Goal: Task Accomplishment & Management: Manage account settings

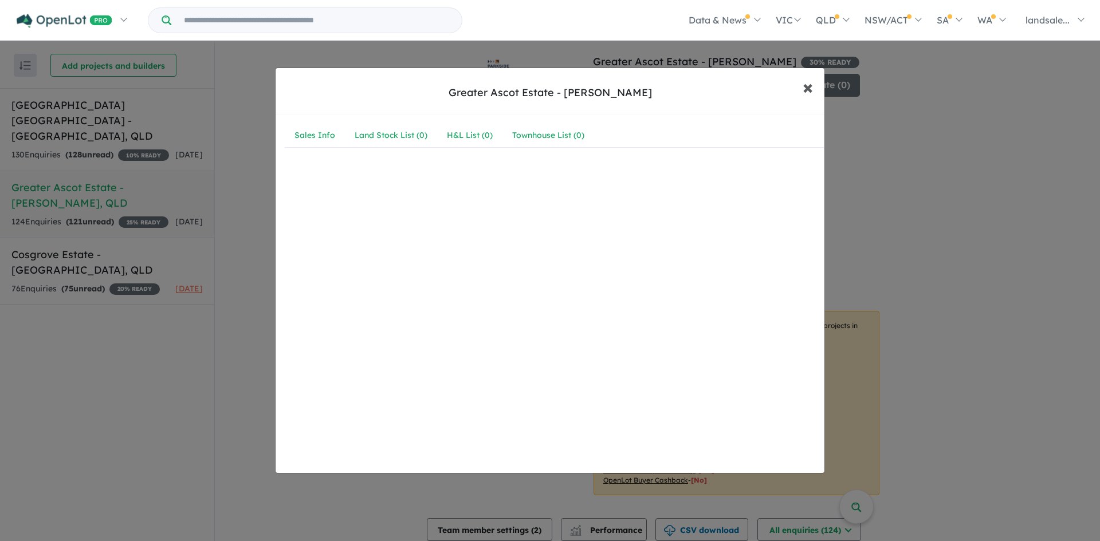
click at [808, 80] on span "×" at bounding box center [808, 86] width 10 height 25
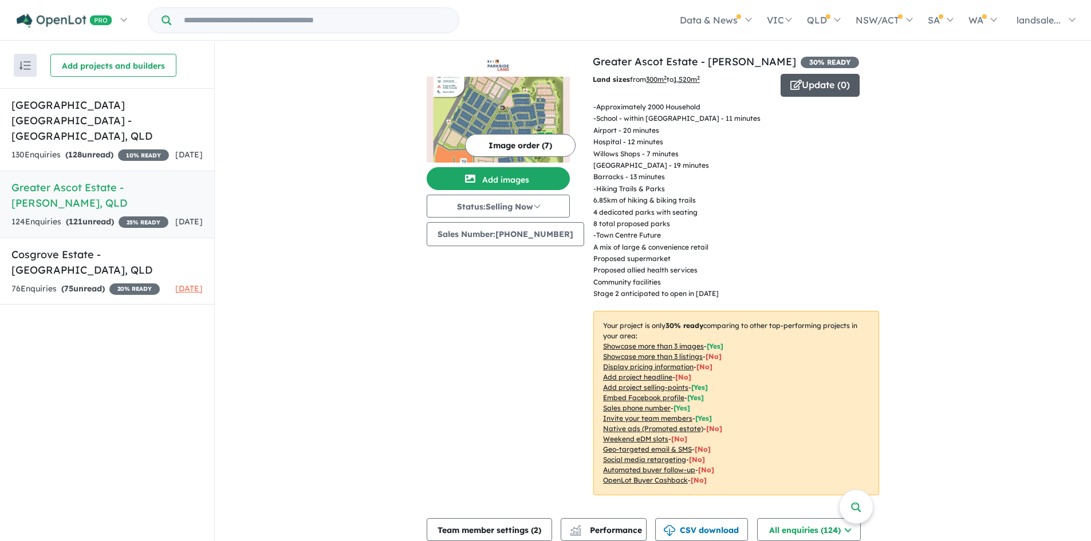
click at [801, 83] on button "Update ( 0 )" at bounding box center [820, 85] width 79 height 23
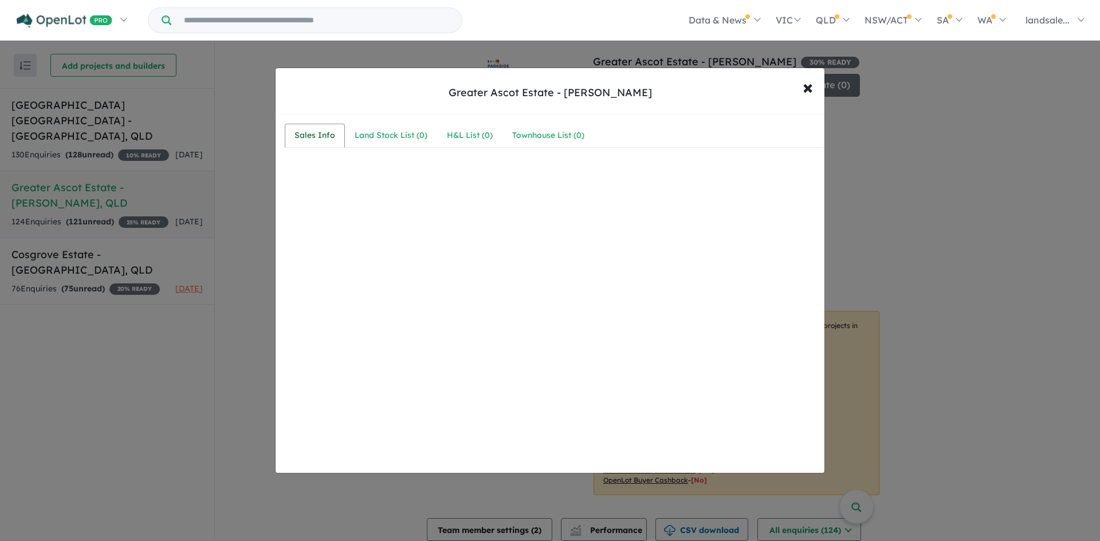
click at [319, 134] on div "Sales Info" at bounding box center [314, 136] width 41 height 14
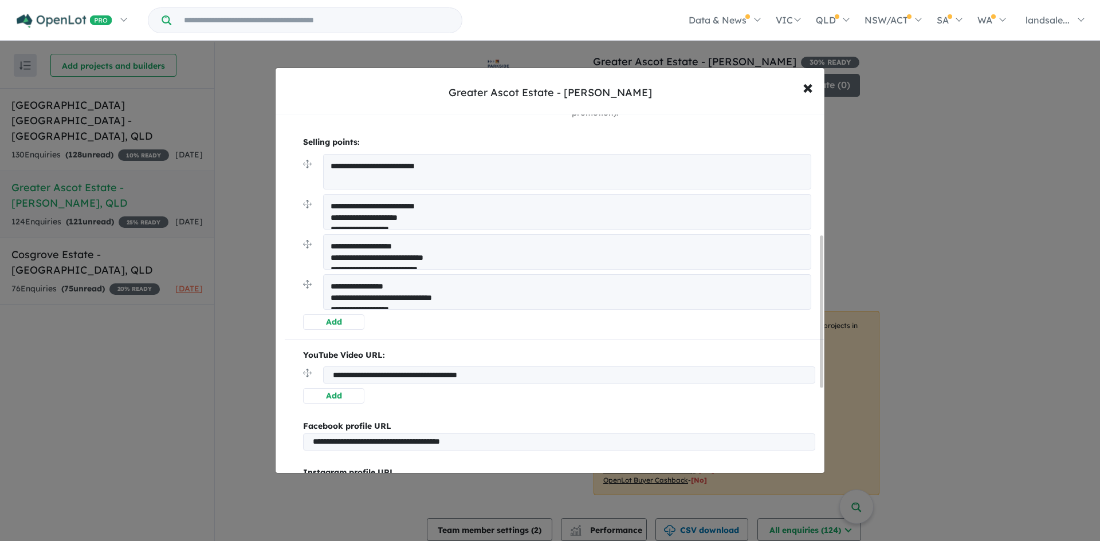
scroll to position [286, 0]
click at [427, 209] on textarea "**********" at bounding box center [567, 213] width 488 height 36
drag, startPoint x: 330, startPoint y: 284, endPoint x: 425, endPoint y: 360, distance: 122.2
click at [424, 360] on div "**********" at bounding box center [554, 269] width 539 height 796
type textarea "**********"
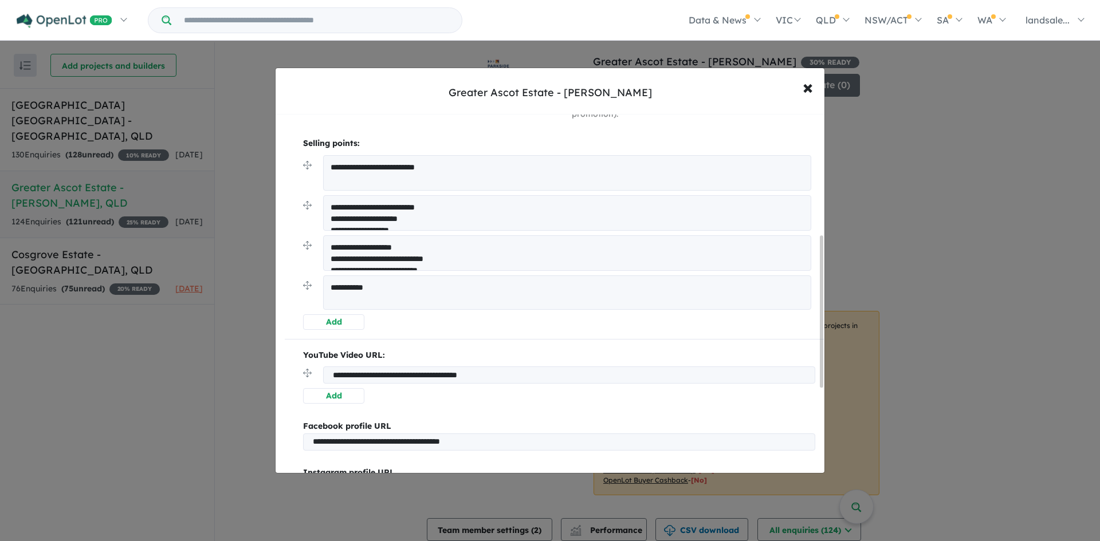
drag, startPoint x: 373, startPoint y: 286, endPoint x: 327, endPoint y: 291, distance: 46.1
click at [327, 291] on textarea "**********" at bounding box center [567, 293] width 488 height 34
drag, startPoint x: 356, startPoint y: 245, endPoint x: 446, endPoint y: 303, distance: 107.1
click at [446, 303] on ul "**********" at bounding box center [559, 234] width 512 height 159
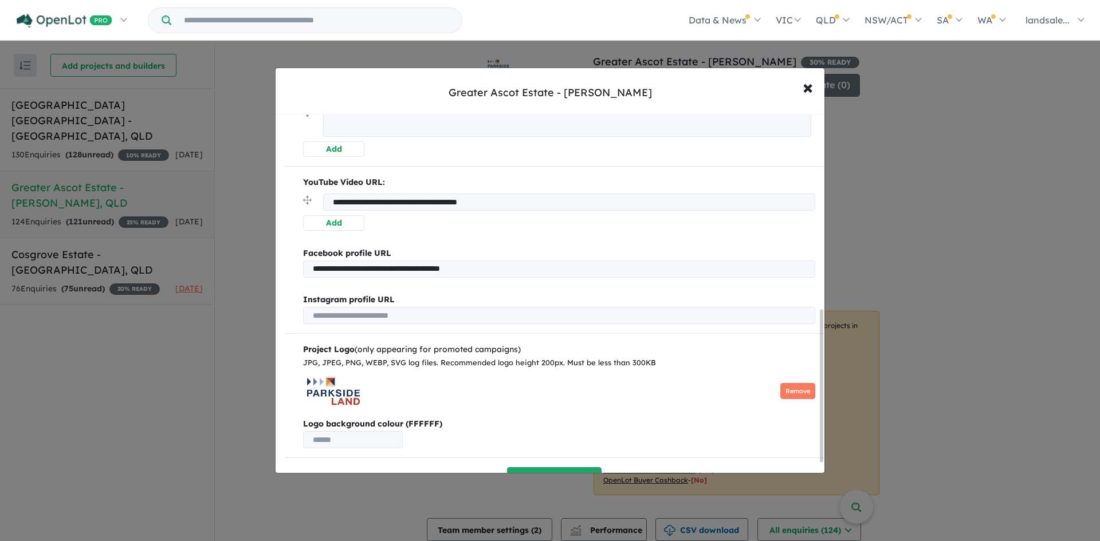
scroll to position [485, 0]
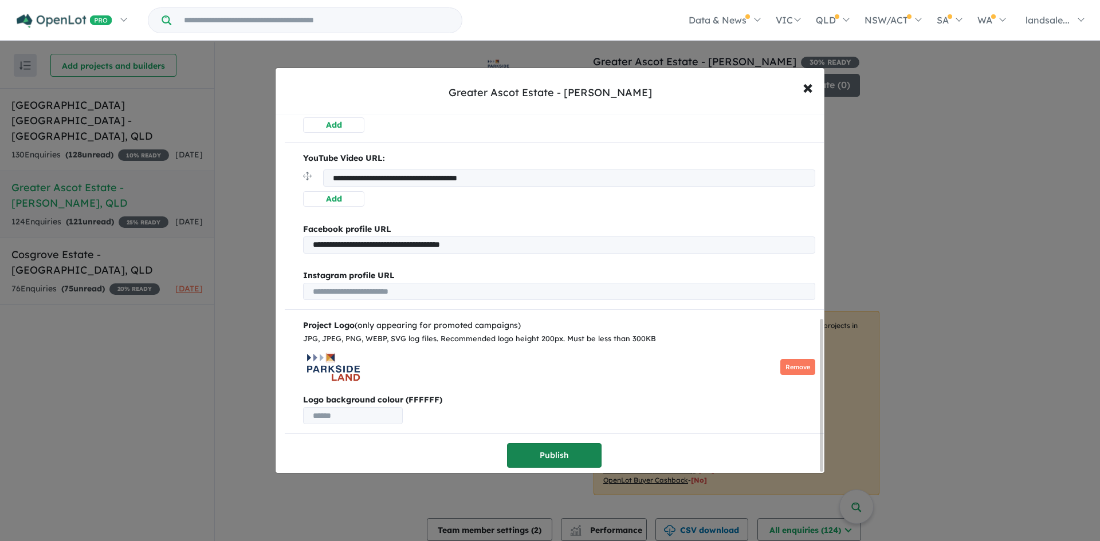
click at [553, 452] on button "Publish" at bounding box center [554, 455] width 95 height 25
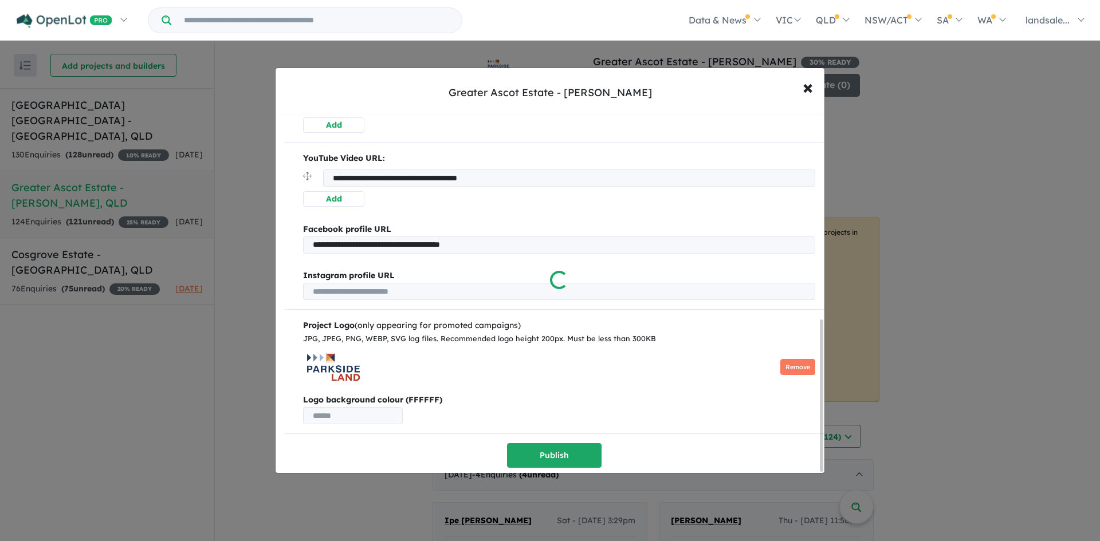
scroll to position [0, 0]
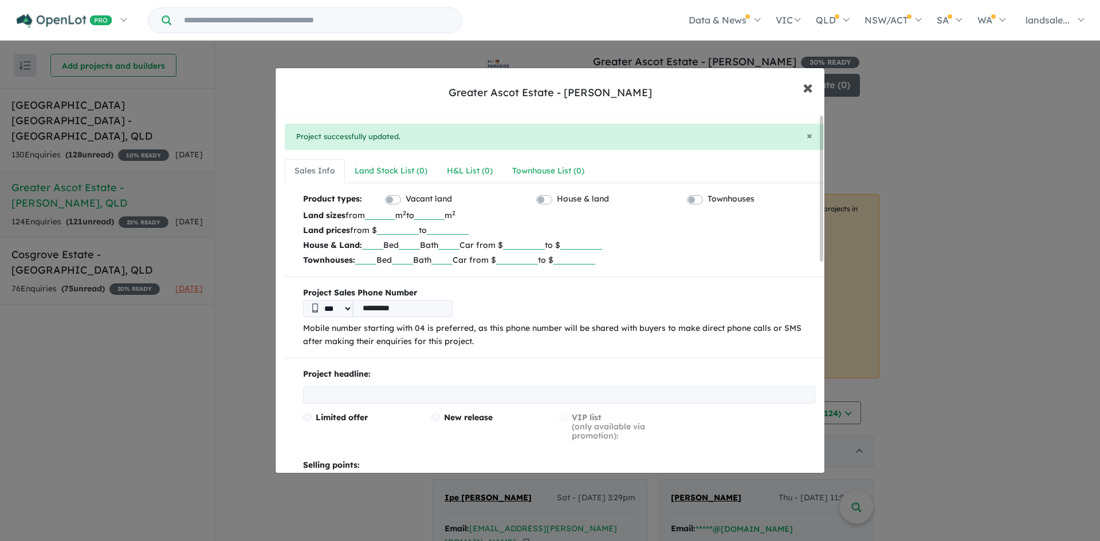
click at [808, 85] on span "×" at bounding box center [808, 86] width 10 height 25
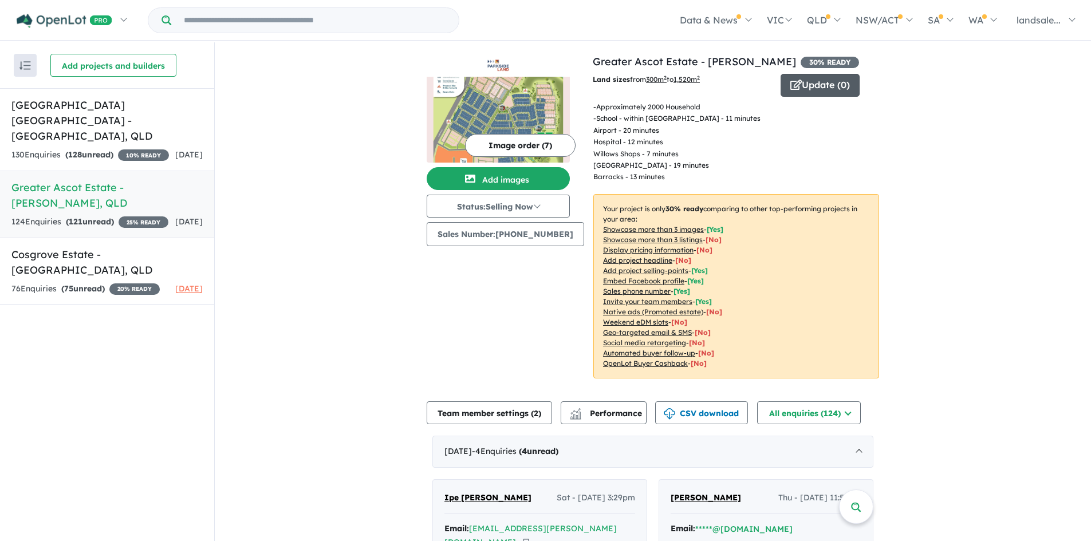
click at [806, 84] on button "Update ( 0 )" at bounding box center [820, 85] width 79 height 23
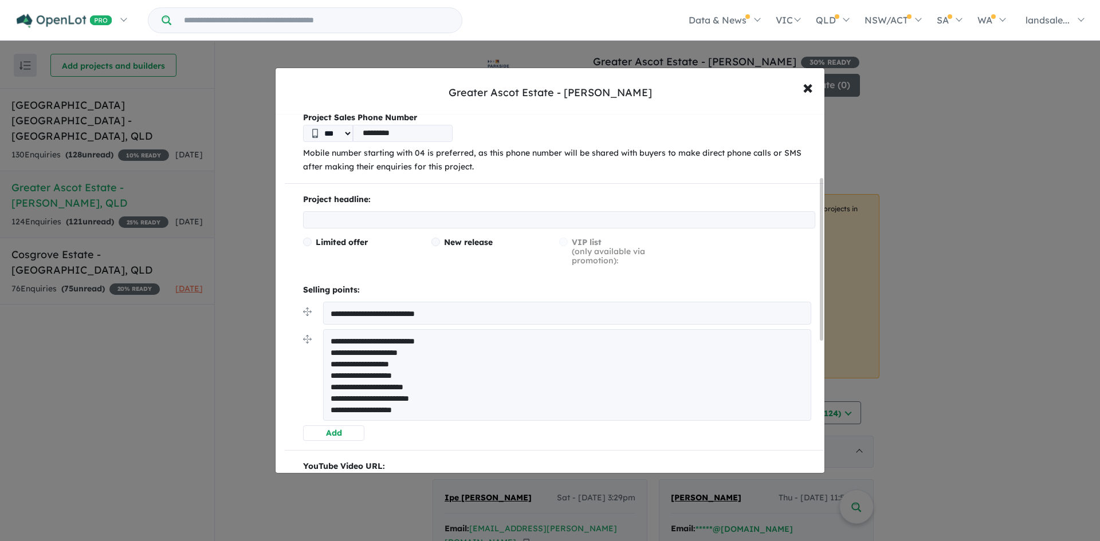
scroll to position [172, 0]
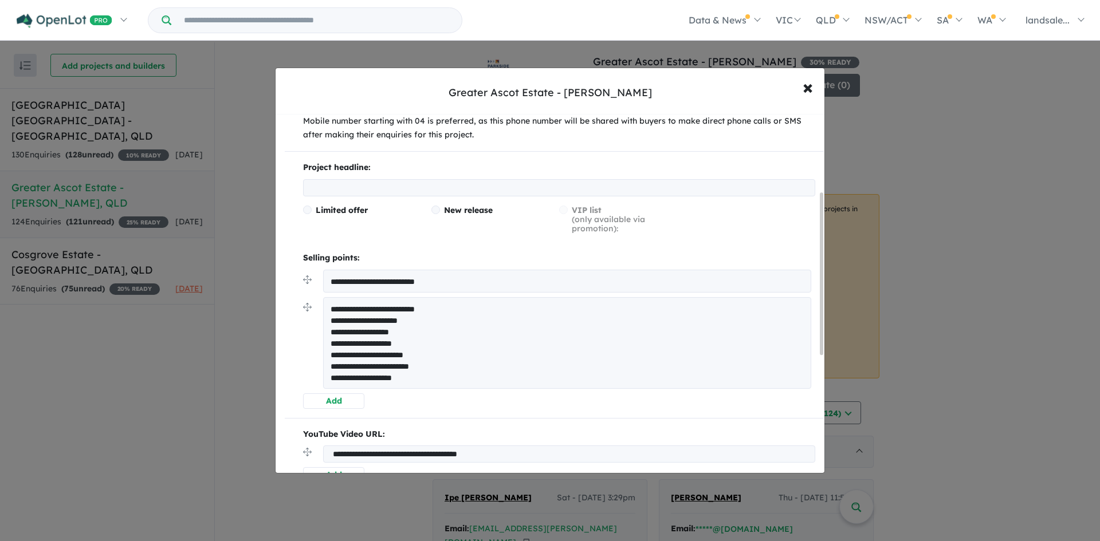
drag, startPoint x: 339, startPoint y: 304, endPoint x: 328, endPoint y: 313, distance: 14.7
click at [340, 304] on textarea "**********" at bounding box center [567, 343] width 488 height 92
click at [331, 307] on textarea "**********" at bounding box center [567, 343] width 488 height 92
click at [365, 308] on textarea "**********" at bounding box center [567, 343] width 488 height 92
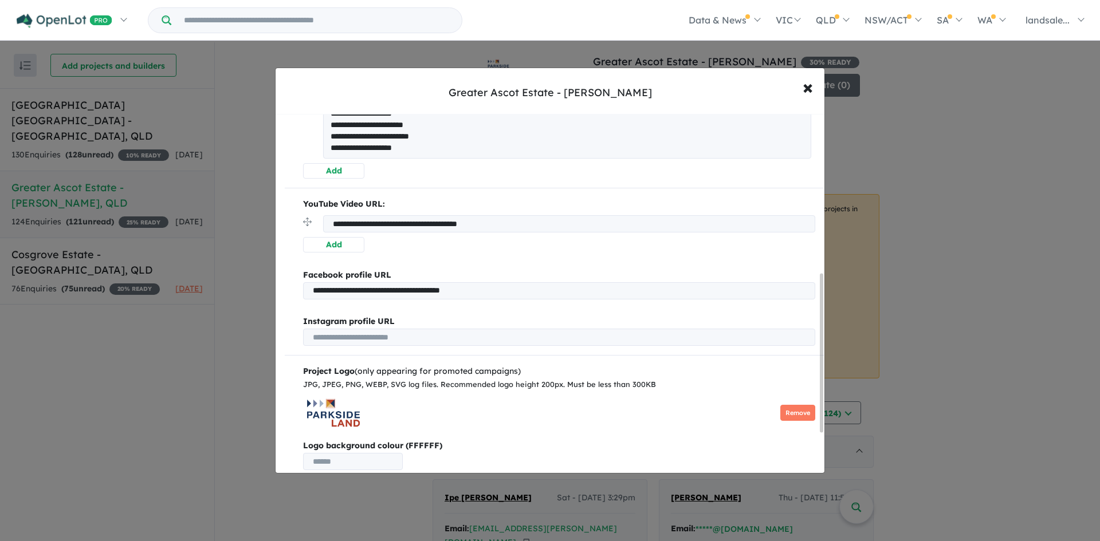
scroll to position [451, 0]
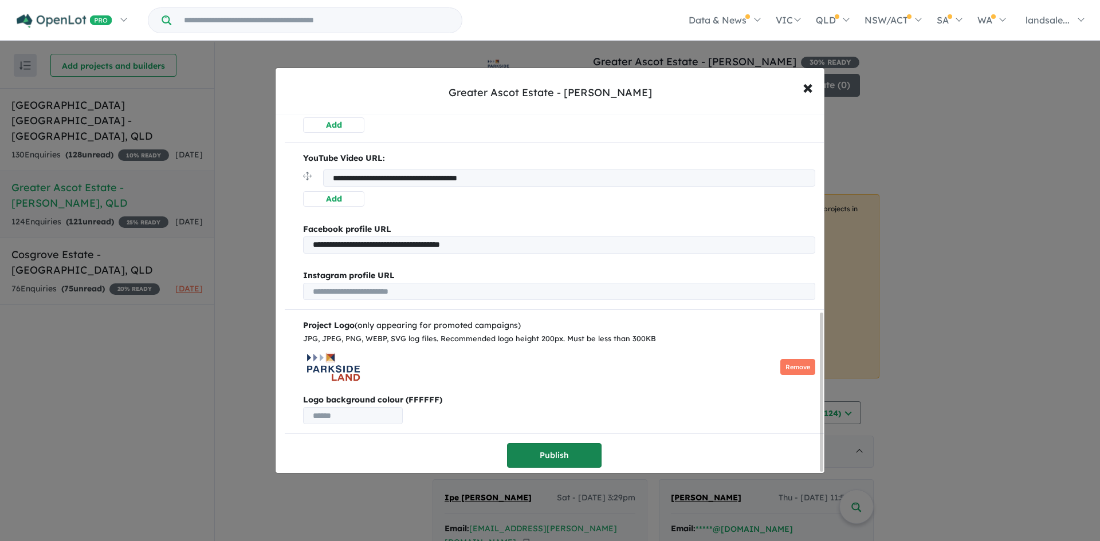
type textarea "**********"
click at [552, 449] on button "Publish" at bounding box center [554, 455] width 95 height 25
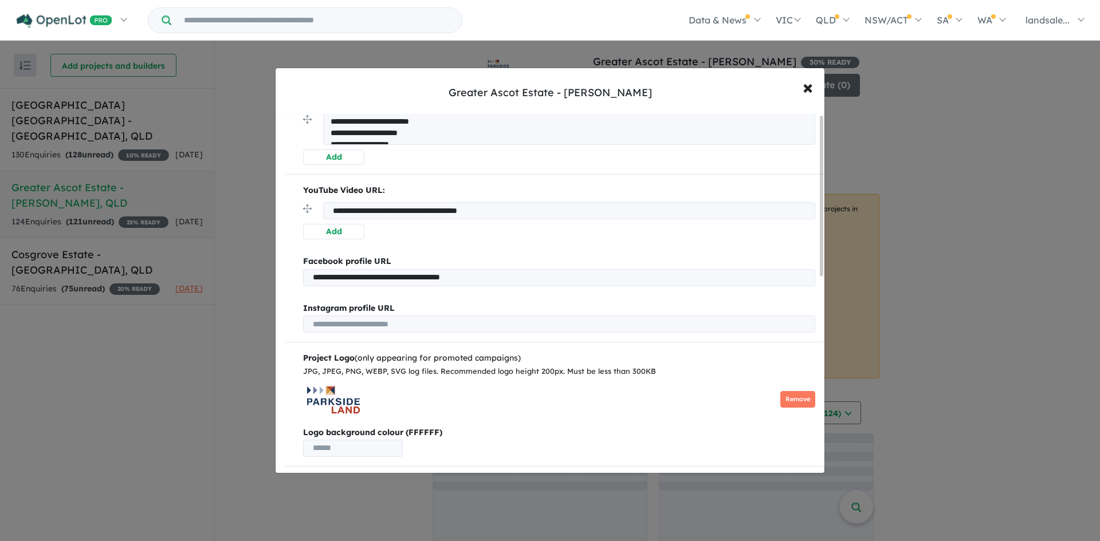
scroll to position [0, 0]
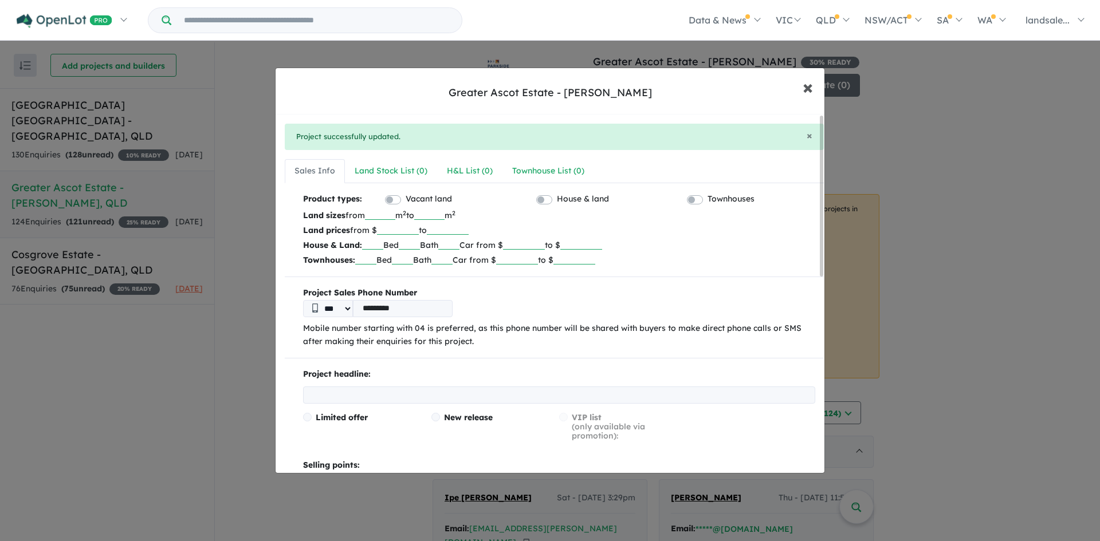
drag, startPoint x: 808, startPoint y: 85, endPoint x: 784, endPoint y: 111, distance: 35.3
click at [808, 87] on span "×" at bounding box center [808, 86] width 10 height 25
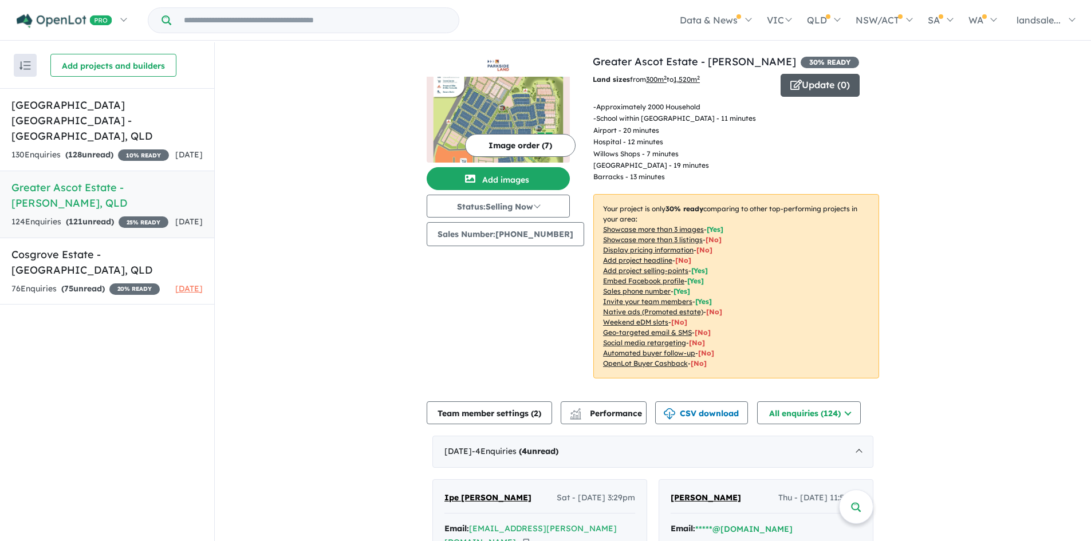
click at [803, 81] on button "Update ( 0 )" at bounding box center [820, 85] width 79 height 23
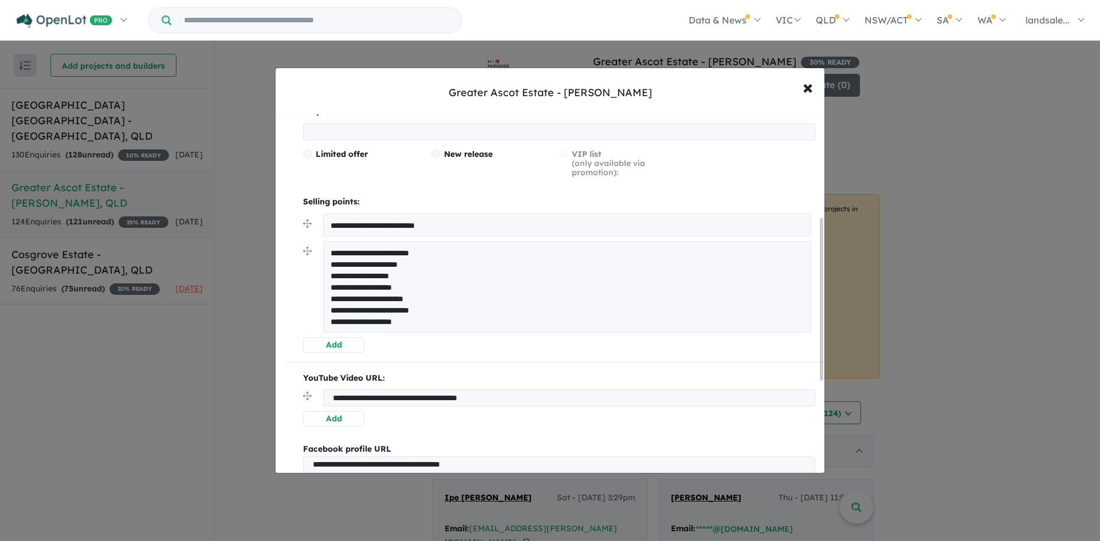
scroll to position [229, 0]
drag, startPoint x: 444, startPoint y: 252, endPoint x: 327, endPoint y: 246, distance: 117.0
click at [327, 246] on textarea "**********" at bounding box center [567, 286] width 488 height 92
click at [332, 261] on textarea "**********" at bounding box center [567, 286] width 488 height 92
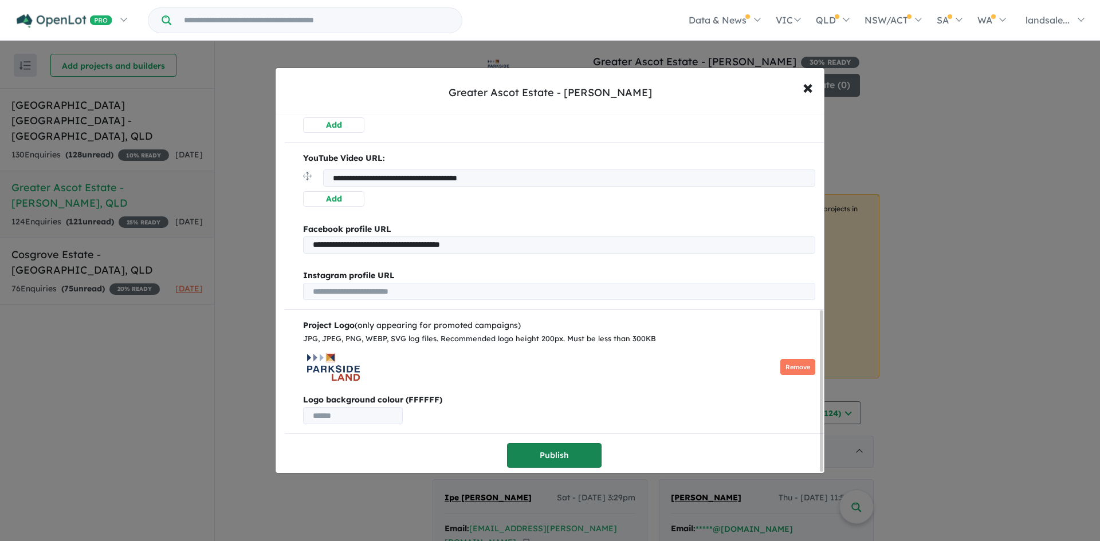
type textarea "**********"
click at [543, 444] on button "Publish" at bounding box center [554, 455] width 95 height 25
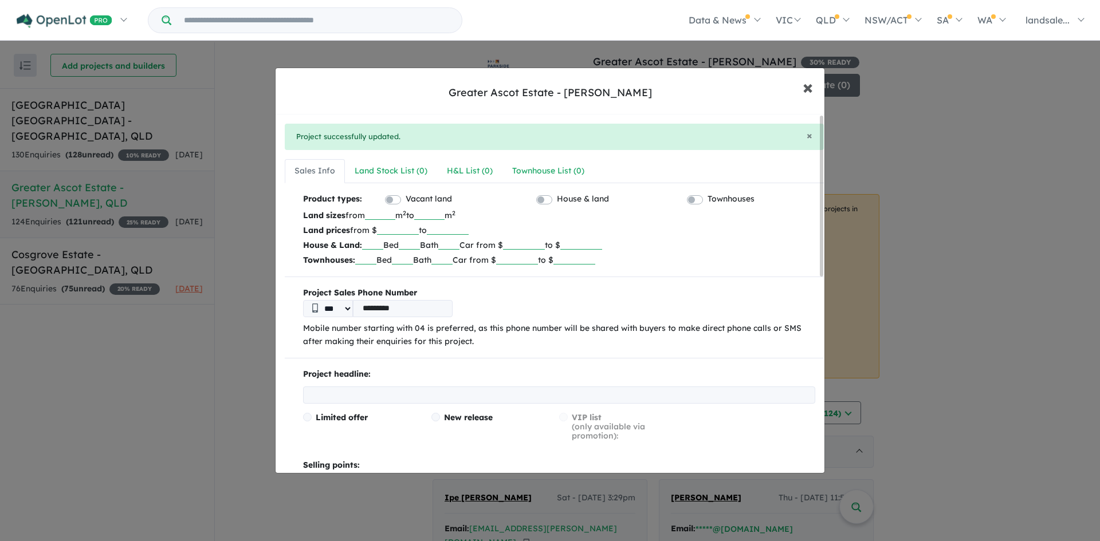
drag, startPoint x: 810, startPoint y: 87, endPoint x: 799, endPoint y: 102, distance: 18.6
click at [810, 87] on span "×" at bounding box center [808, 86] width 10 height 25
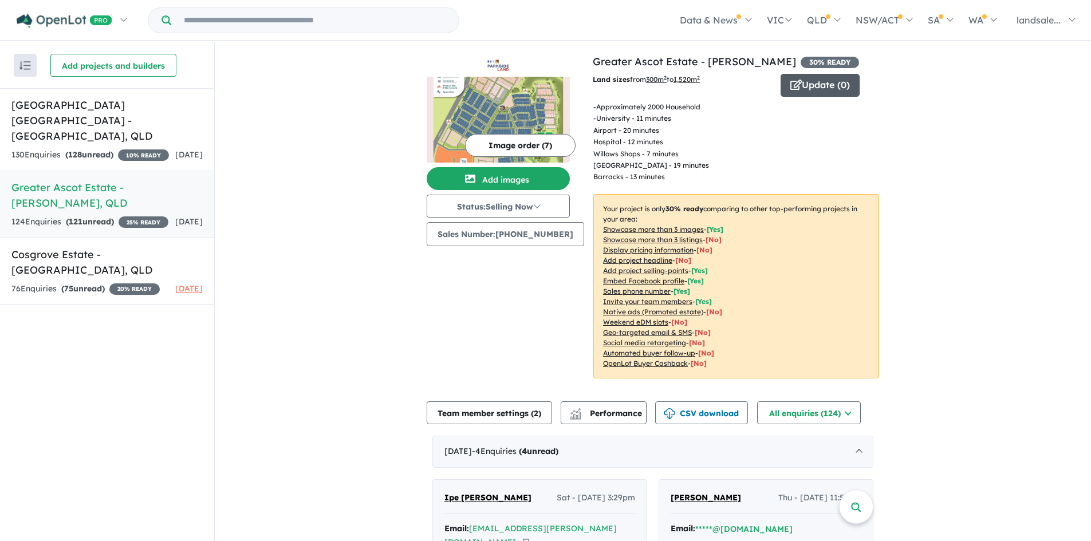
click at [803, 76] on button "Update ( 0 )" at bounding box center [820, 85] width 79 height 23
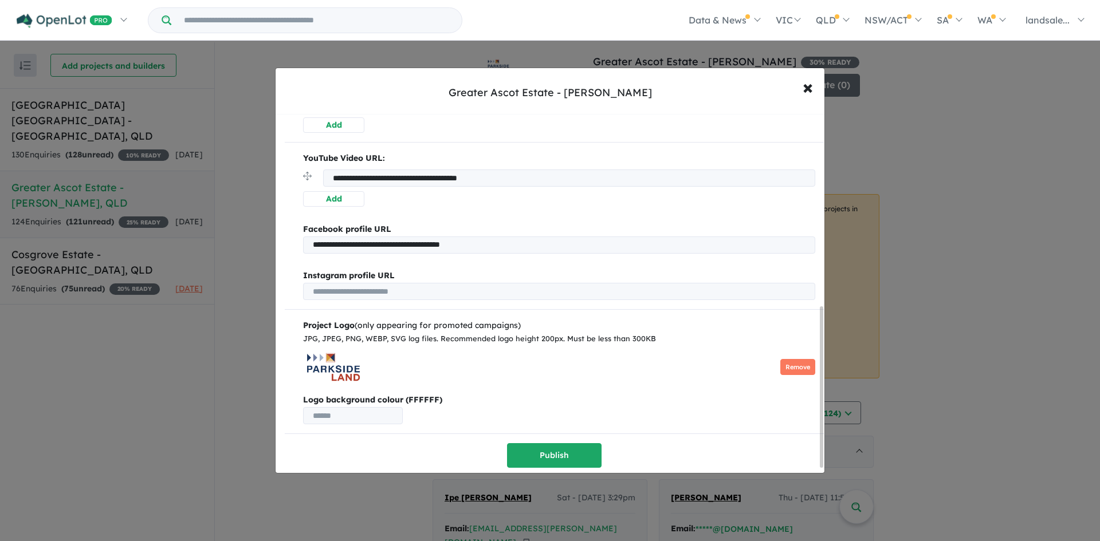
scroll to position [268, 0]
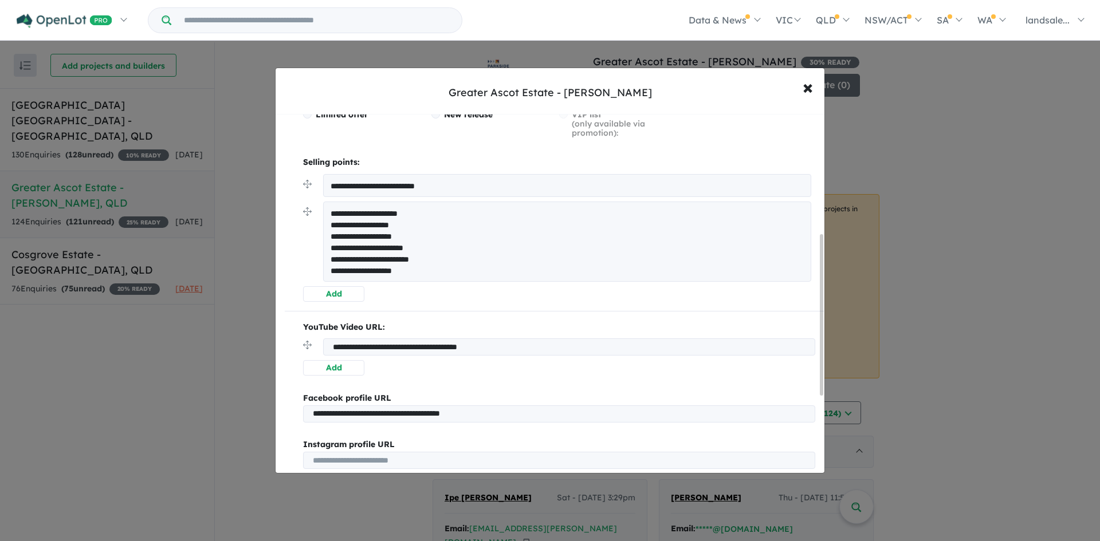
click at [330, 211] on textarea "**********" at bounding box center [567, 242] width 488 height 80
click at [329, 211] on textarea "**********" at bounding box center [567, 242] width 488 height 80
click at [804, 87] on span "×" at bounding box center [808, 86] width 10 height 25
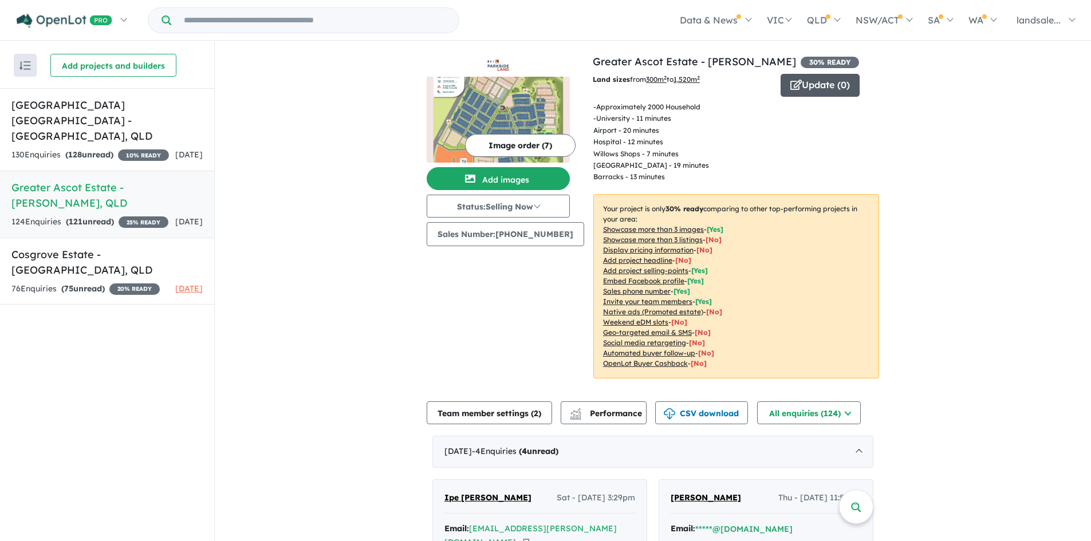
click at [807, 83] on button "Update ( 0 )" at bounding box center [820, 85] width 79 height 23
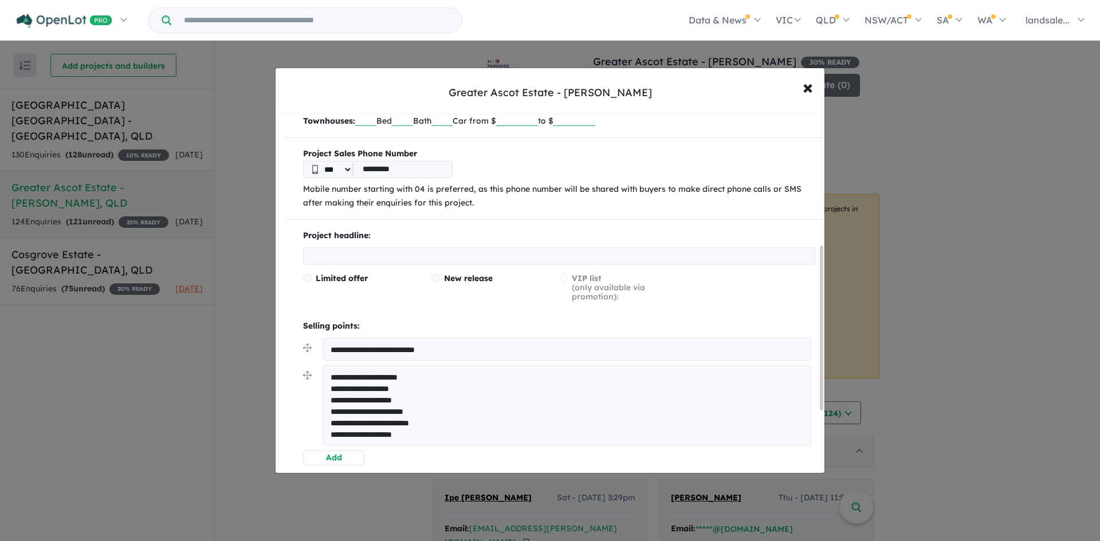
scroll to position [286, 0]
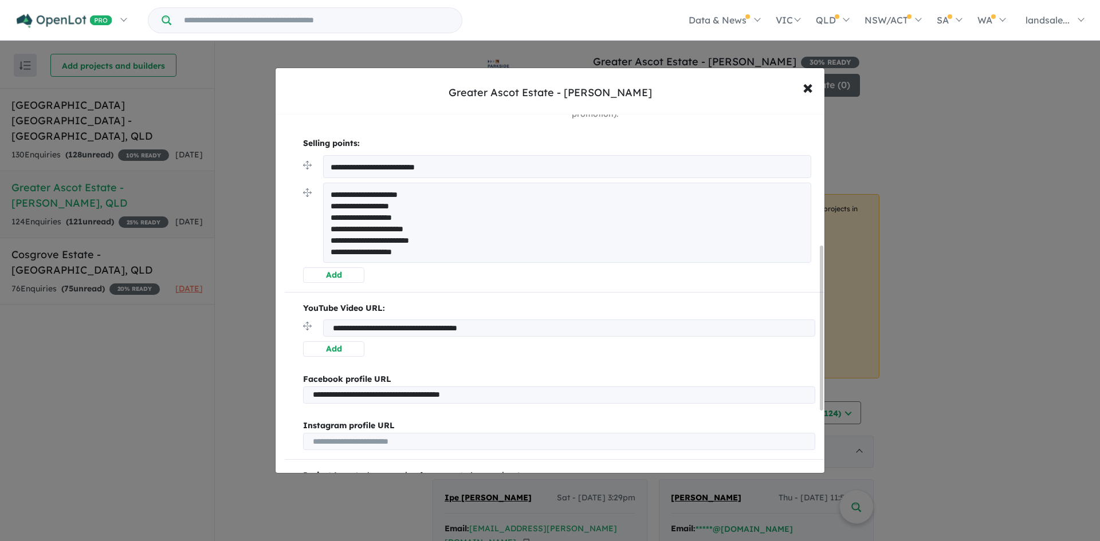
drag, startPoint x: 328, startPoint y: 188, endPoint x: 447, endPoint y: 294, distance: 159.4
click at [447, 294] on div "**********" at bounding box center [554, 236] width 539 height 730
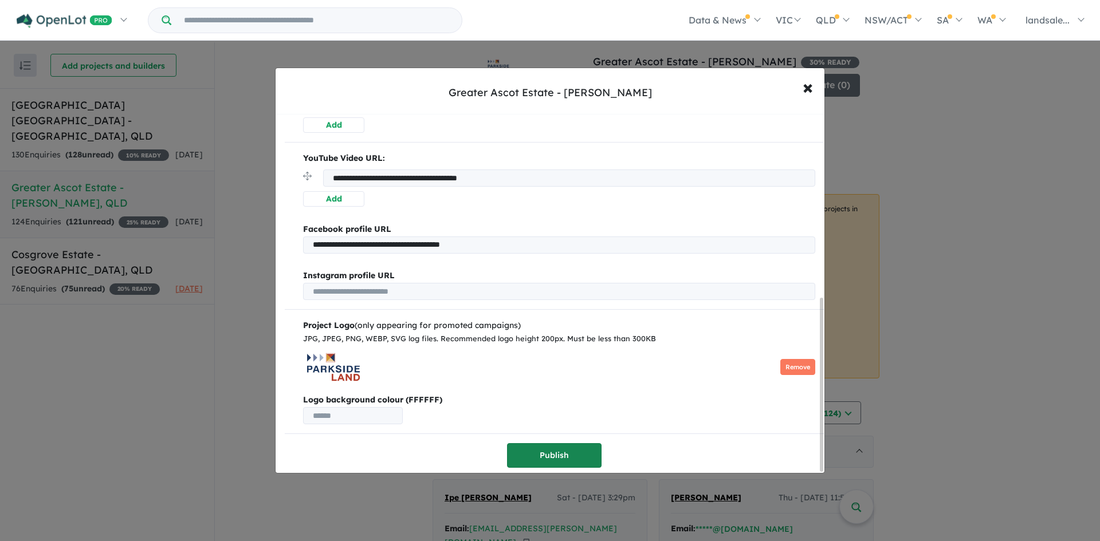
click at [556, 449] on button "Publish" at bounding box center [554, 455] width 95 height 25
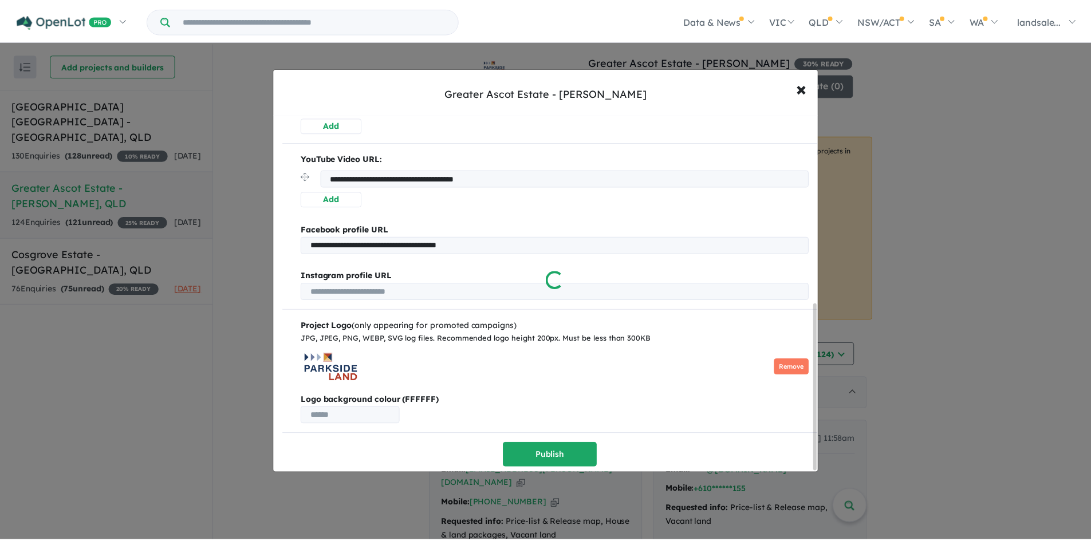
scroll to position [0, 0]
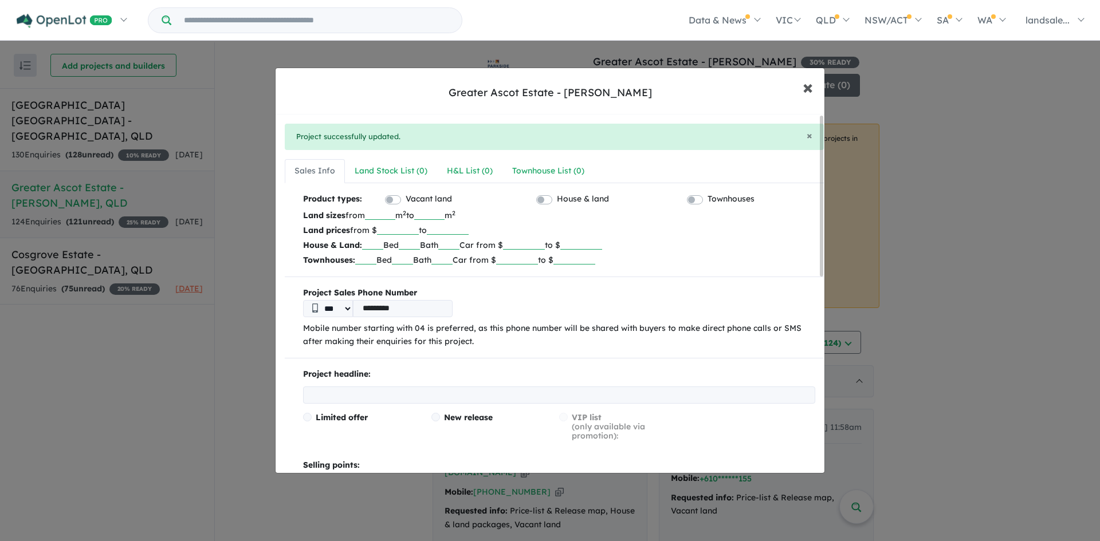
click at [809, 82] on span "×" at bounding box center [808, 86] width 10 height 25
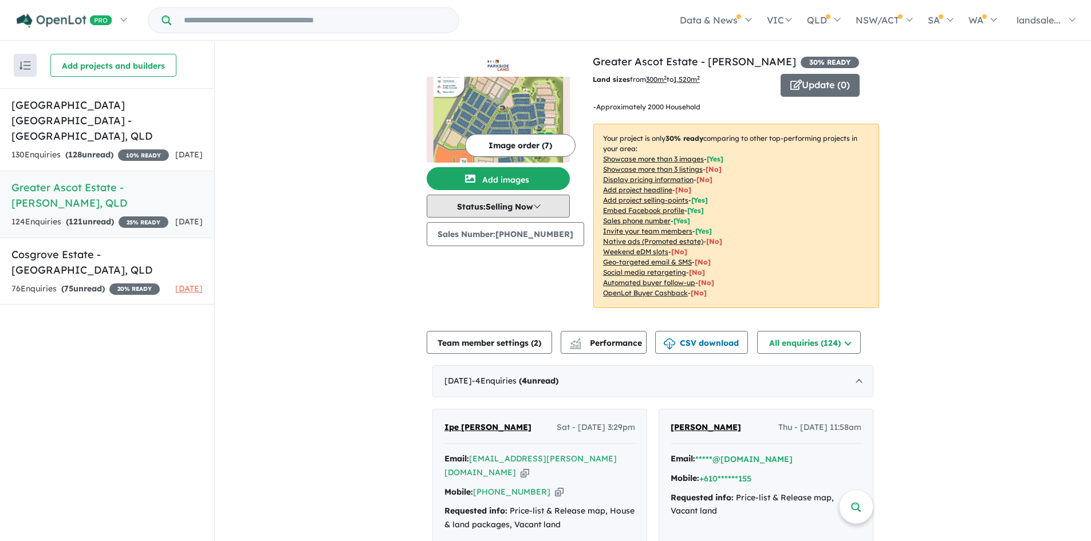
click at [539, 207] on button "Status: Selling Now" at bounding box center [498, 206] width 143 height 23
drag, startPoint x: 545, startPoint y: 284, endPoint x: 555, endPoint y: 267, distance: 19.3
click at [545, 284] on div "Image order ( 7 ) Add images Status: Selling Now In Planning Coming Soon Sellin…" at bounding box center [510, 188] width 166 height 268
click at [508, 142] on button "Image order ( 7 )" at bounding box center [520, 145] width 111 height 23
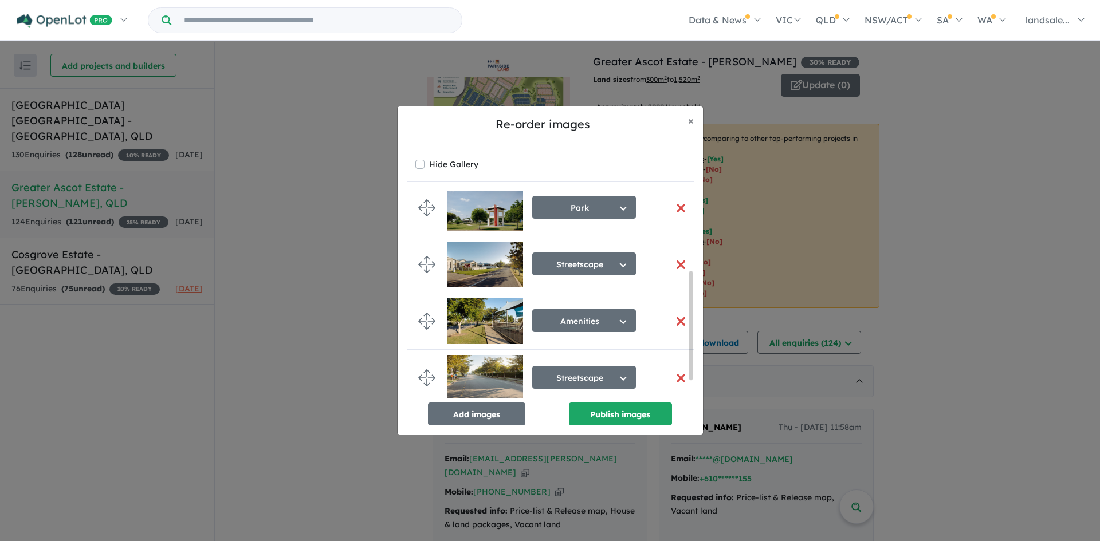
scroll to position [71, 0]
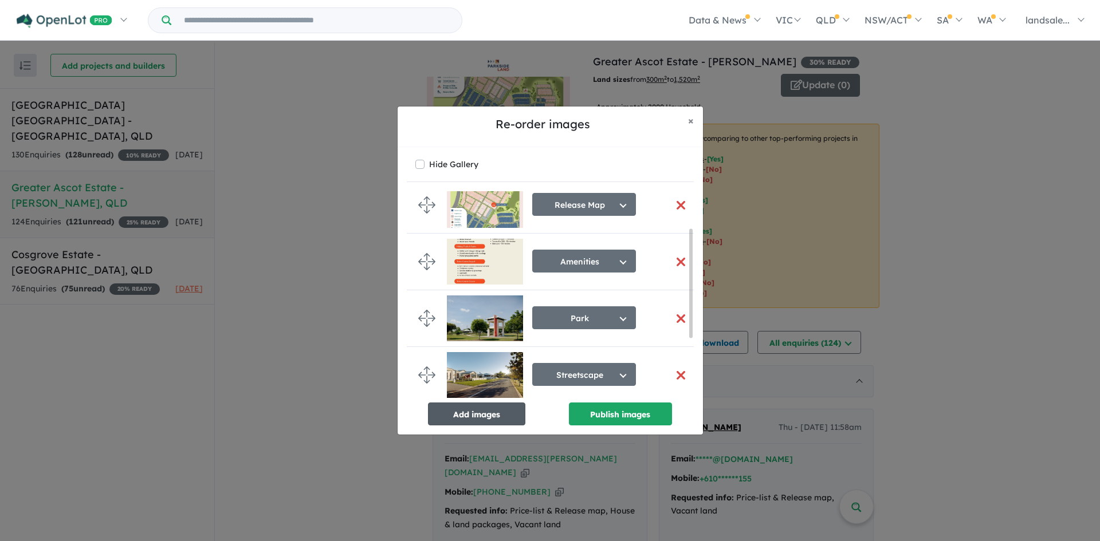
click at [466, 409] on button "Add images" at bounding box center [476, 414] width 97 height 23
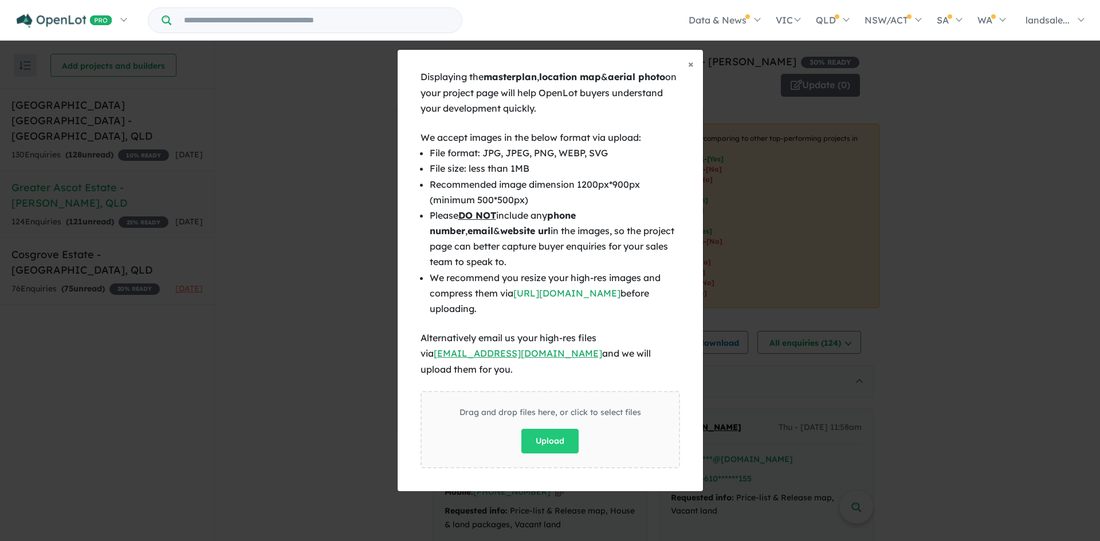
scroll to position [69, 0]
click at [545, 429] on button "Upload" at bounding box center [549, 441] width 57 height 25
click at [564, 429] on button "Upload" at bounding box center [549, 441] width 57 height 25
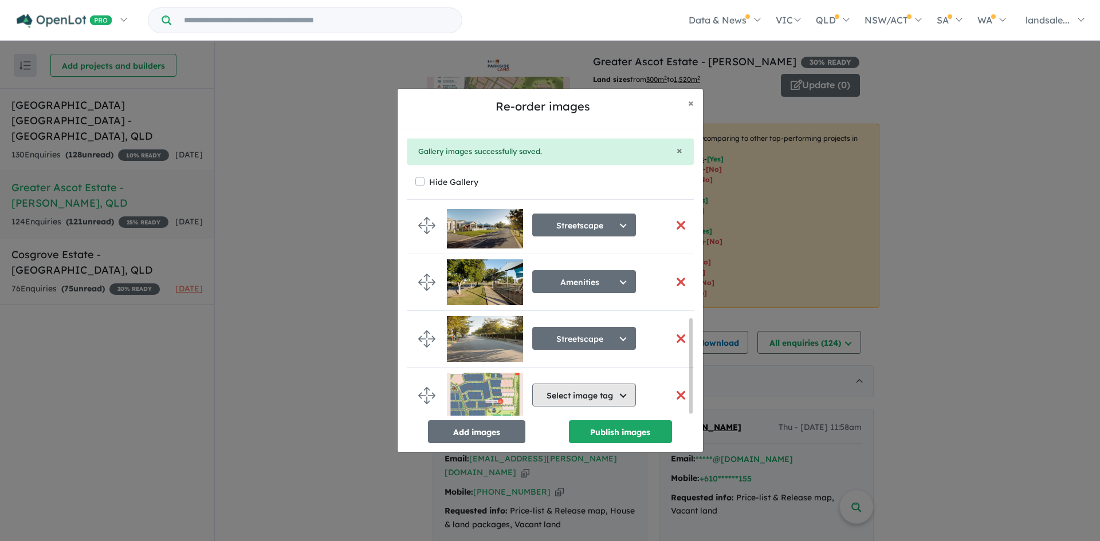
scroll to position [242, 0]
click at [623, 388] on button "Select image tag" at bounding box center [584, 395] width 104 height 23
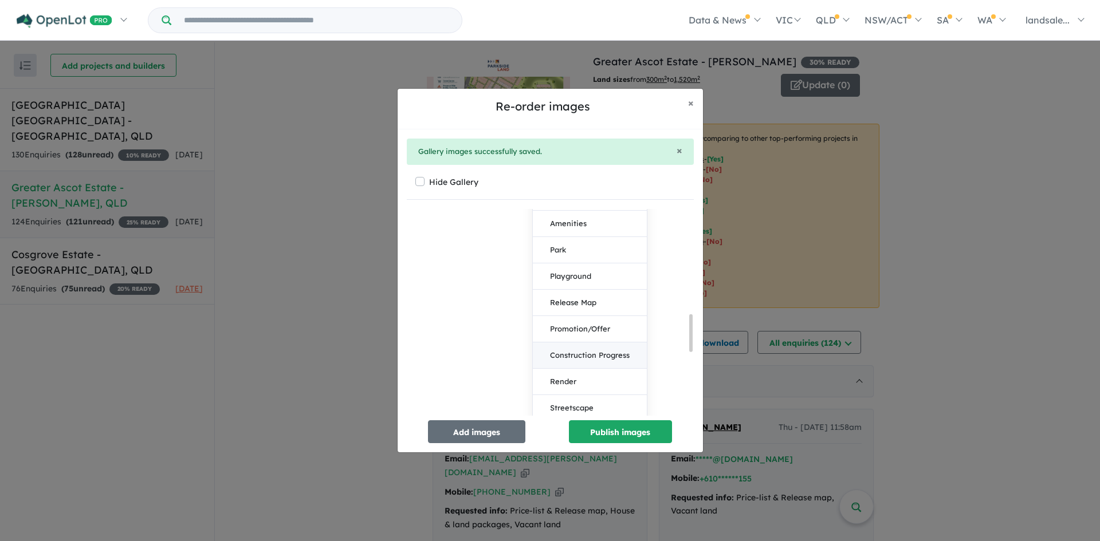
scroll to position [586, 0]
click at [586, 273] on button "Release Map" at bounding box center [590, 285] width 114 height 26
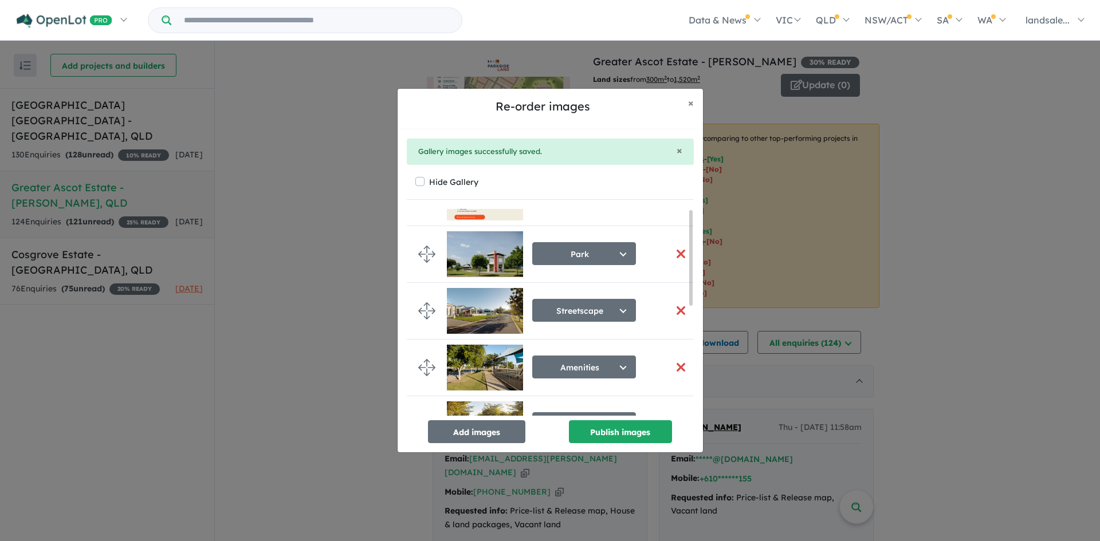
scroll to position [0, 0]
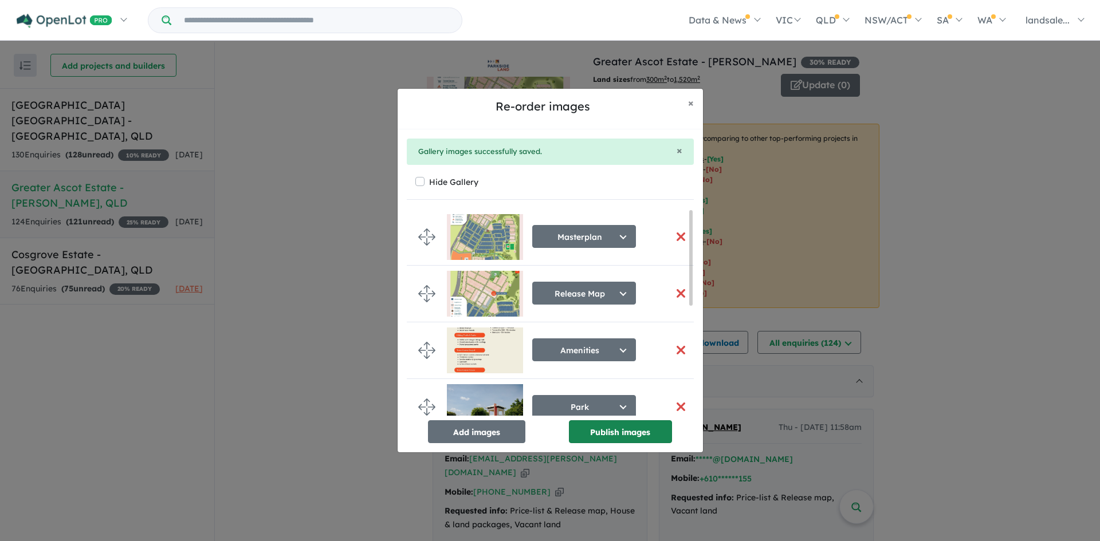
click at [624, 427] on button "Publish images" at bounding box center [620, 432] width 103 height 23
click at [690, 102] on span "×" at bounding box center [691, 102] width 6 height 13
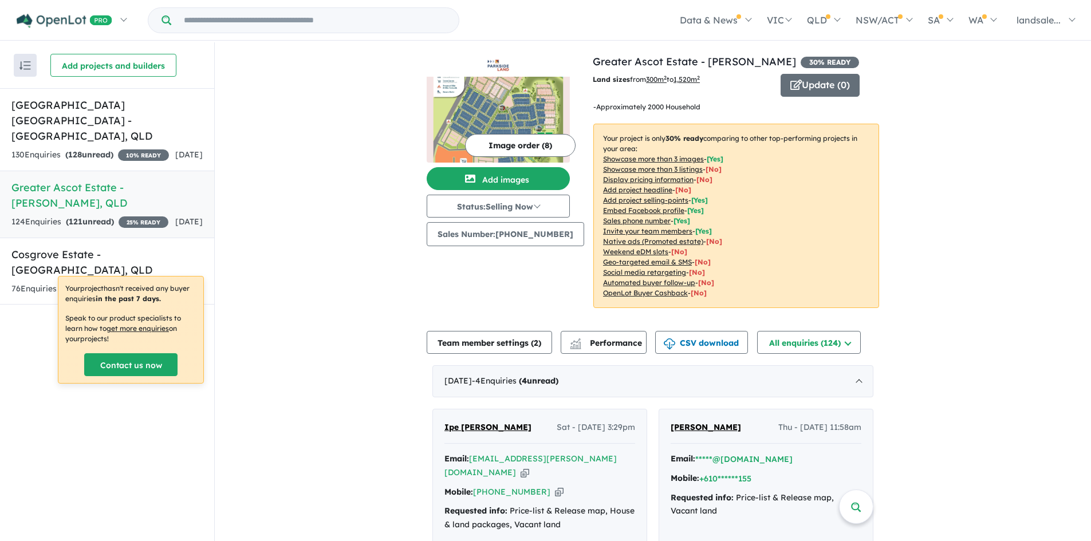
click at [64, 188] on h5 "Greater Ascot Estate - [GEOGRAPHIC_DATA] , [GEOGRAPHIC_DATA]" at bounding box center [106, 195] width 191 height 31
click at [493, 344] on button "Team member settings ( 2 )" at bounding box center [489, 342] width 125 height 23
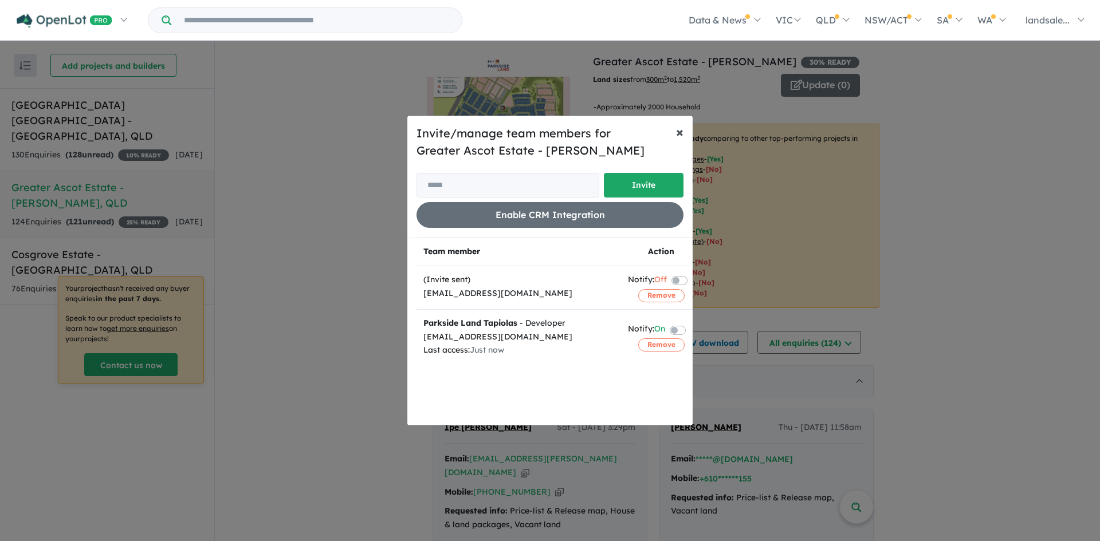
click at [680, 133] on span "×" at bounding box center [679, 131] width 7 height 17
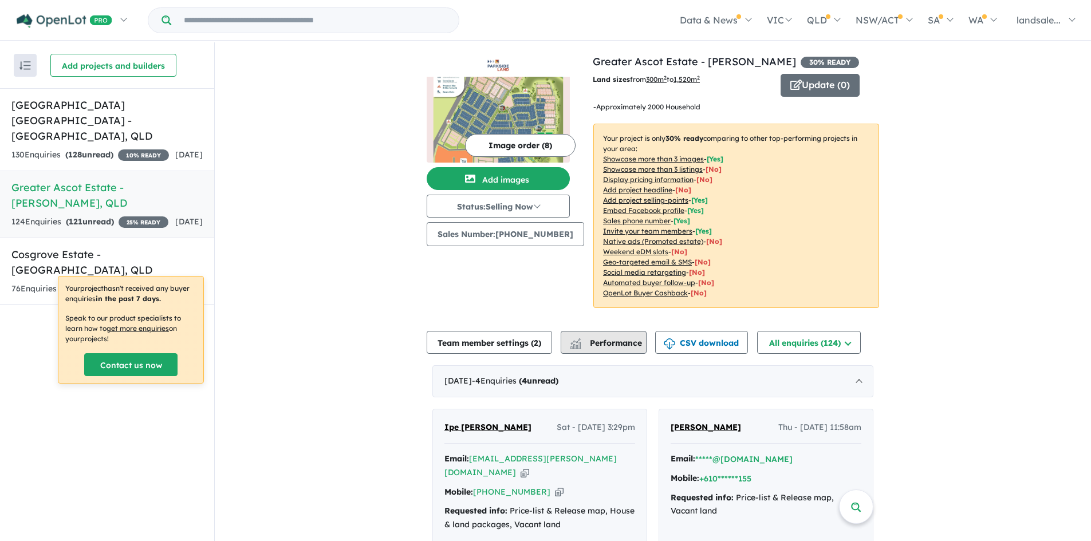
click at [622, 344] on span "Performance" at bounding box center [607, 343] width 70 height 10
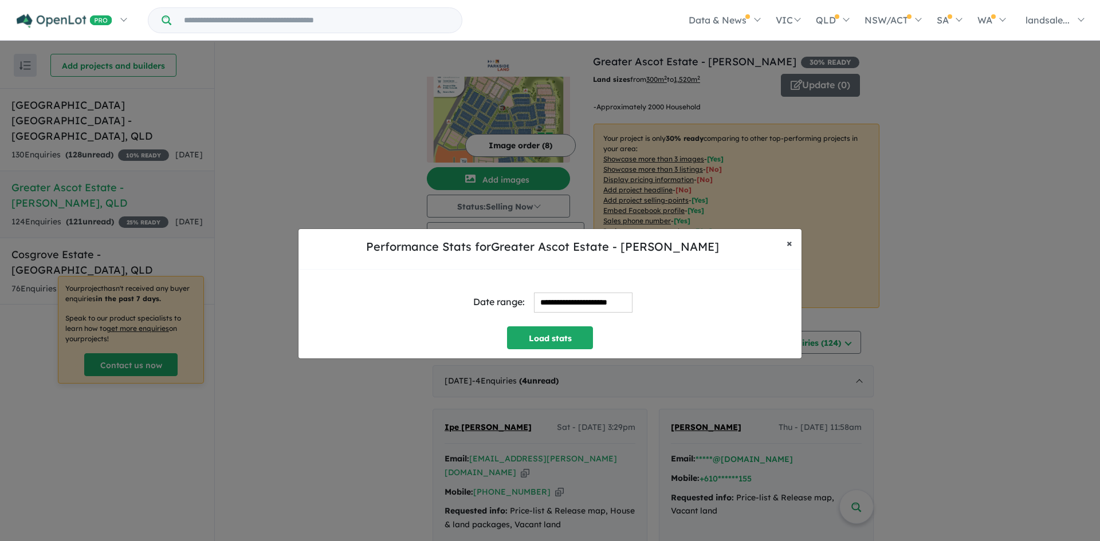
click at [791, 241] on span "×" at bounding box center [790, 243] width 6 height 13
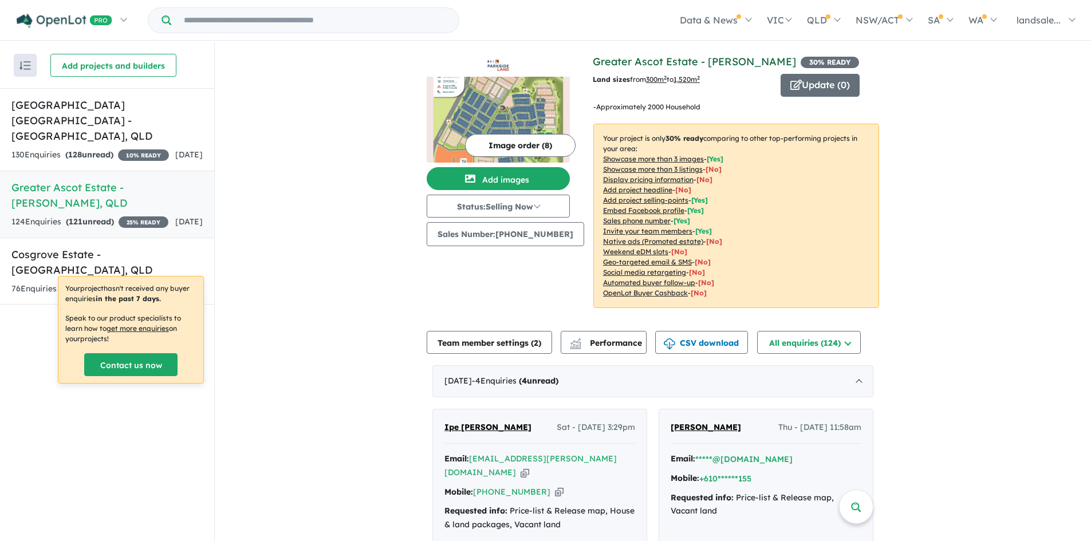
click at [634, 60] on link "Greater Ascot Estate - [PERSON_NAME]" at bounding box center [694, 61] width 203 height 13
click at [814, 81] on button "Update ( 0 )" at bounding box center [820, 85] width 79 height 23
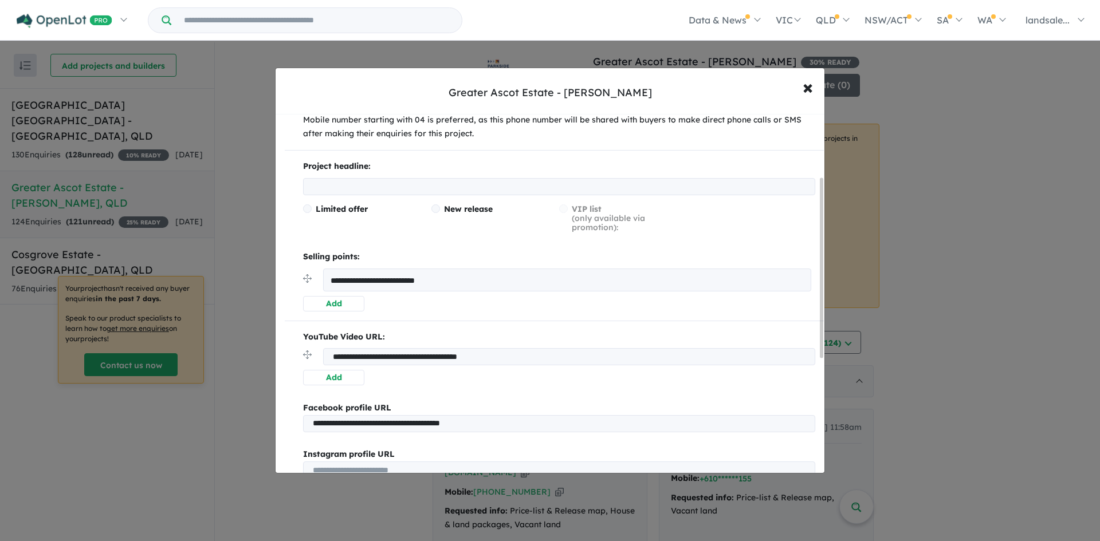
scroll to position [240, 0]
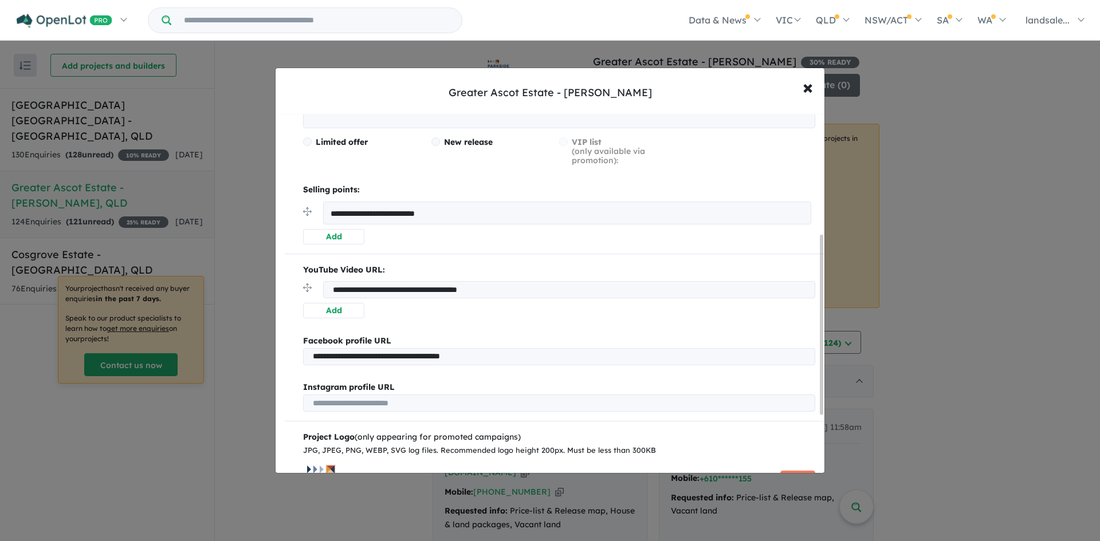
click at [336, 235] on button "Add" at bounding box center [333, 236] width 61 height 15
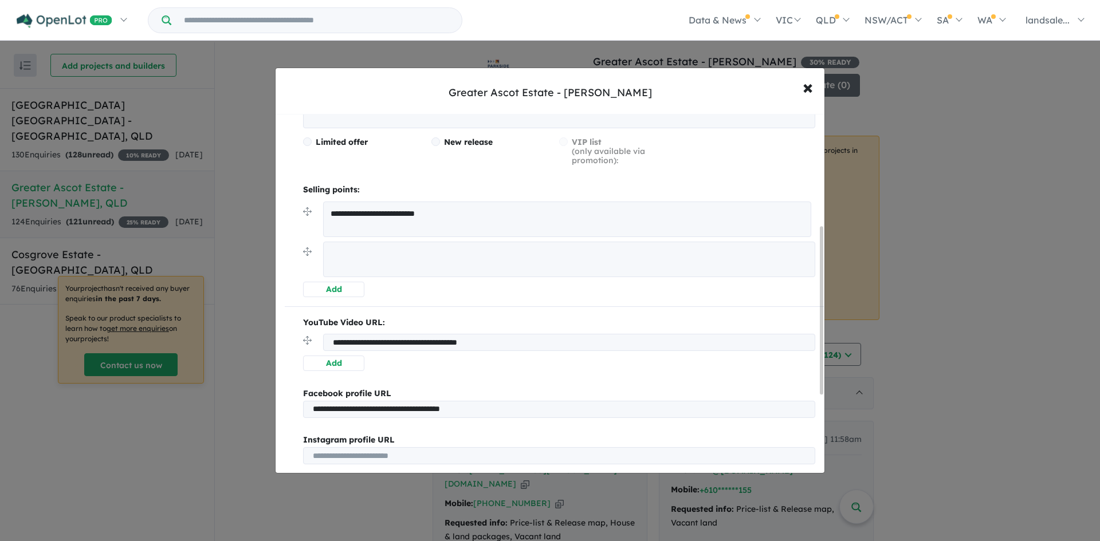
click at [332, 290] on button "Add" at bounding box center [333, 289] width 61 height 15
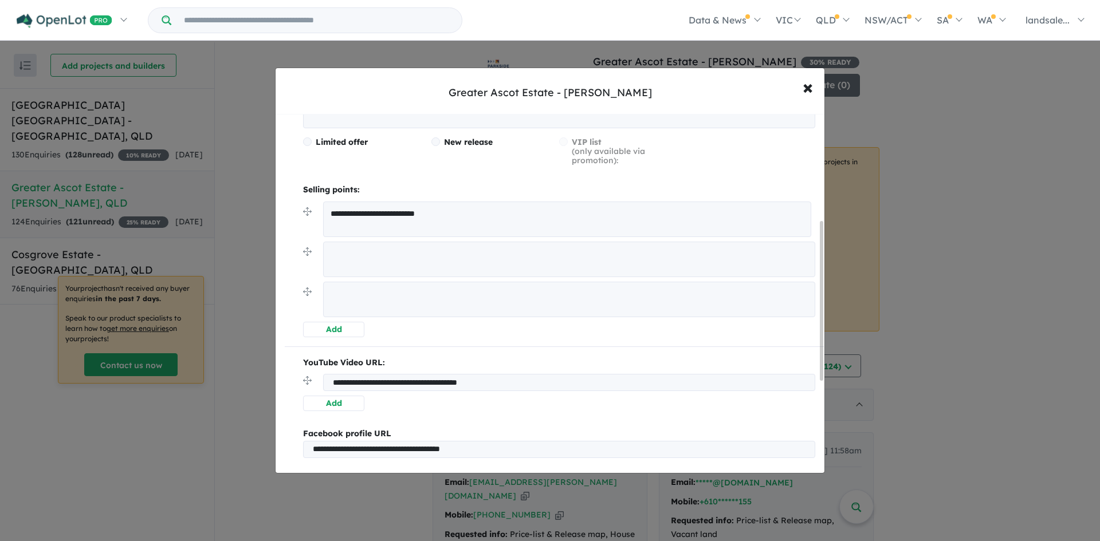
click at [328, 291] on textarea at bounding box center [569, 300] width 492 height 36
paste textarea "**********"
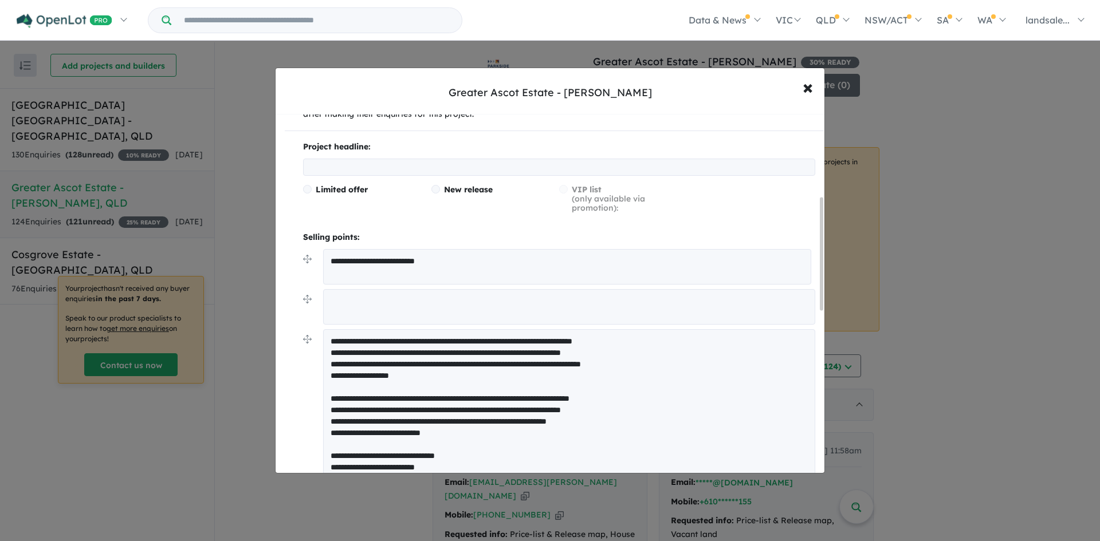
scroll to position [290, 0]
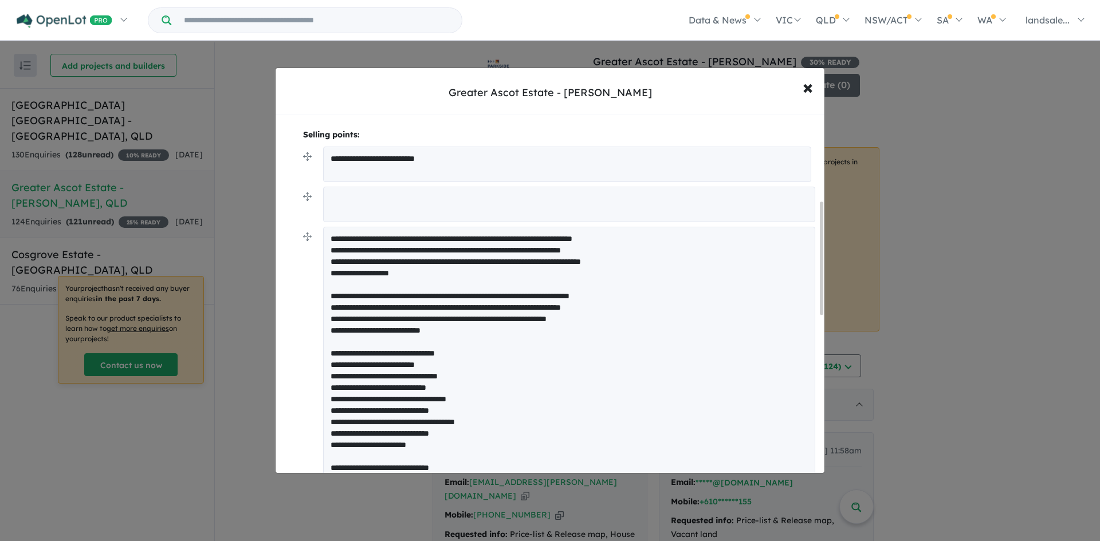
type textarea "**********"
click at [460, 158] on textarea "**********" at bounding box center [567, 165] width 488 height 36
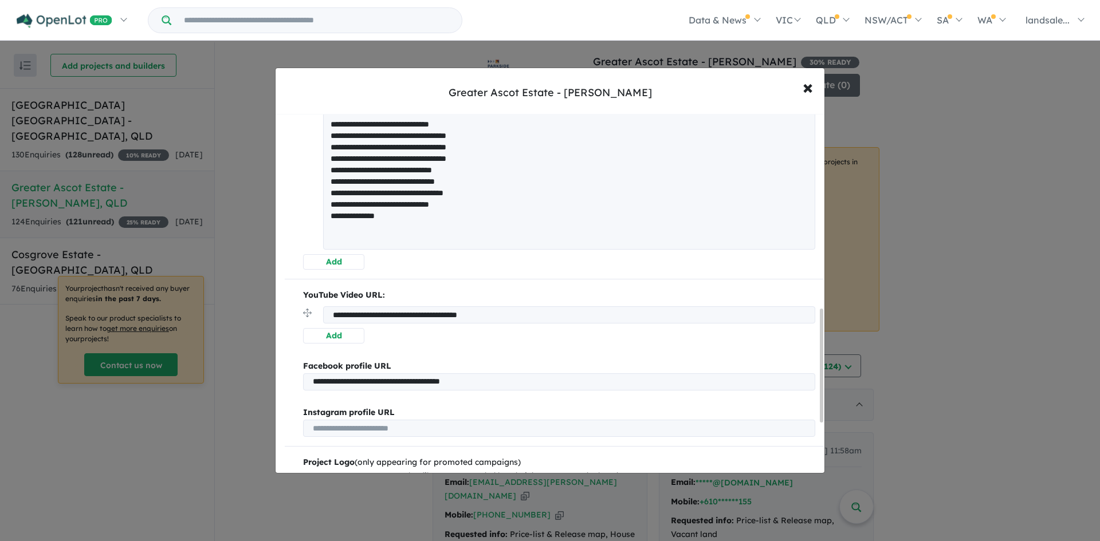
scroll to position [634, 0]
type textarea "**********"
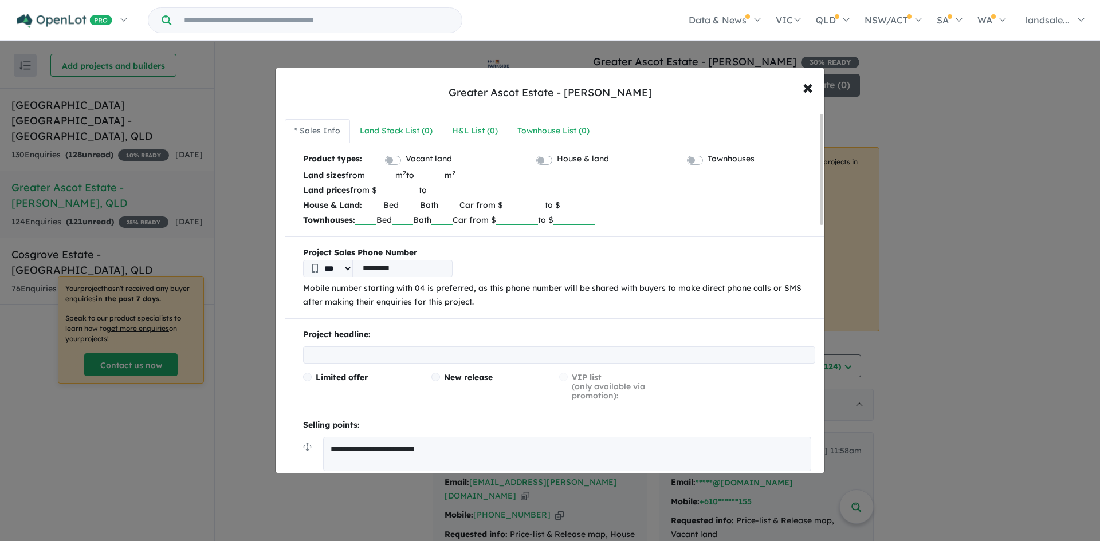
scroll to position [248, 0]
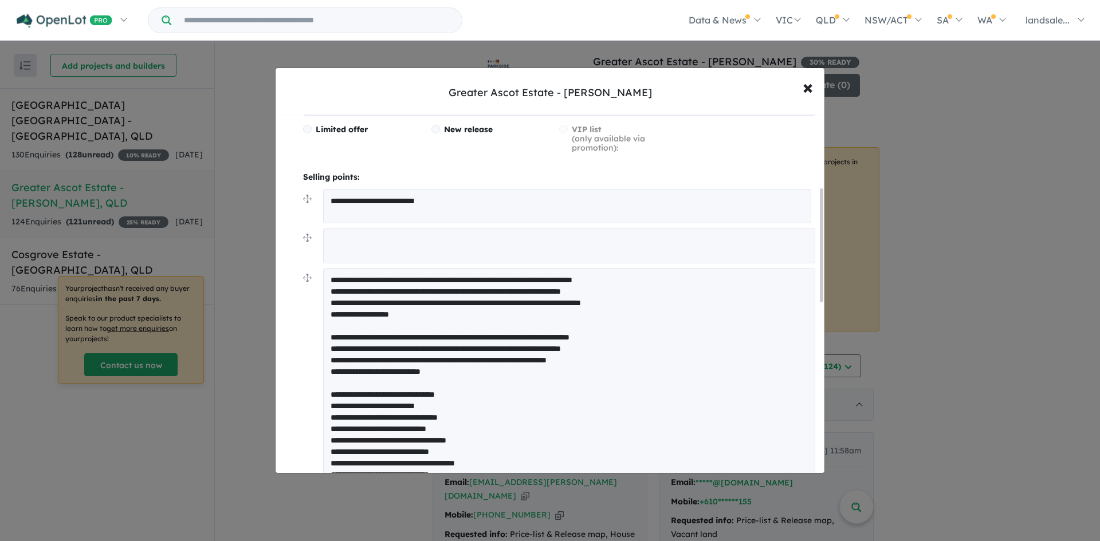
drag, startPoint x: 410, startPoint y: 223, endPoint x: 365, endPoint y: 289, distance: 80.1
click at [330, 283] on textarea at bounding box center [569, 451] width 492 height 367
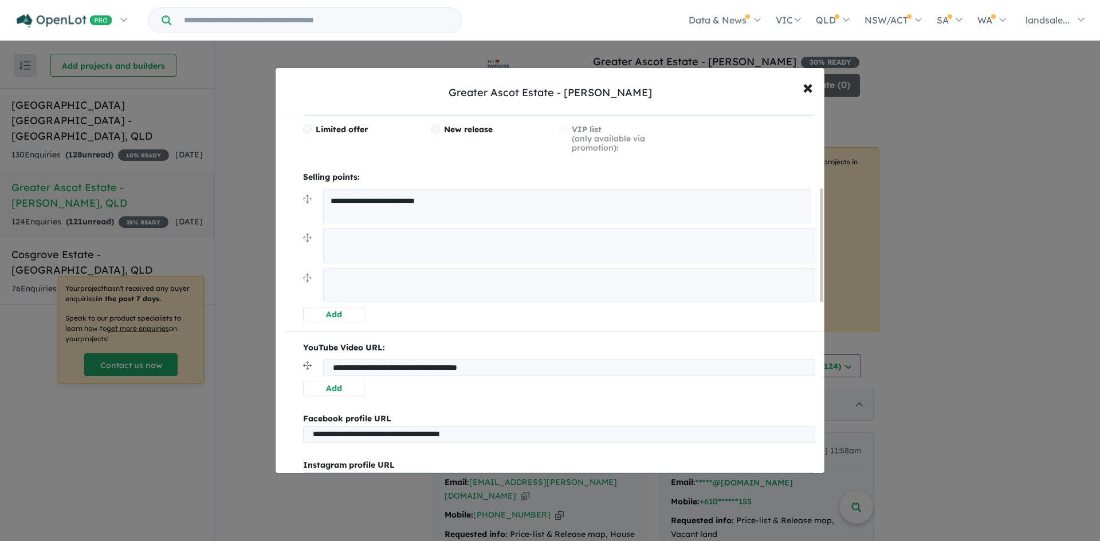
paste textarea "**********"
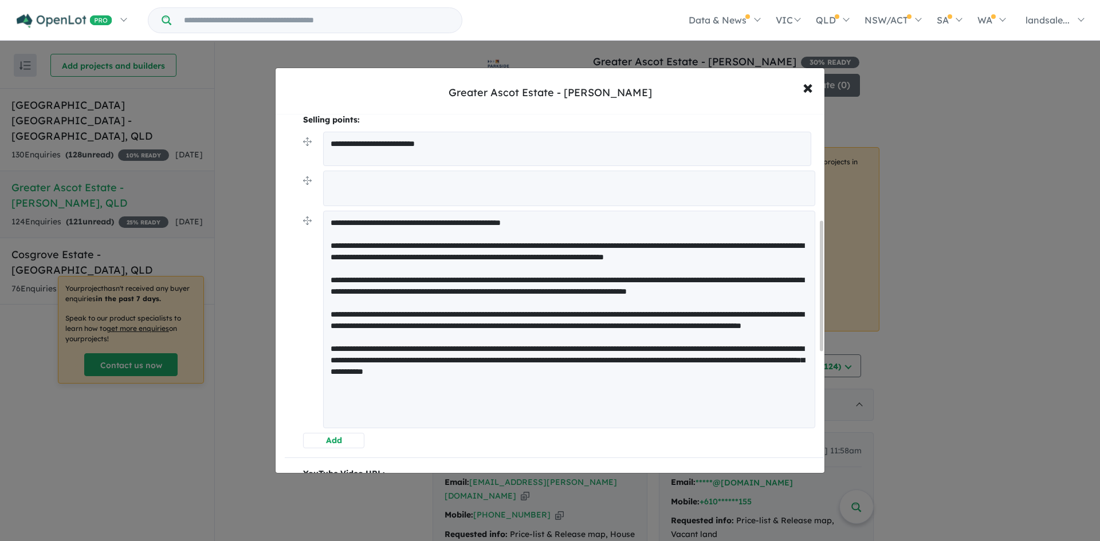
scroll to position [363, 0]
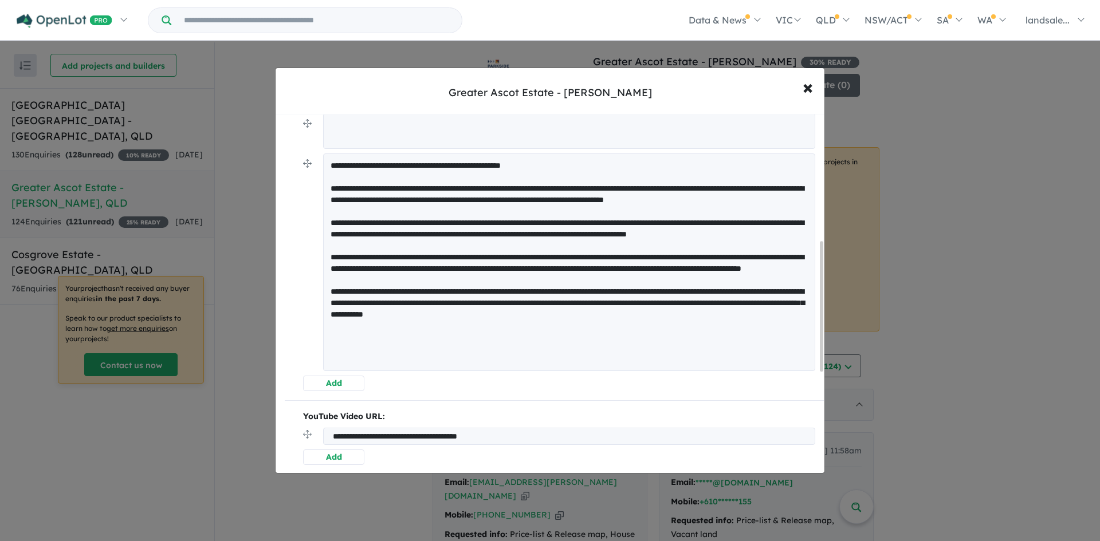
click at [709, 327] on textarea at bounding box center [569, 263] width 492 height 218
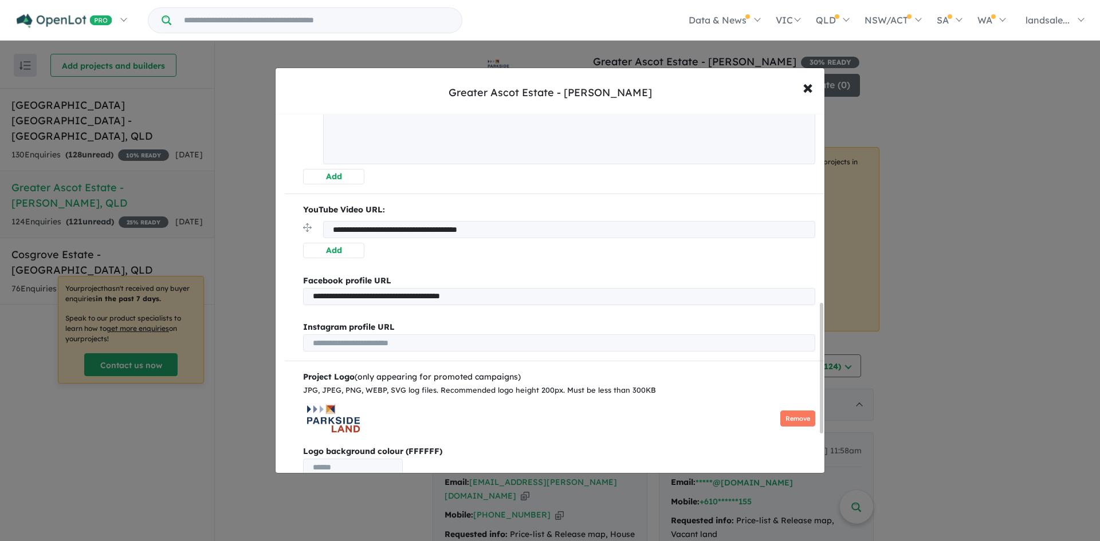
scroll to position [629, 0]
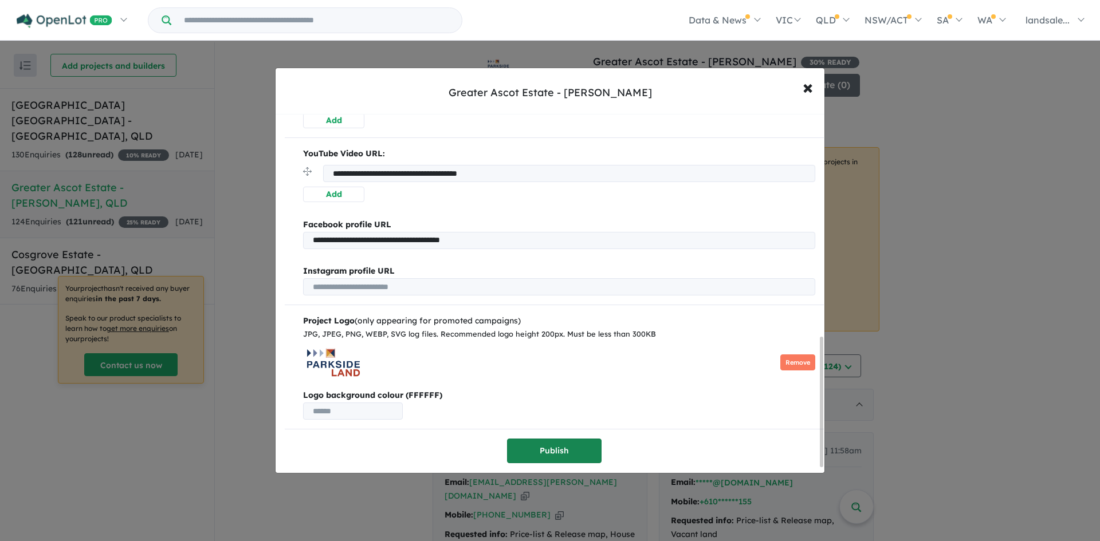
type textarea "**********"
click at [550, 439] on button "Publish" at bounding box center [554, 451] width 95 height 25
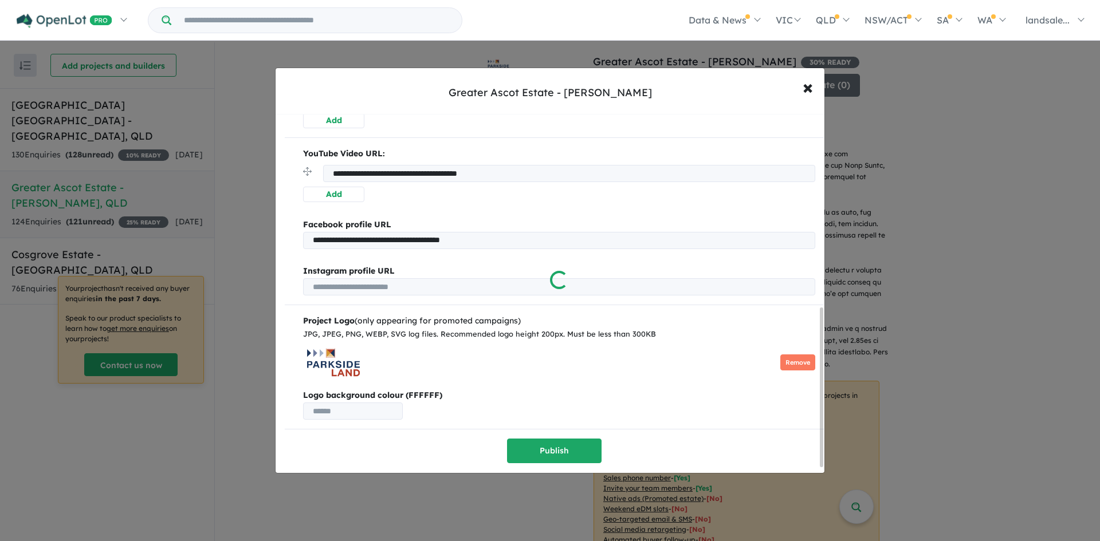
scroll to position [0, 0]
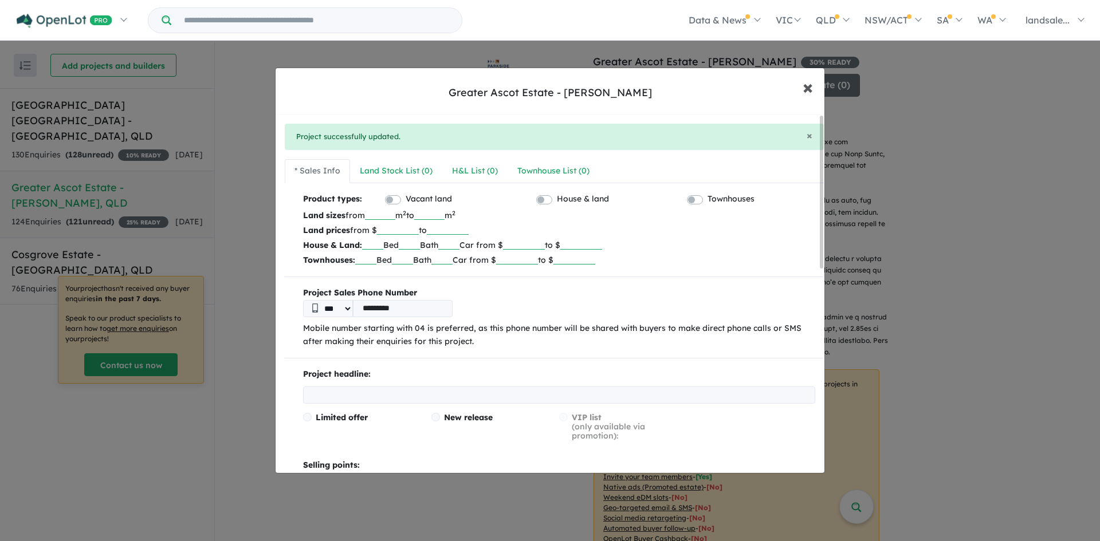
click at [807, 87] on span "×" at bounding box center [808, 86] width 10 height 25
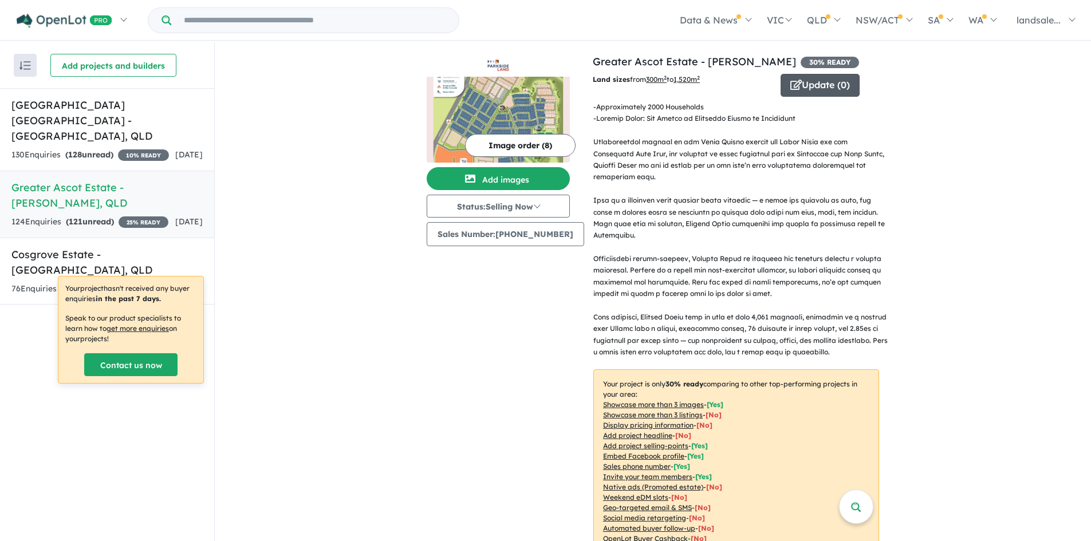
click at [791, 77] on span "button" at bounding box center [796, 86] width 11 height 18
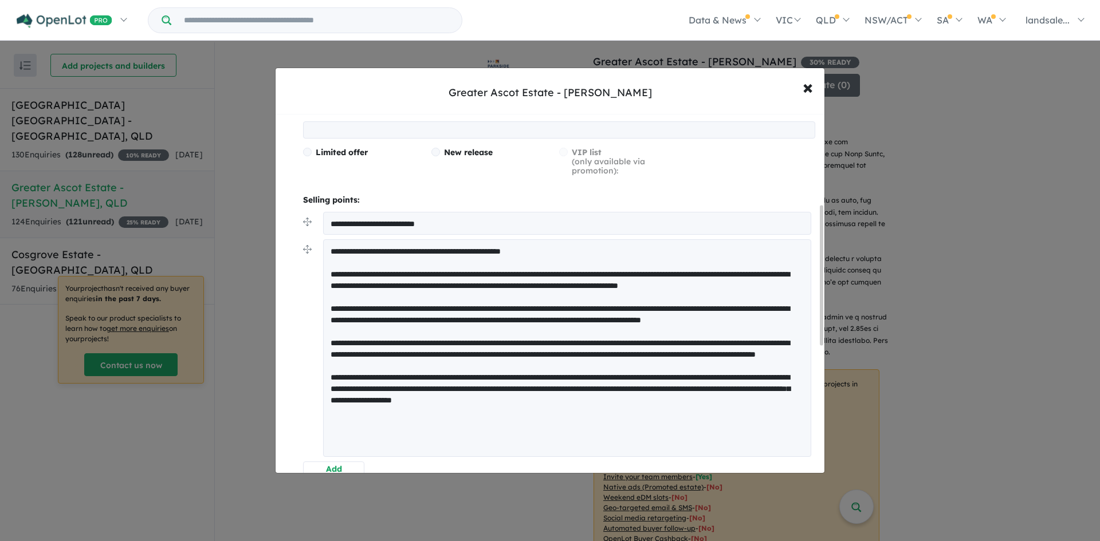
scroll to position [229, 0]
click at [332, 249] on textarea at bounding box center [567, 349] width 488 height 218
click at [330, 272] on textarea at bounding box center [567, 349] width 488 height 218
drag, startPoint x: 574, startPoint y: 253, endPoint x: 332, endPoint y: 248, distance: 242.4
click at [332, 248] on textarea at bounding box center [567, 349] width 488 height 218
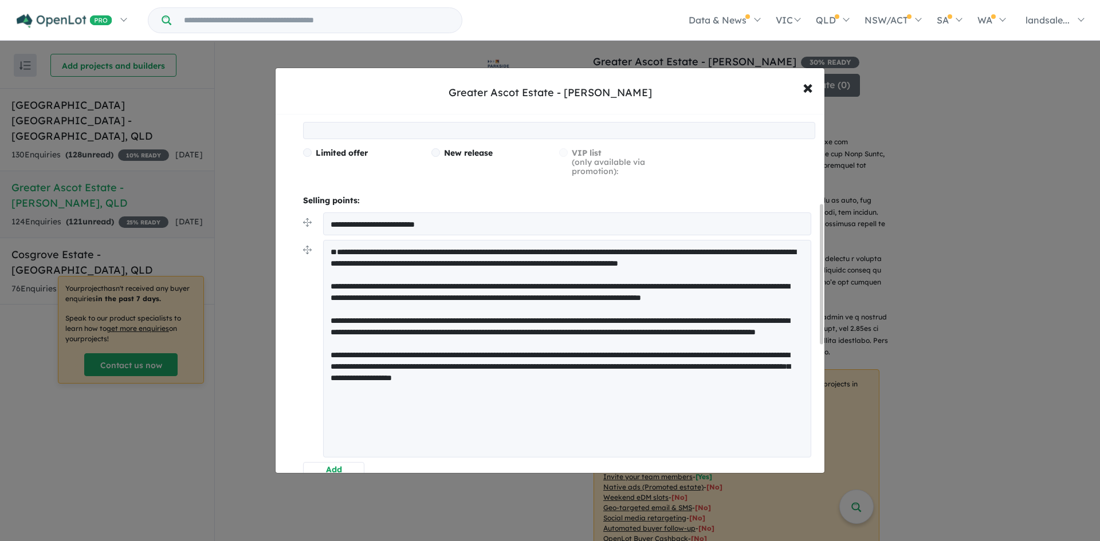
drag, startPoint x: 332, startPoint y: 272, endPoint x: 337, endPoint y: 268, distance: 6.9
click at [333, 271] on textarea at bounding box center [567, 349] width 488 height 218
click at [332, 262] on textarea at bounding box center [567, 349] width 488 height 218
paste textarea "**********"
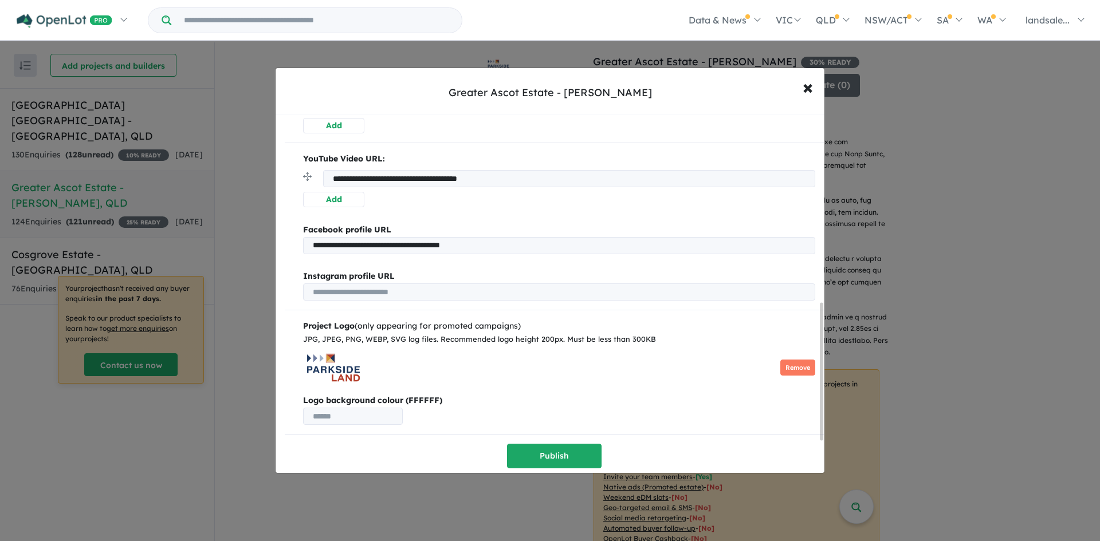
scroll to position [577, 0]
type textarea "**********"
click at [560, 445] on button "Publish" at bounding box center [554, 455] width 95 height 25
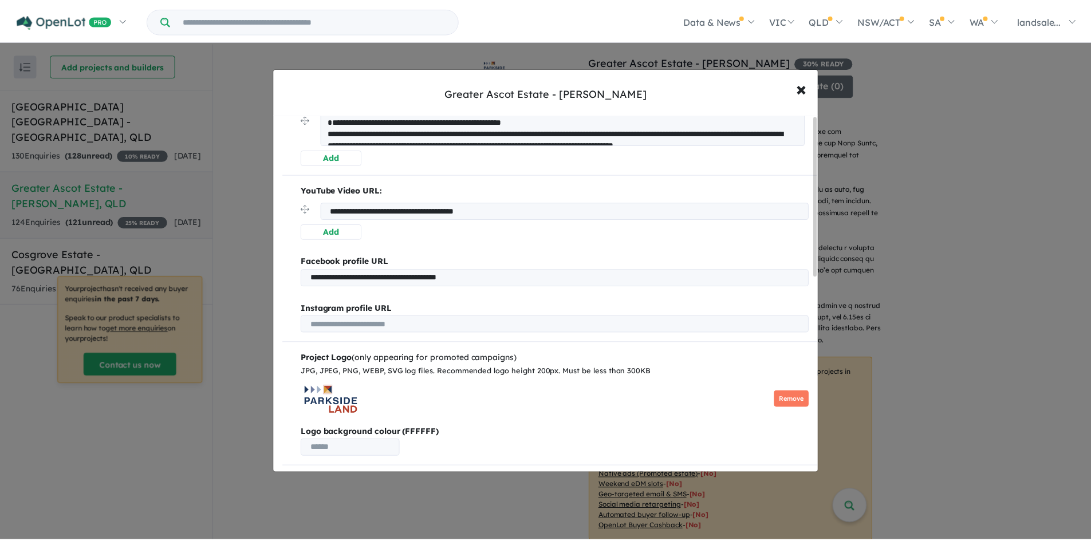
scroll to position [0, 0]
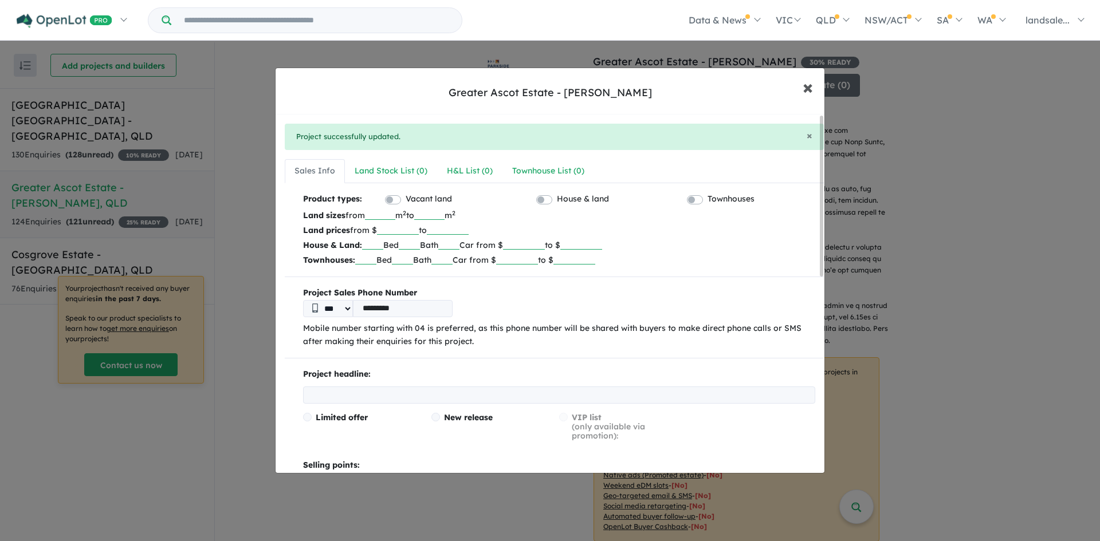
click at [809, 87] on span "×" at bounding box center [808, 86] width 10 height 25
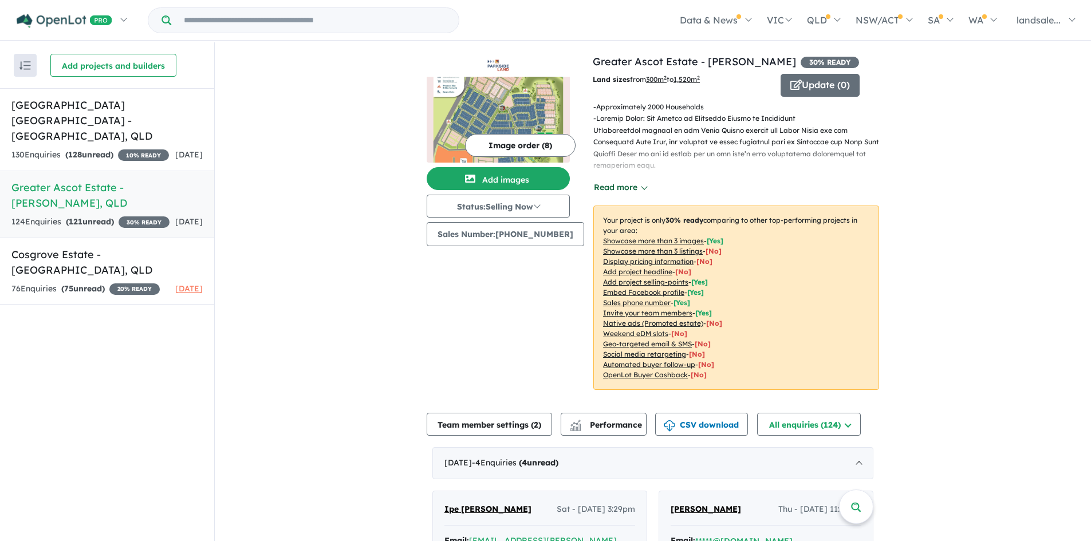
click at [612, 185] on button "Read more" at bounding box center [621, 187] width 54 height 13
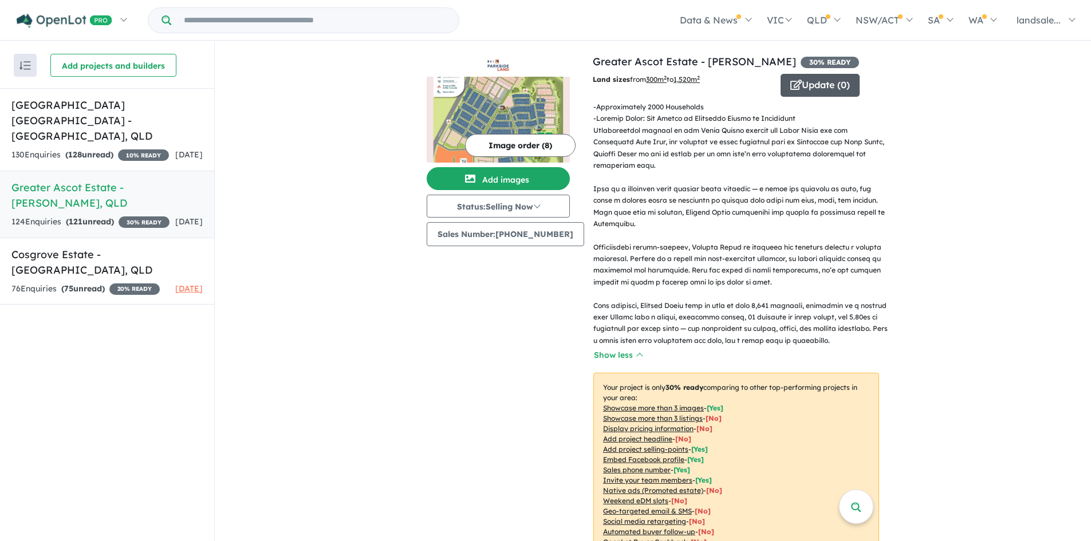
click at [818, 76] on button "Update ( 0 )" at bounding box center [820, 85] width 79 height 23
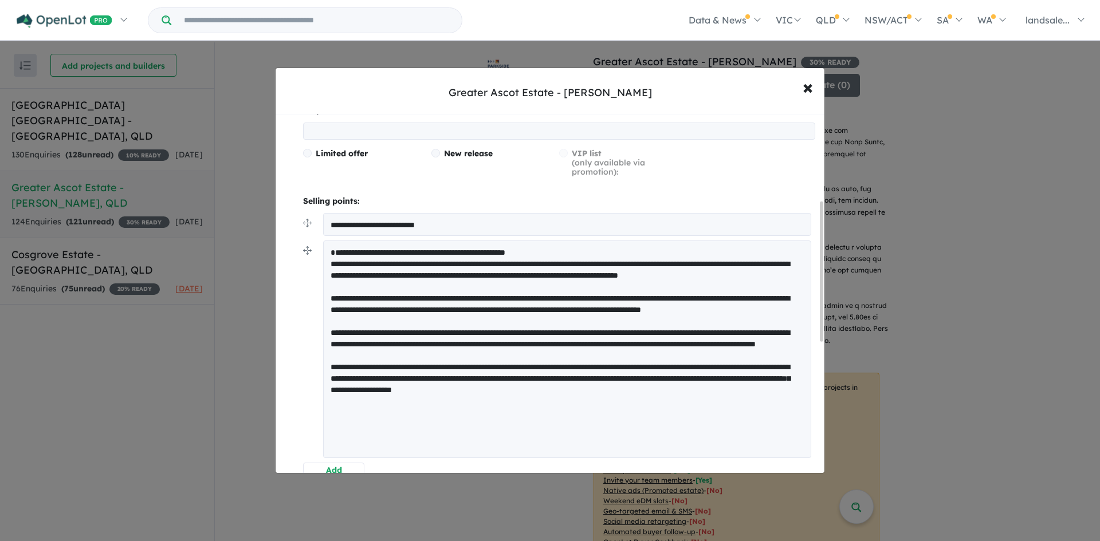
scroll to position [229, 0]
drag, startPoint x: 564, startPoint y: 262, endPoint x: 571, endPoint y: 262, distance: 6.9
click at [564, 262] on textarea at bounding box center [567, 349] width 488 height 218
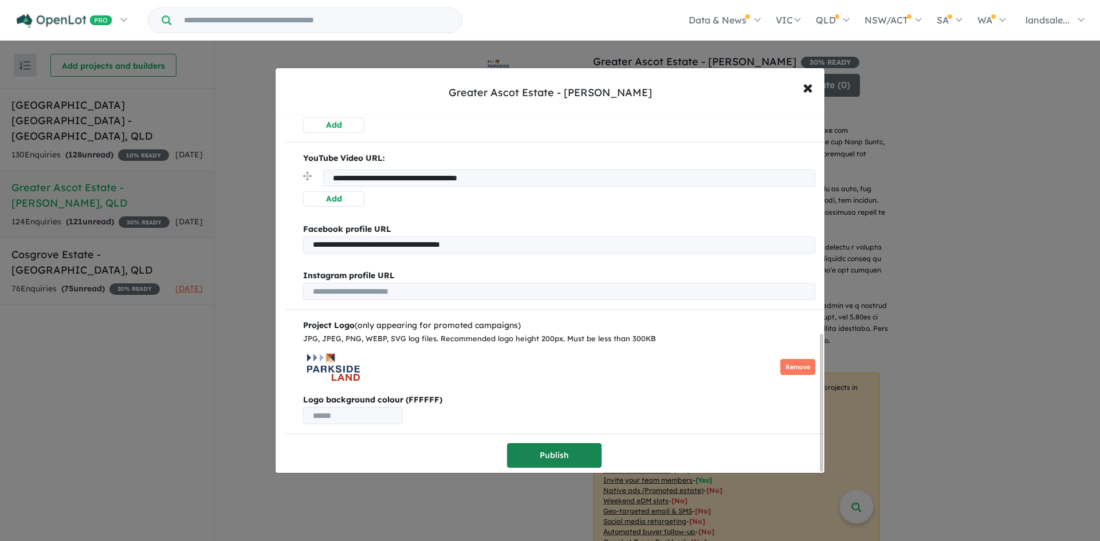
type textarea "**********"
click at [547, 453] on button "Publish" at bounding box center [554, 455] width 95 height 25
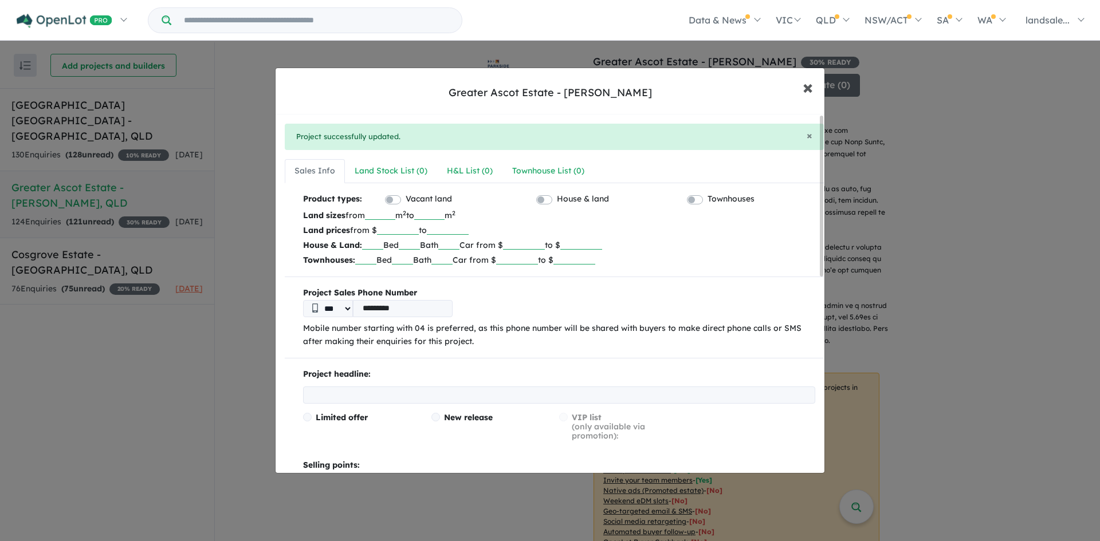
click at [807, 86] on span "×" at bounding box center [808, 86] width 10 height 25
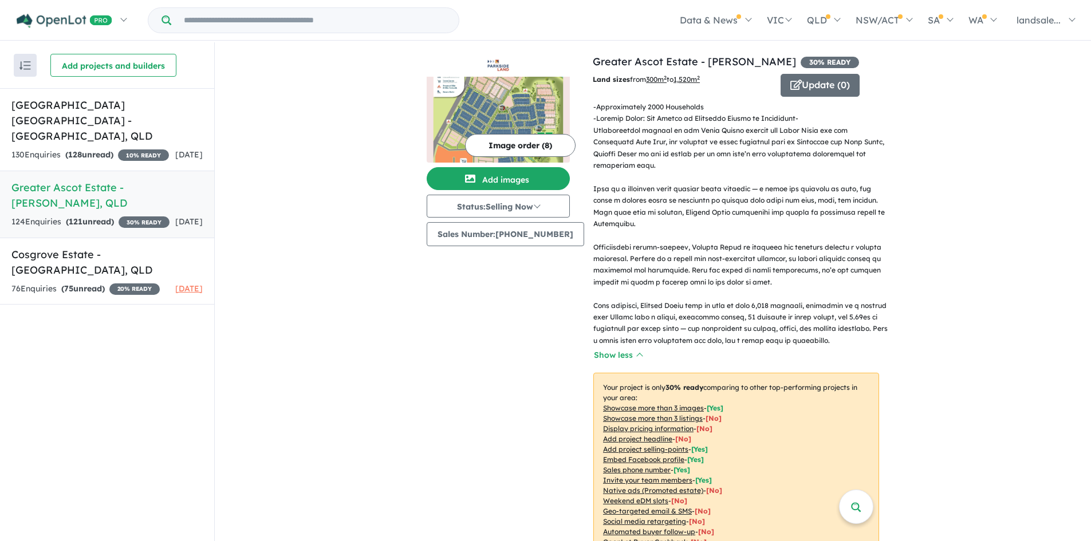
click at [594, 106] on p "- Approximately 2000 Households" at bounding box center [741, 106] width 295 height 11
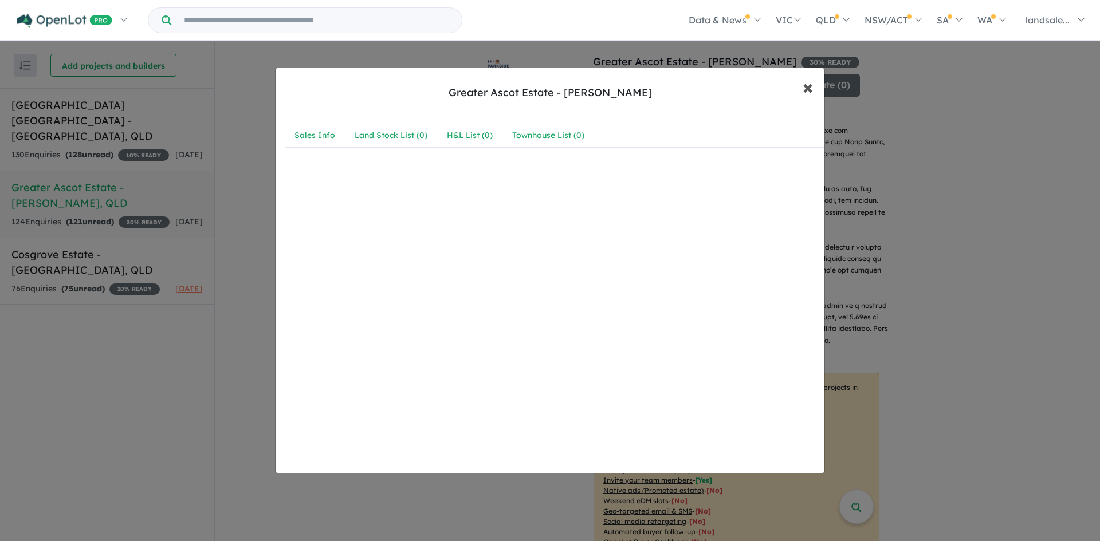
click at [810, 84] on span "×" at bounding box center [808, 86] width 10 height 25
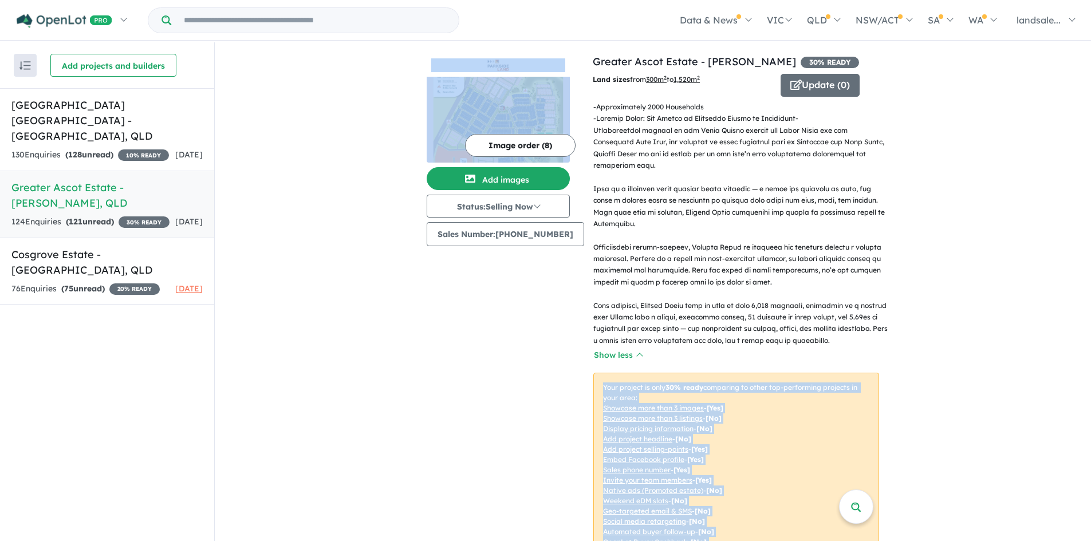
drag, startPoint x: 873, startPoint y: 335, endPoint x: 588, endPoint y: 108, distance: 363.6
click at [584, 105] on div "View 3 projects in your account Greater Ascot Estate - Shaw 30 % READY Land siz…" at bounding box center [653, 312] width 453 height 517
click at [796, 83] on button "Update ( 0 )" at bounding box center [820, 85] width 79 height 23
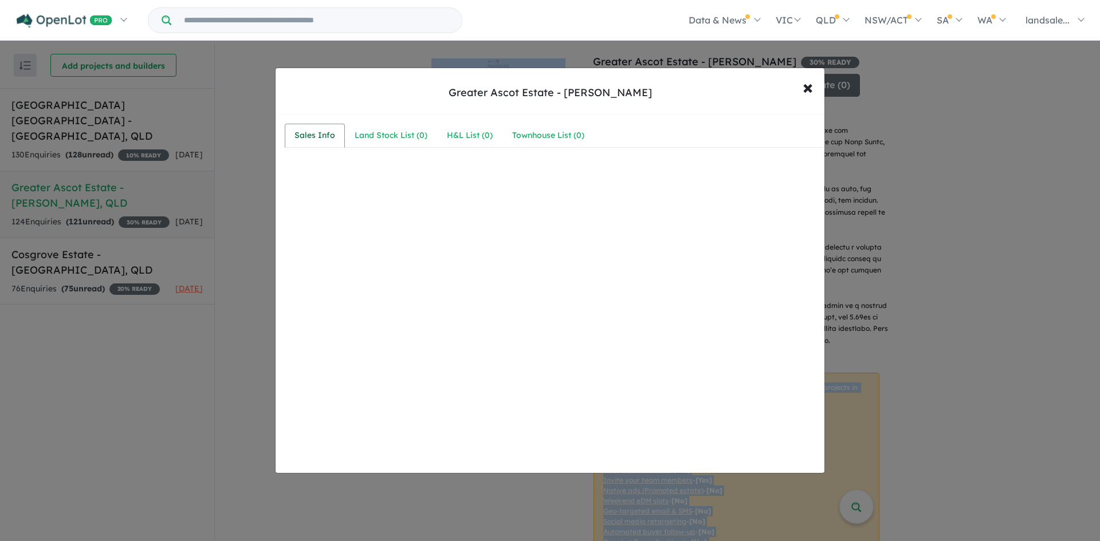
click at [309, 133] on div "Sales Info" at bounding box center [314, 136] width 41 height 14
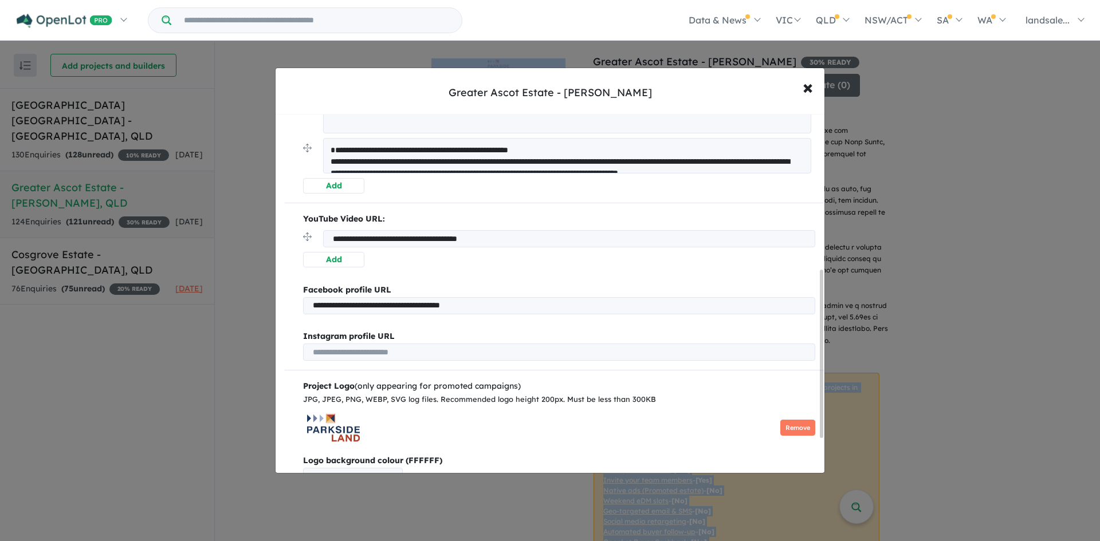
scroll to position [172, 0]
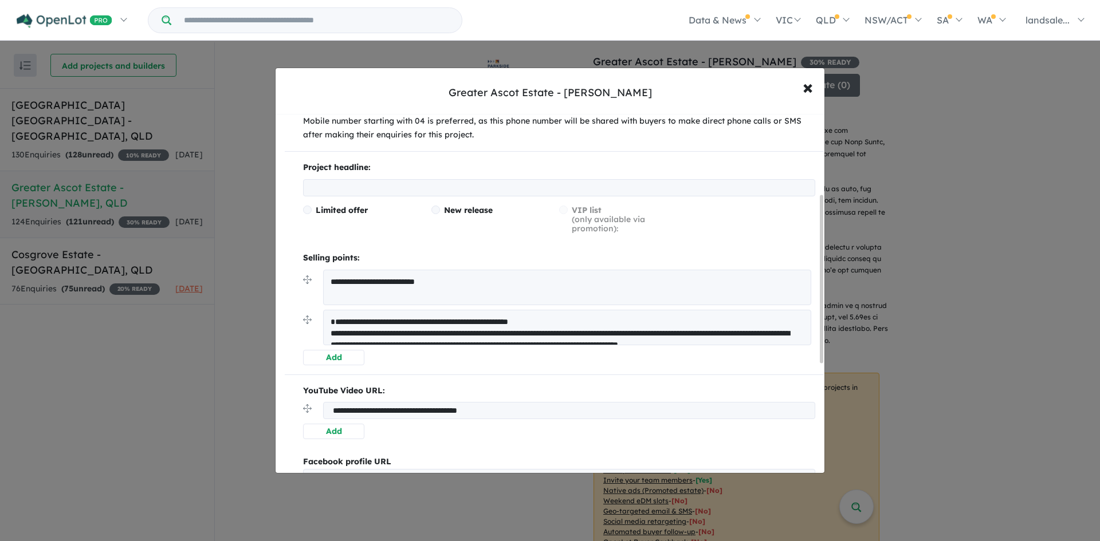
click at [342, 327] on textarea at bounding box center [567, 328] width 488 height 36
drag, startPoint x: 332, startPoint y: 326, endPoint x: 561, endPoint y: 320, distance: 229.3
click at [508, 326] on textarea at bounding box center [567, 328] width 488 height 36
drag, startPoint x: 571, startPoint y: 326, endPoint x: 576, endPoint y: 330, distance: 7.0
click at [576, 330] on textarea at bounding box center [567, 328] width 488 height 36
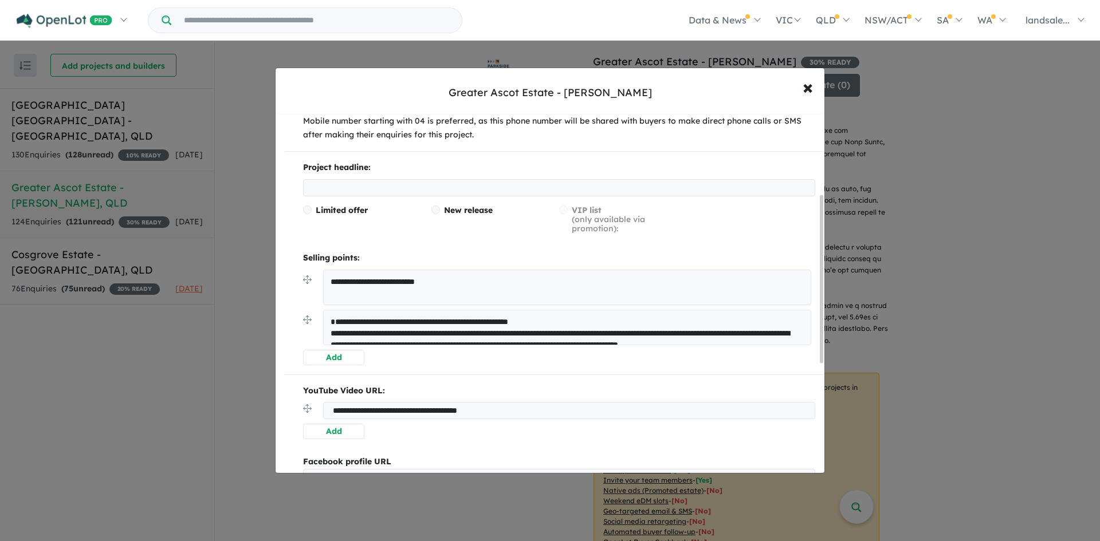
click at [576, 331] on textarea at bounding box center [567, 328] width 488 height 36
drag, startPoint x: 385, startPoint y: 340, endPoint x: 657, endPoint y: 386, distance: 275.4
click at [657, 386] on div "**********" at bounding box center [554, 343] width 539 height 716
type textarea "**********"
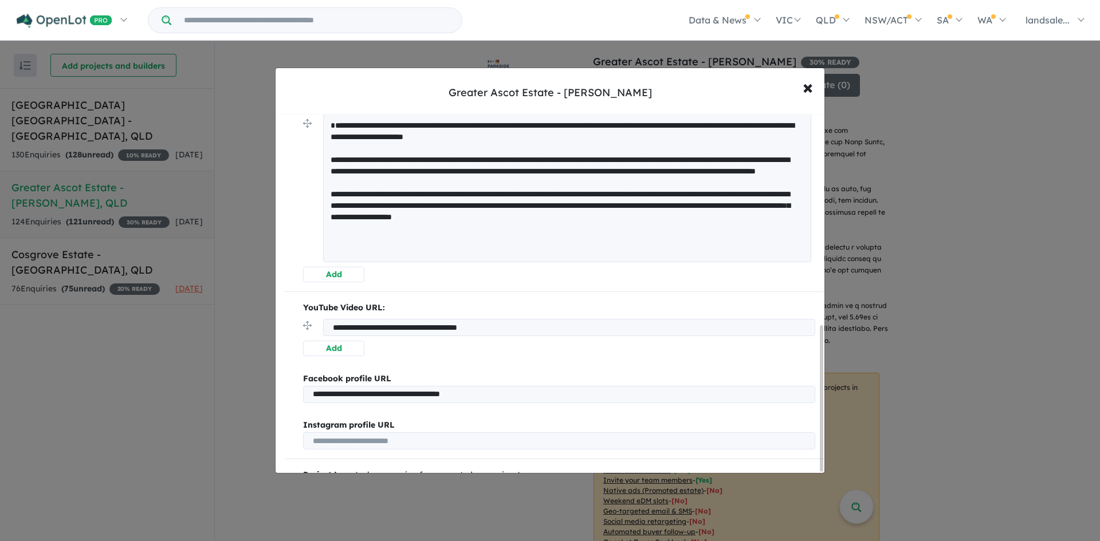
scroll to position [521, 0]
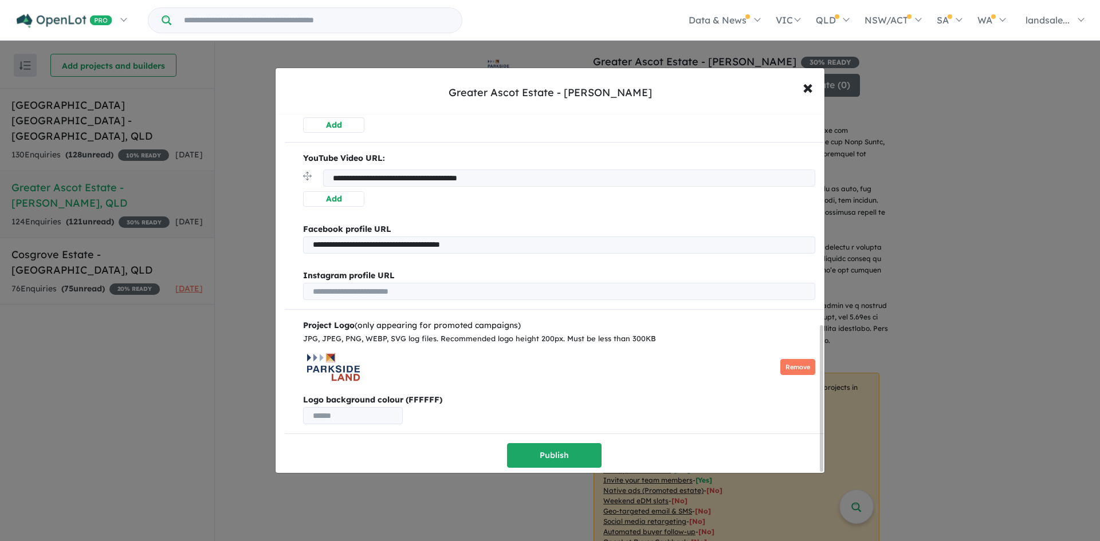
drag, startPoint x: 331, startPoint y: 331, endPoint x: 691, endPoint y: 278, distance: 363.6
click at [691, 278] on div "**********" at bounding box center [554, 53] width 539 height 829
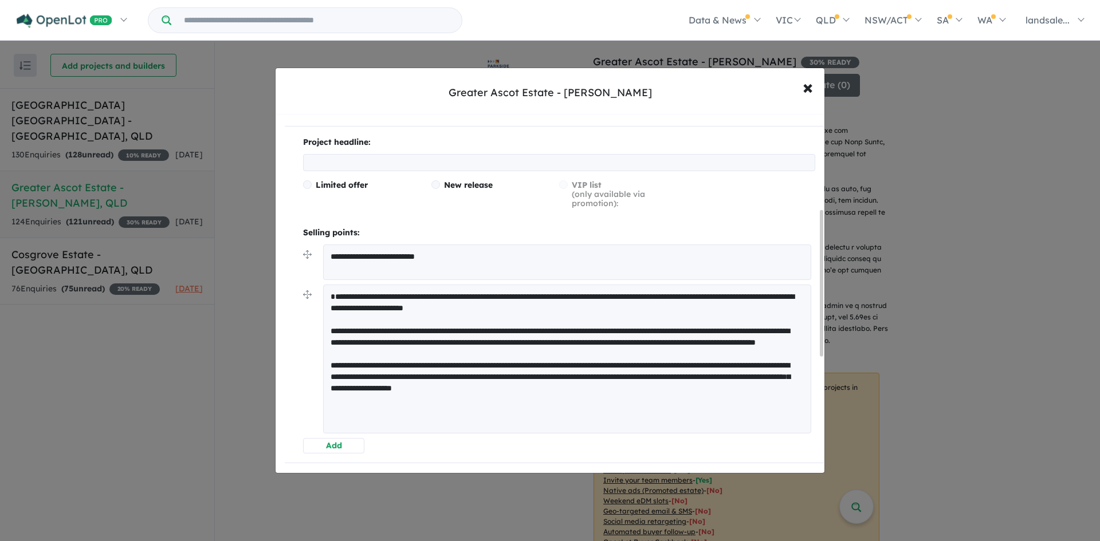
scroll to position [177, 0]
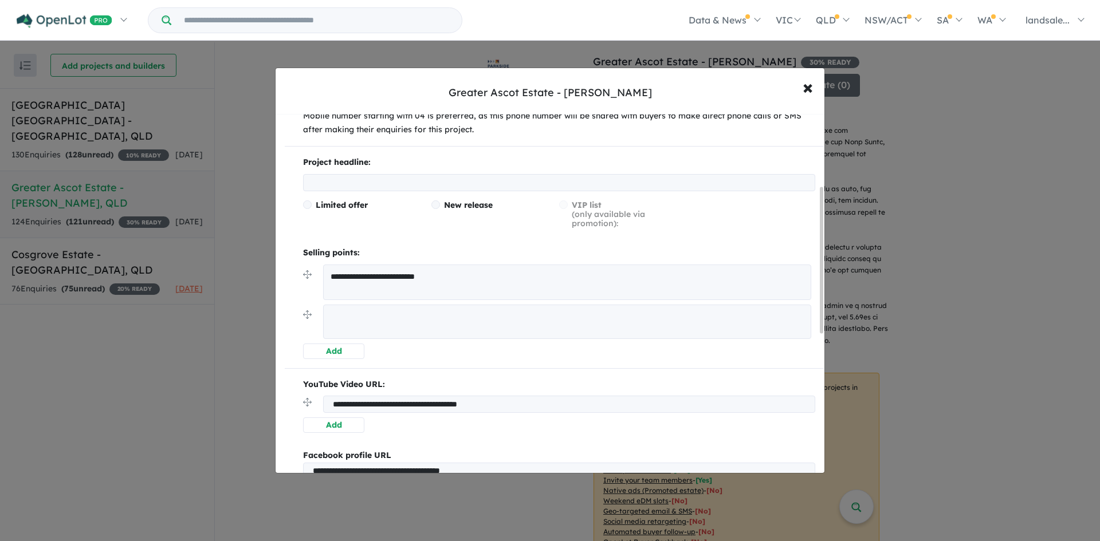
click at [329, 326] on textarea at bounding box center [567, 322] width 488 height 34
paste textarea "**********"
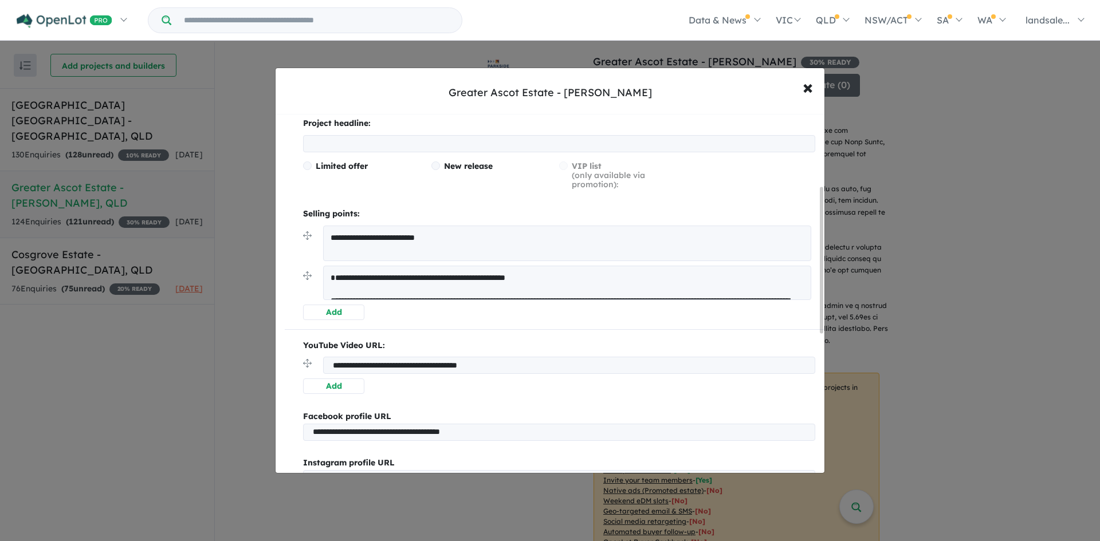
scroll to position [5, 0]
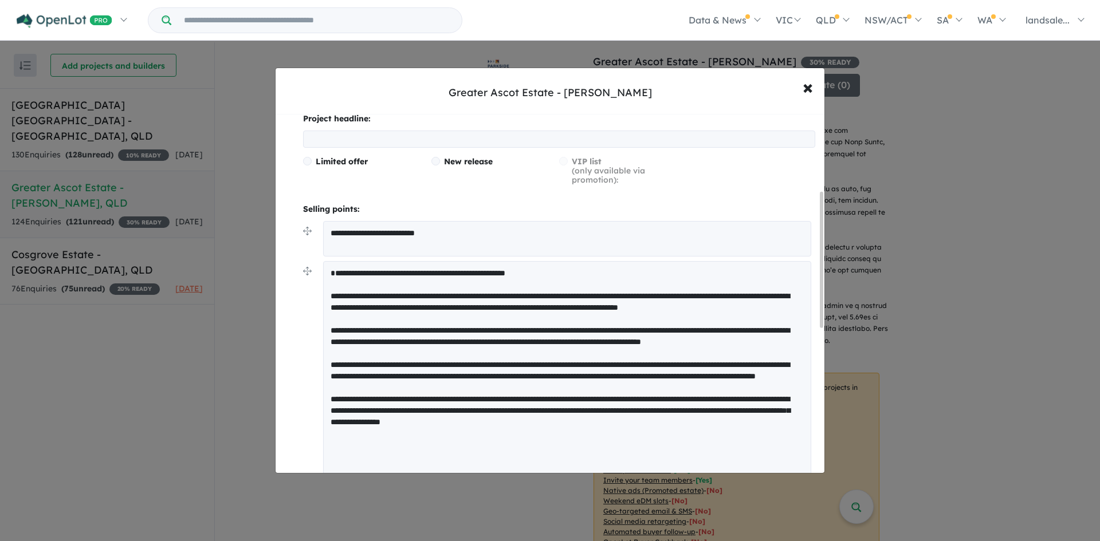
click at [332, 304] on textarea at bounding box center [567, 370] width 488 height 218
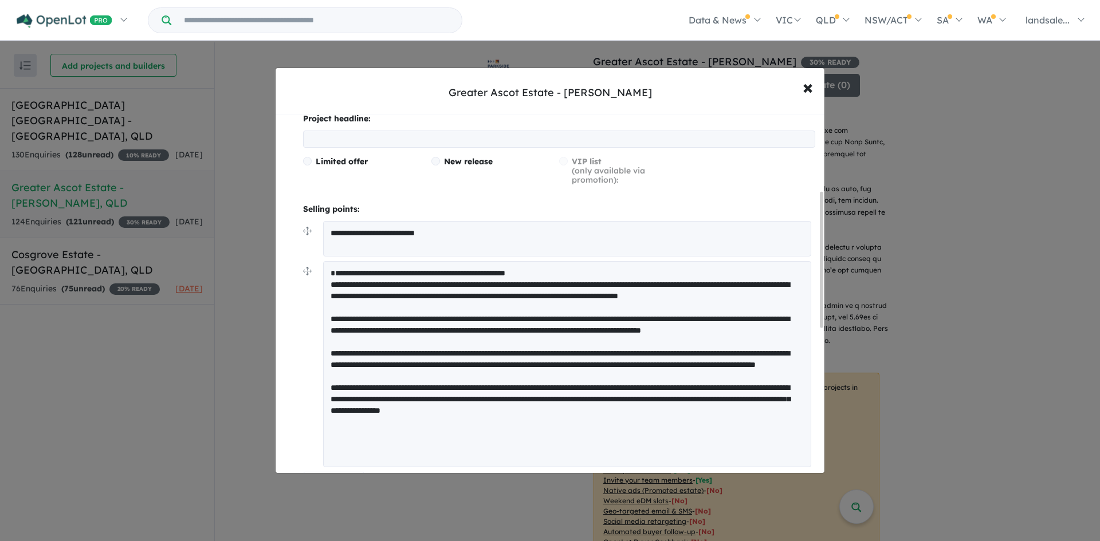
click at [330, 282] on textarea at bounding box center [567, 364] width 488 height 206
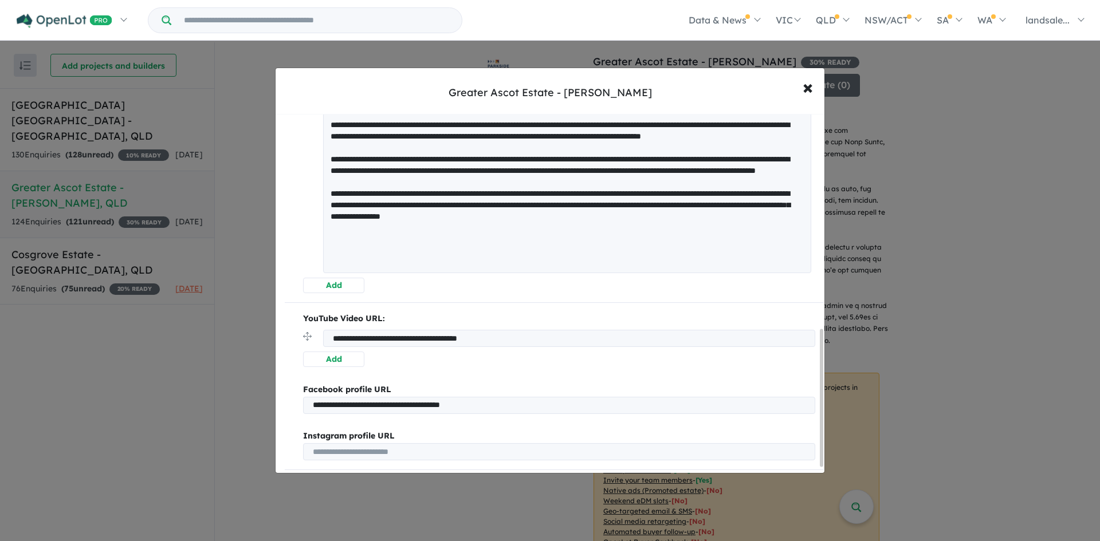
scroll to position [578, 0]
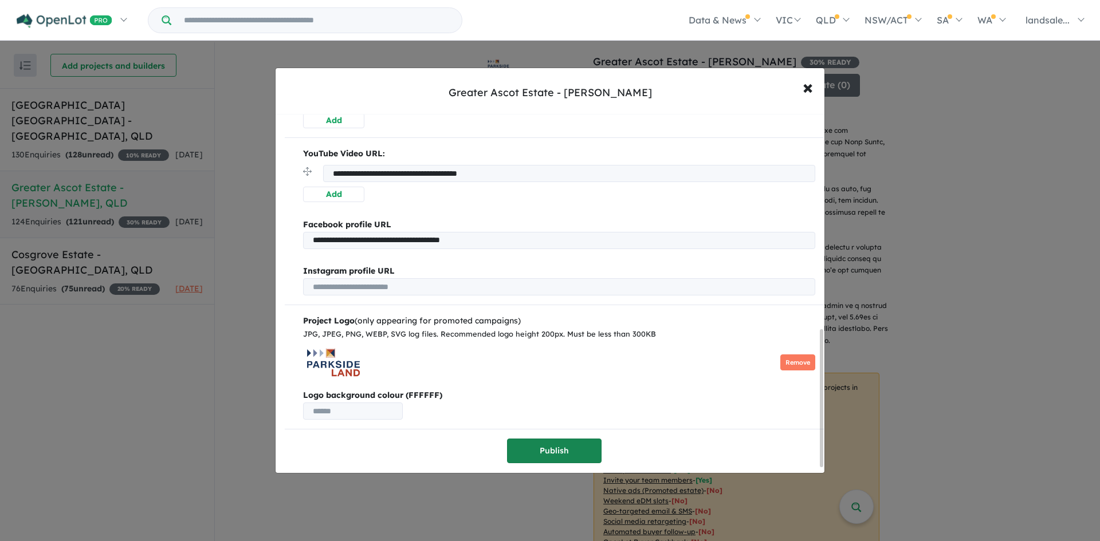
type textarea "**********"
click at [557, 442] on button "Publish" at bounding box center [554, 451] width 95 height 25
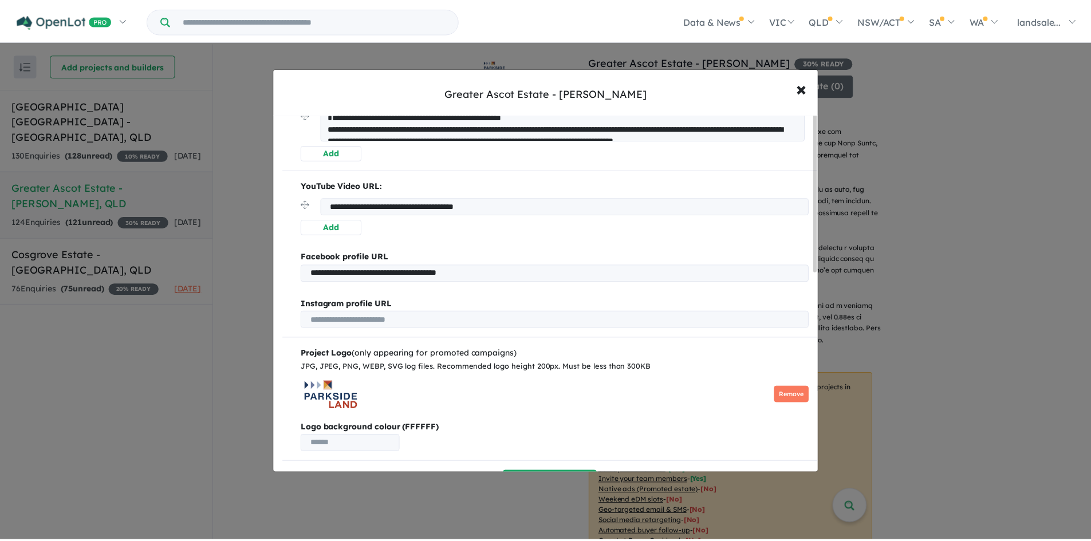
scroll to position [0, 0]
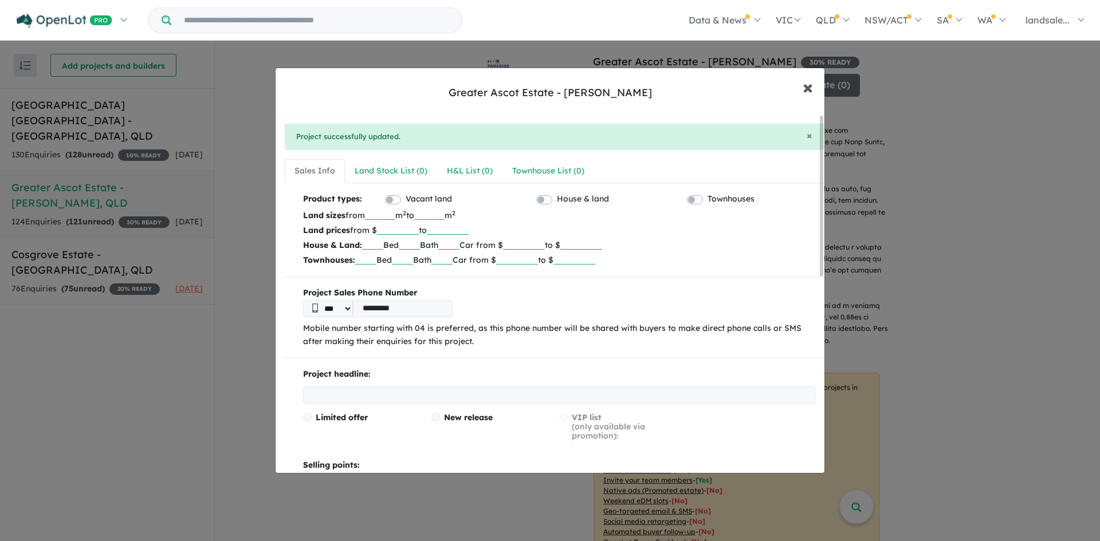
drag, startPoint x: 808, startPoint y: 87, endPoint x: 808, endPoint y: 104, distance: 17.2
click at [808, 87] on span "×" at bounding box center [808, 86] width 10 height 25
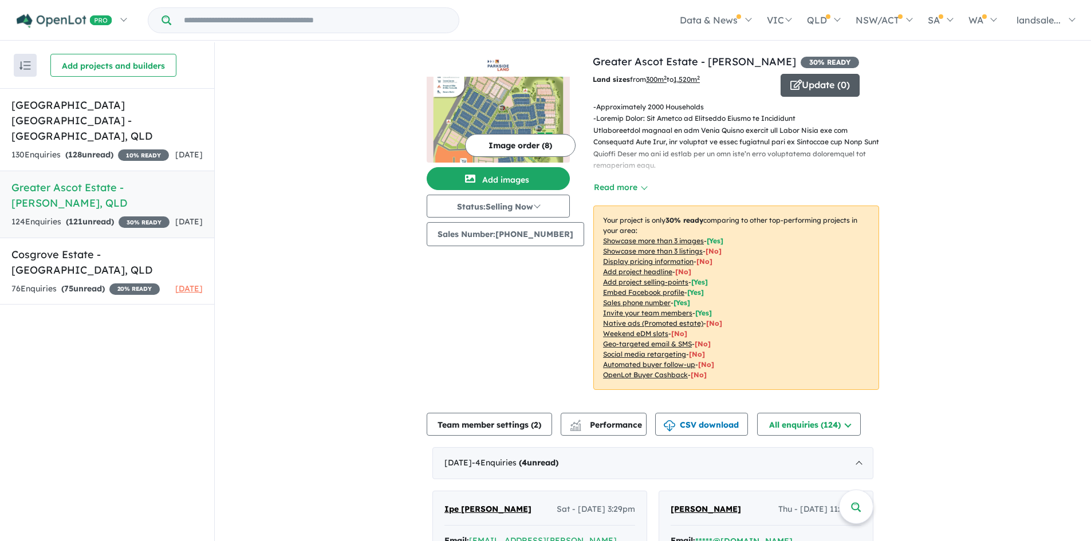
click at [816, 80] on button "Update ( 0 )" at bounding box center [820, 85] width 79 height 23
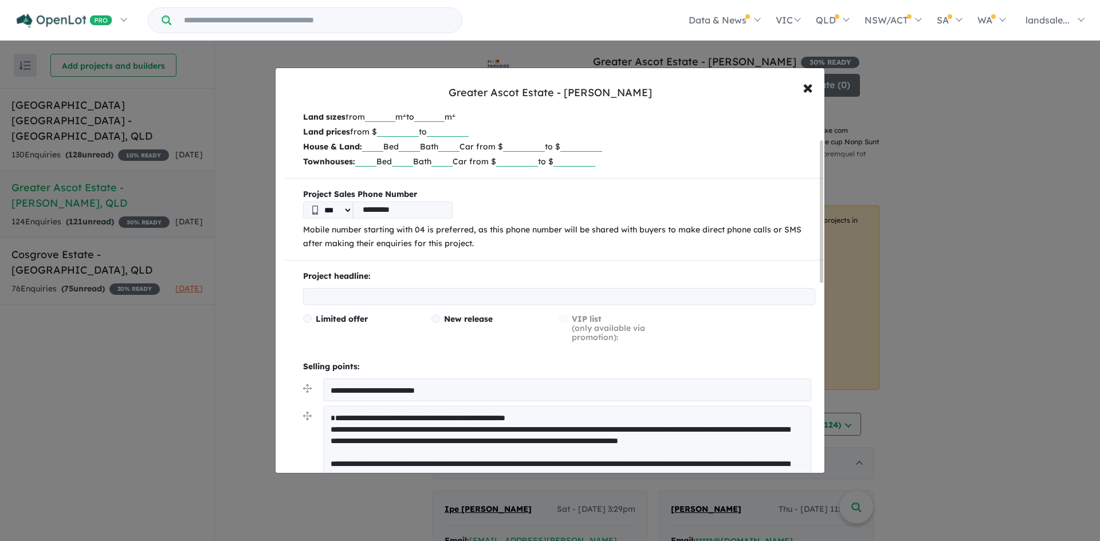
scroll to position [172, 0]
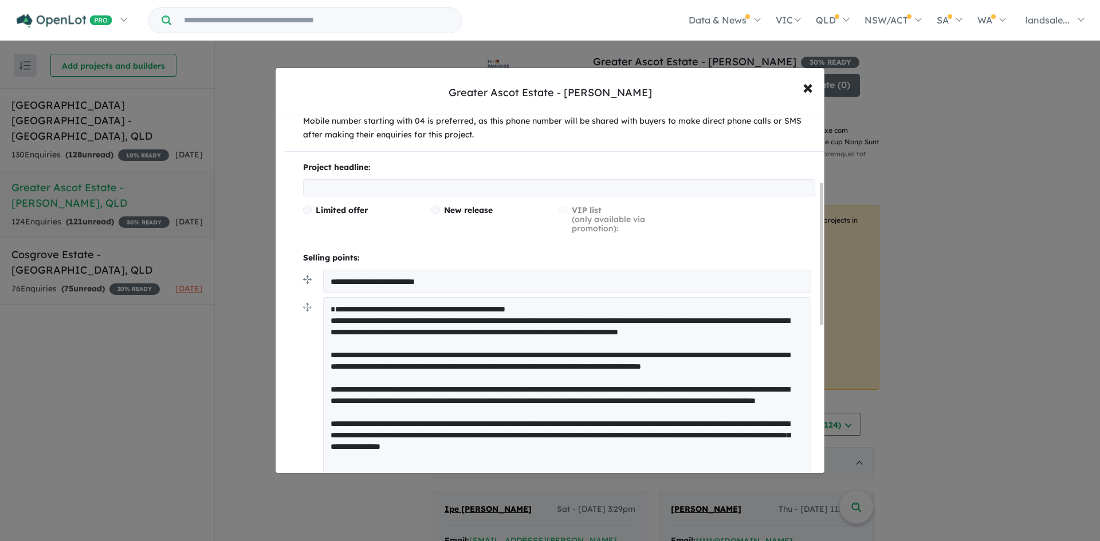
drag, startPoint x: 469, startPoint y: 282, endPoint x: 309, endPoint y: 288, distance: 160.5
click at [309, 288] on li "**********" at bounding box center [559, 284] width 512 height 28
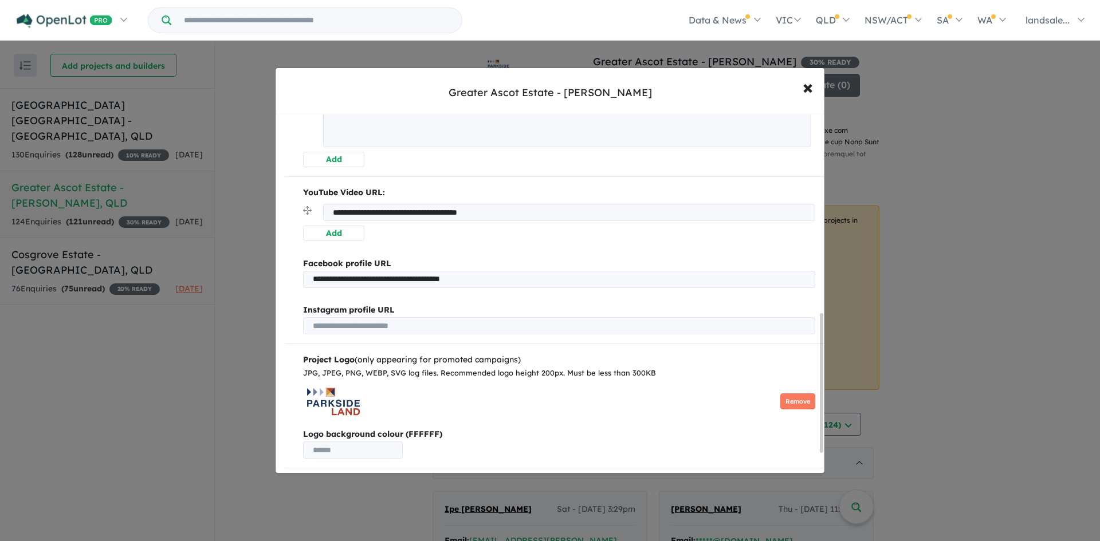
scroll to position [566, 0]
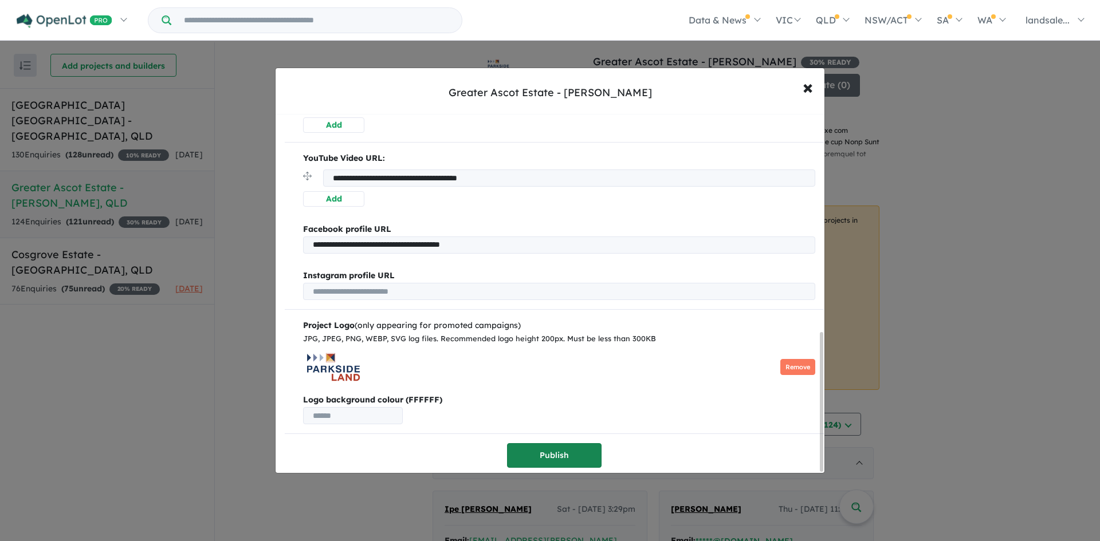
click at [539, 452] on button "Publish" at bounding box center [554, 455] width 95 height 25
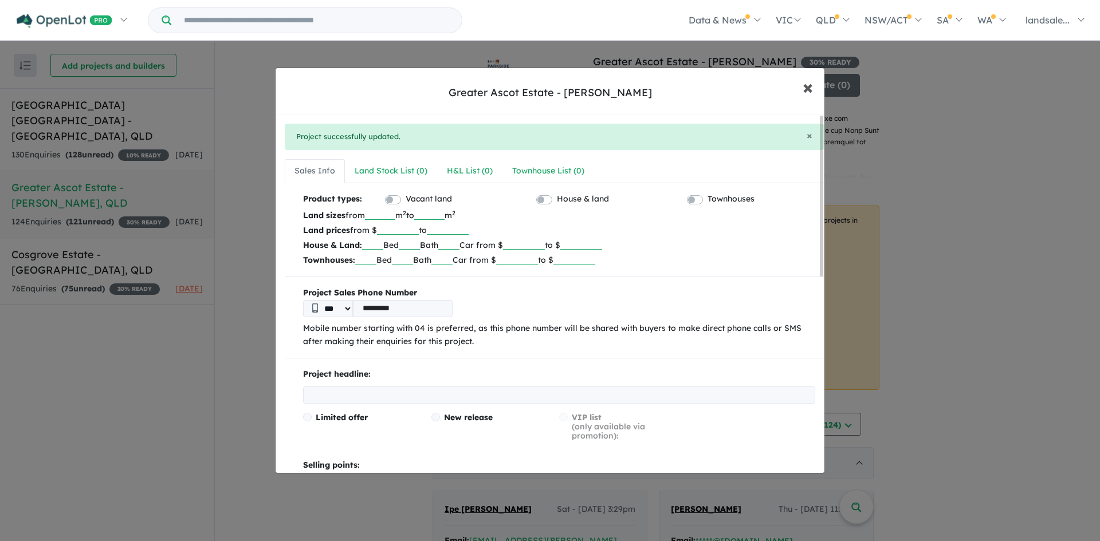
click at [804, 88] on span "×" at bounding box center [808, 86] width 10 height 25
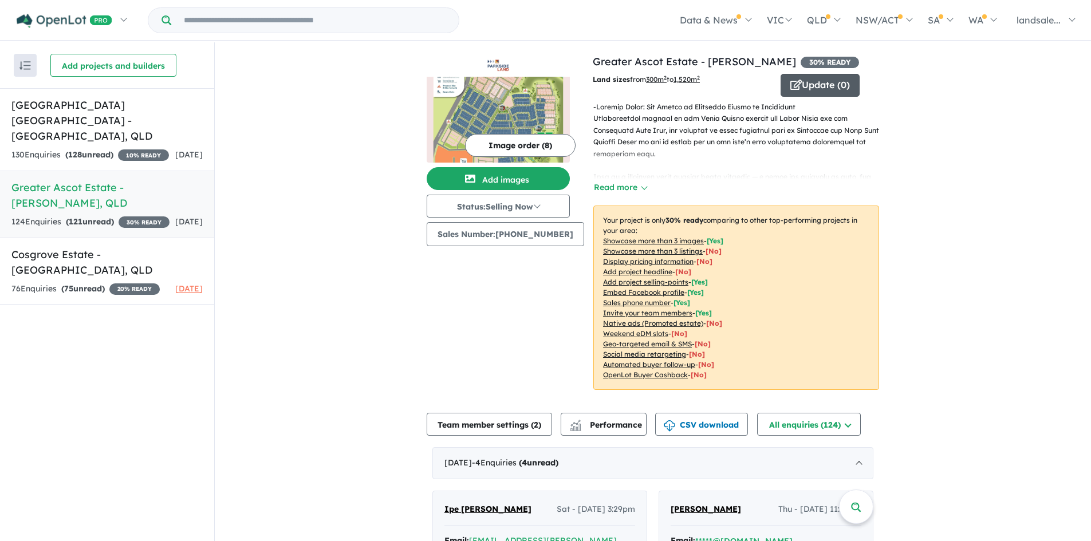
click at [806, 83] on button "Update ( 0 )" at bounding box center [820, 85] width 79 height 23
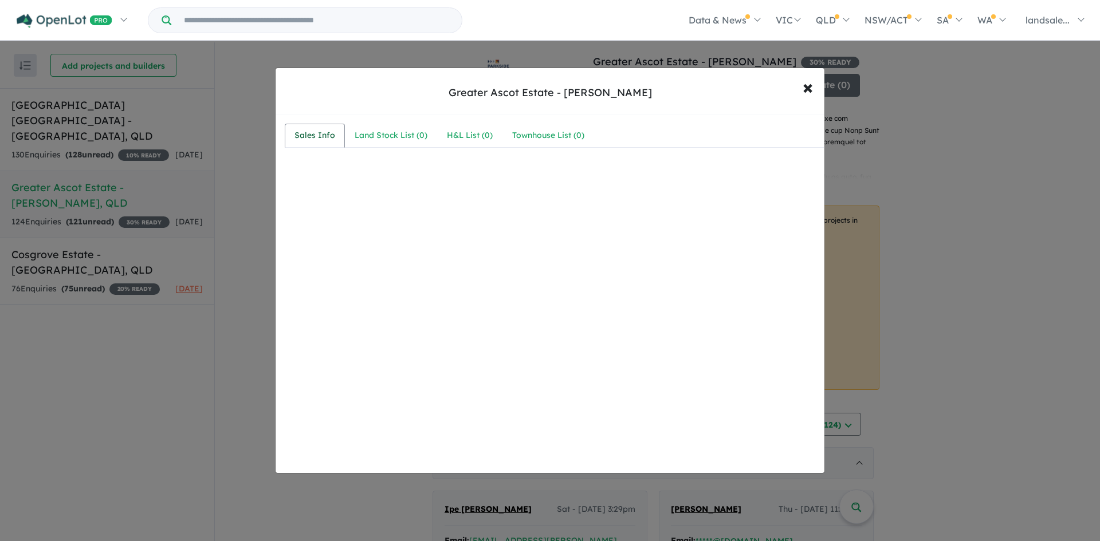
drag, startPoint x: 302, startPoint y: 132, endPoint x: 315, endPoint y: 148, distance: 20.3
click at [302, 133] on div "Sales Info" at bounding box center [314, 136] width 41 height 14
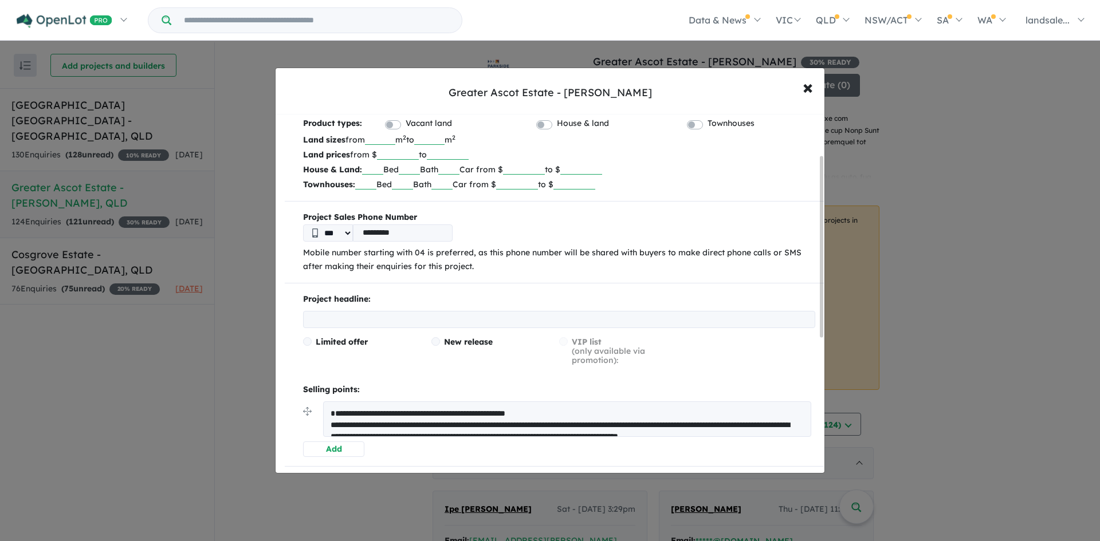
scroll to position [172, 0]
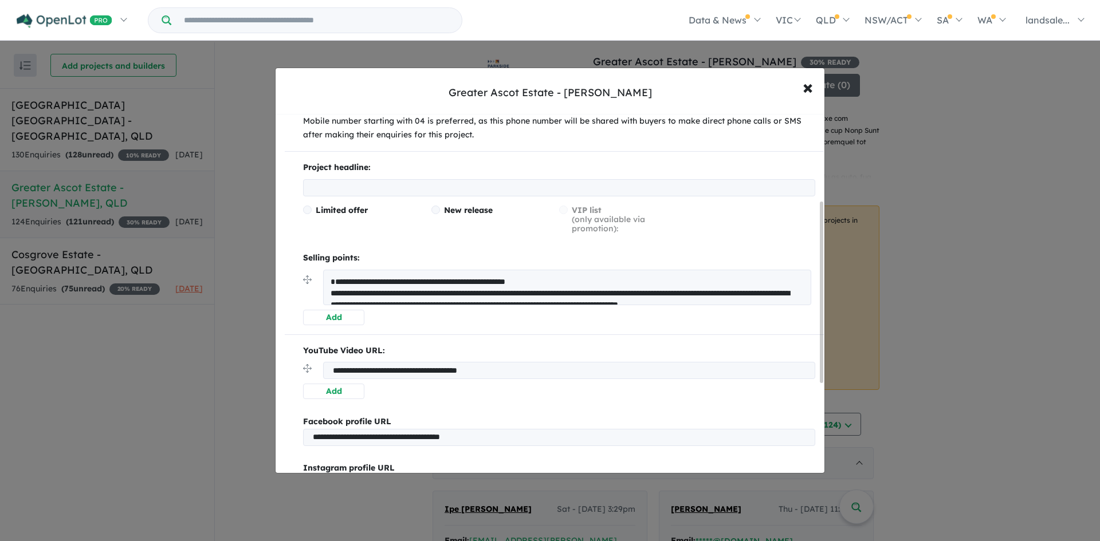
click at [567, 291] on textarea at bounding box center [567, 288] width 488 height 36
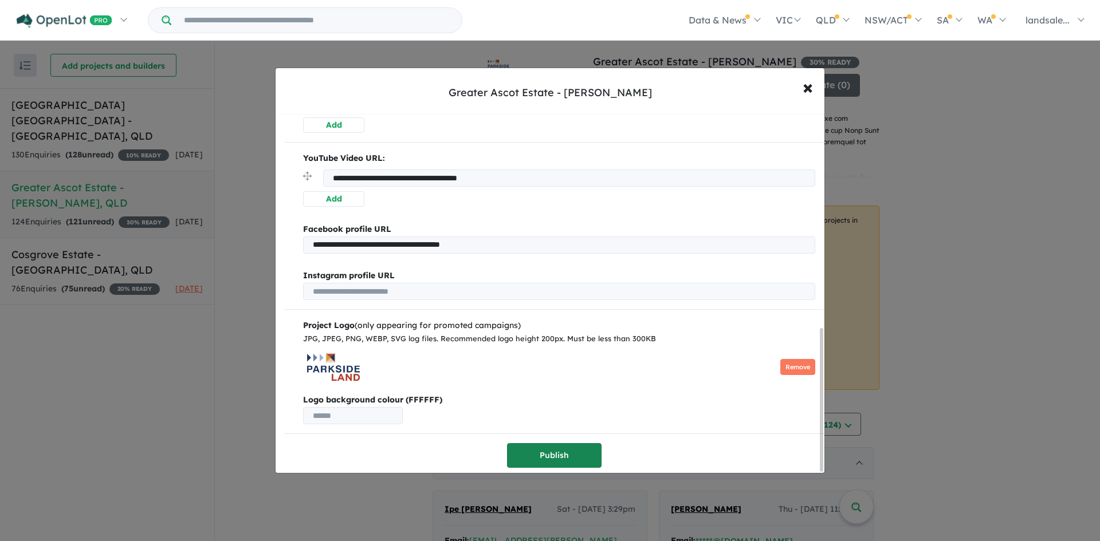
type textarea "**********"
click at [547, 447] on button "Publish" at bounding box center [554, 455] width 95 height 25
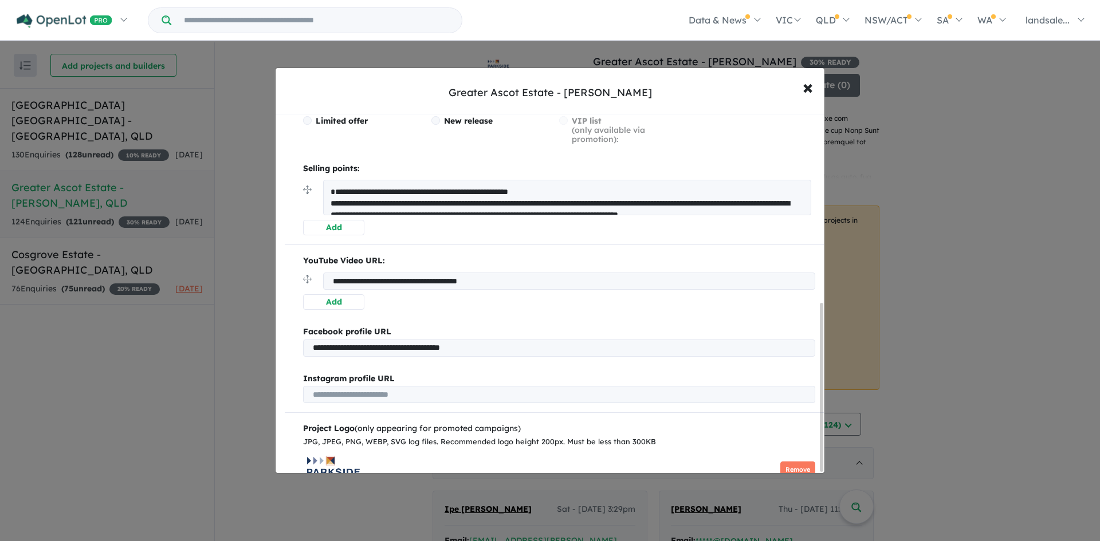
scroll to position [403, 0]
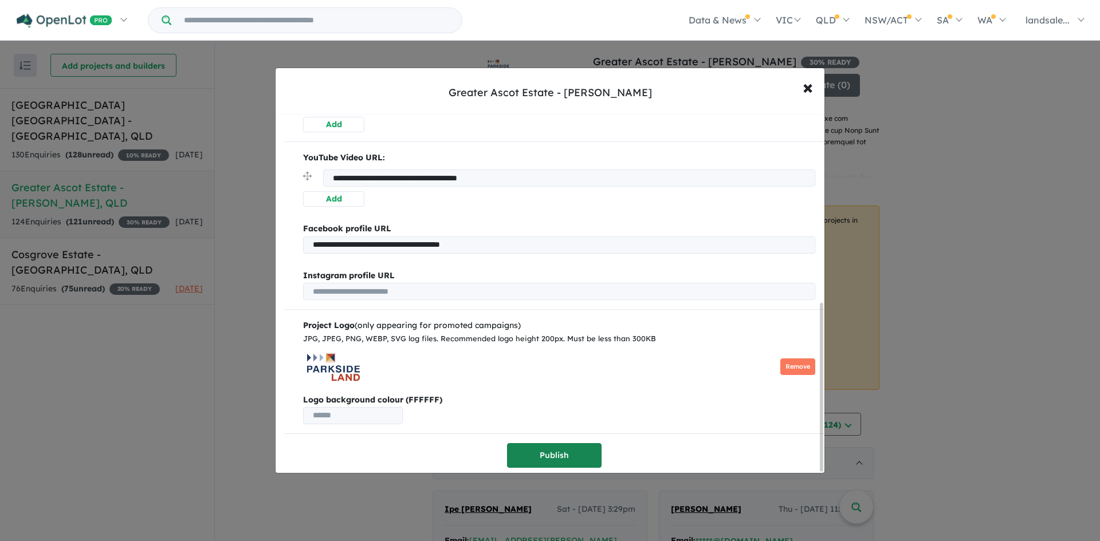
click at [545, 446] on button "Publish" at bounding box center [554, 455] width 95 height 25
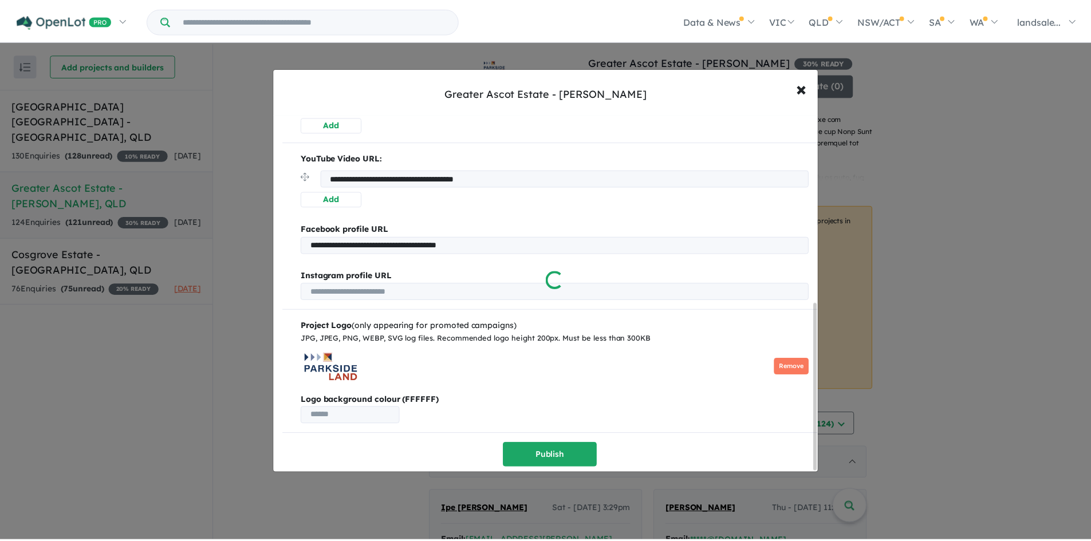
scroll to position [0, 0]
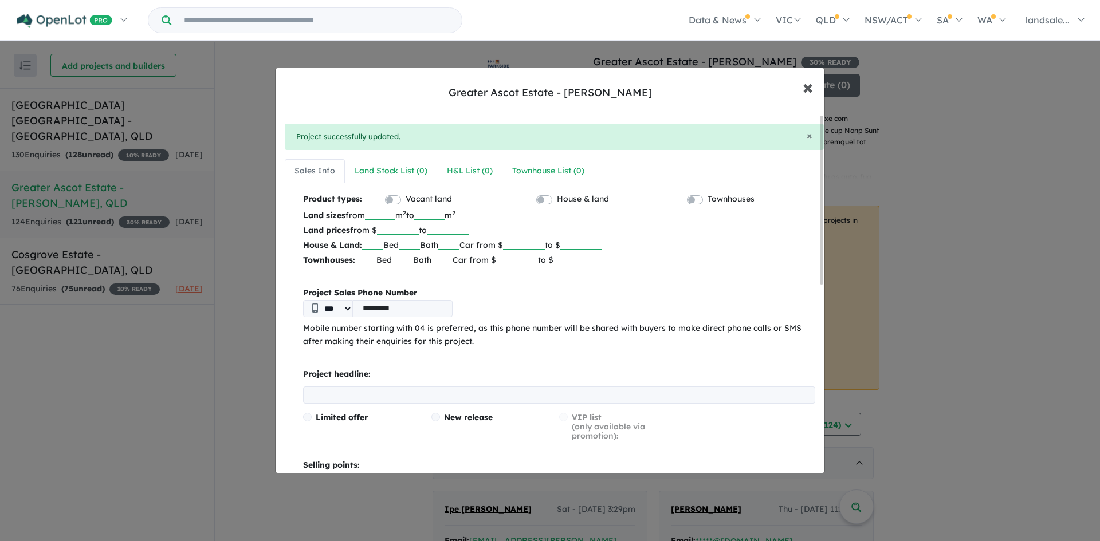
click at [807, 87] on span "×" at bounding box center [808, 86] width 10 height 25
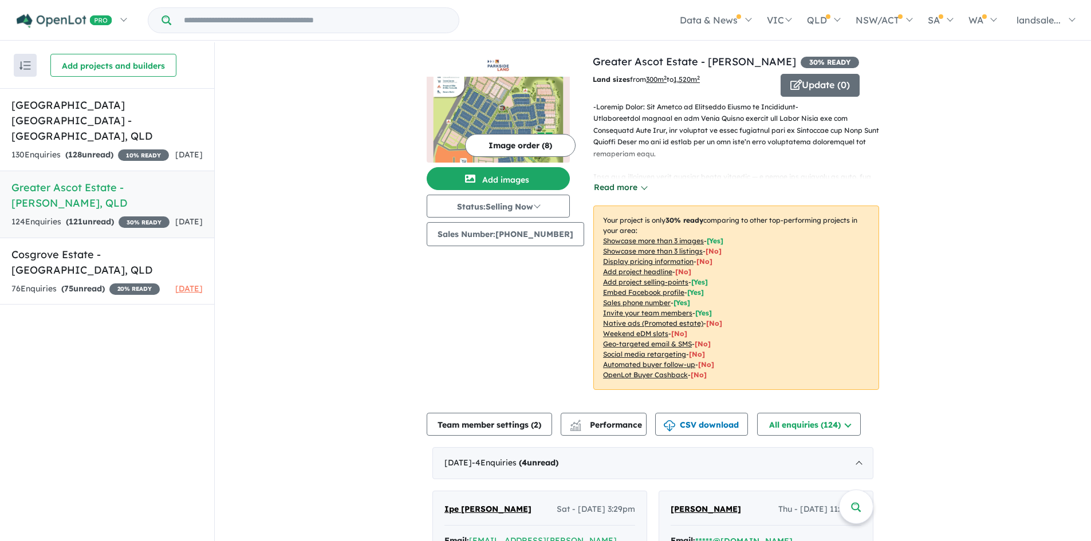
click at [613, 186] on button "Read more" at bounding box center [621, 187] width 54 height 13
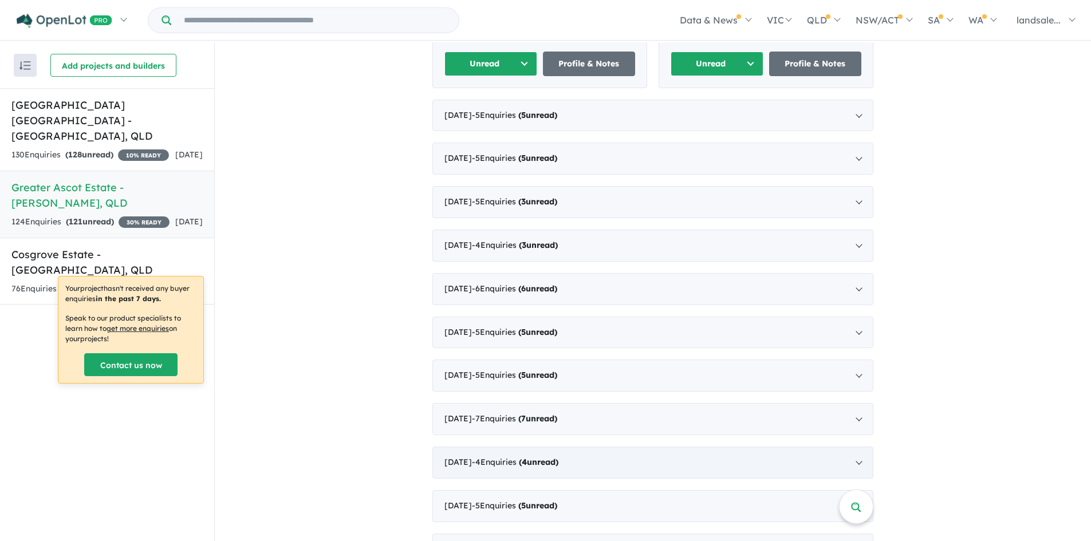
scroll to position [1031, 0]
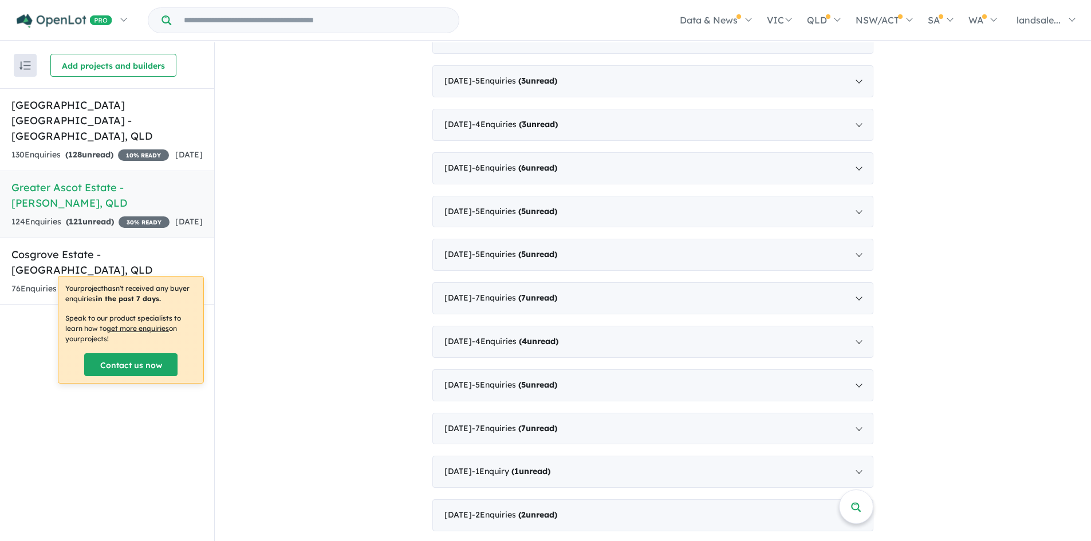
click at [85, 190] on h5 "Greater Ascot Estate - [GEOGRAPHIC_DATA] , [GEOGRAPHIC_DATA]" at bounding box center [106, 195] width 191 height 31
click at [82, 181] on h5 "Greater Ascot Estate - [GEOGRAPHIC_DATA] , [GEOGRAPHIC_DATA]" at bounding box center [106, 195] width 191 height 31
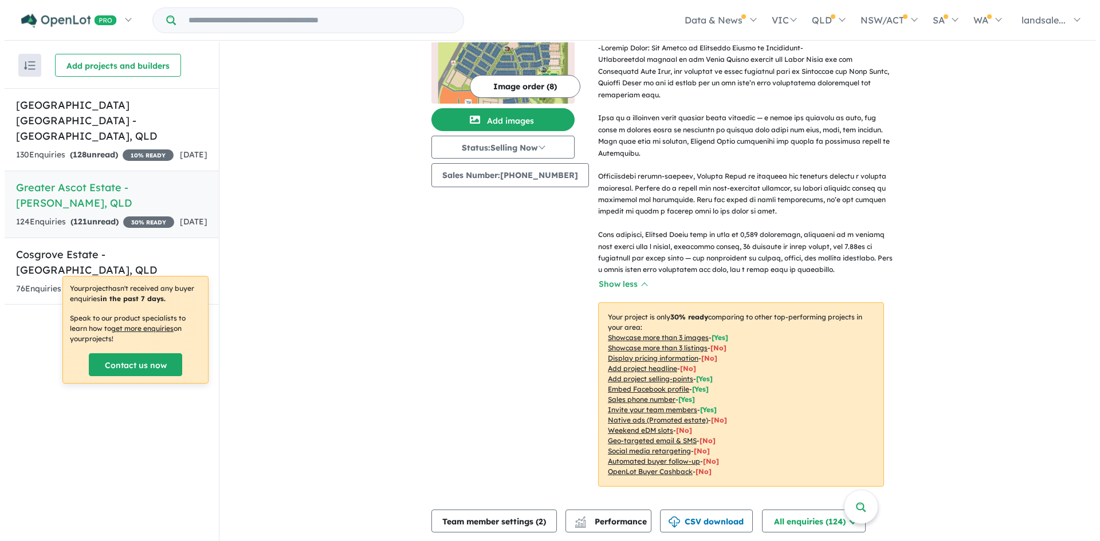
scroll to position [0, 0]
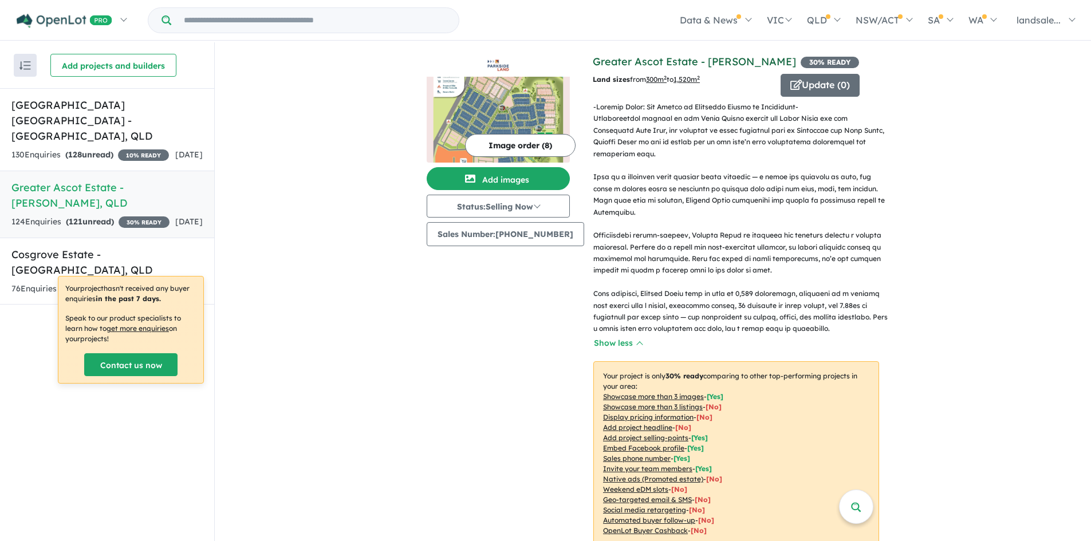
click at [673, 58] on link "Greater Ascot Estate - [PERSON_NAME]" at bounding box center [694, 61] width 203 height 13
click at [794, 82] on button "Update ( 0 )" at bounding box center [820, 85] width 79 height 23
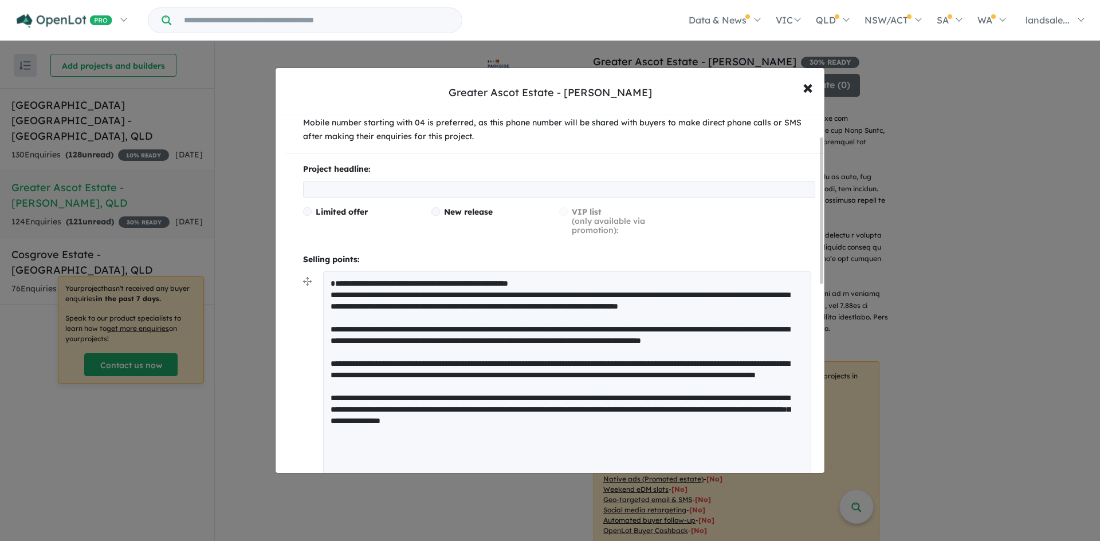
scroll to position [286, 0]
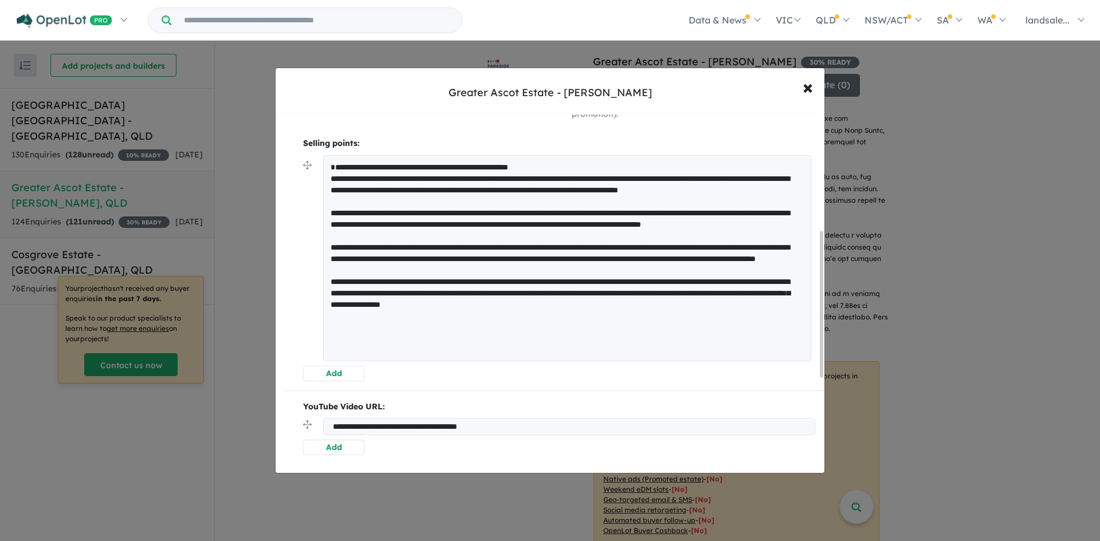
click at [569, 178] on textarea at bounding box center [567, 258] width 488 height 206
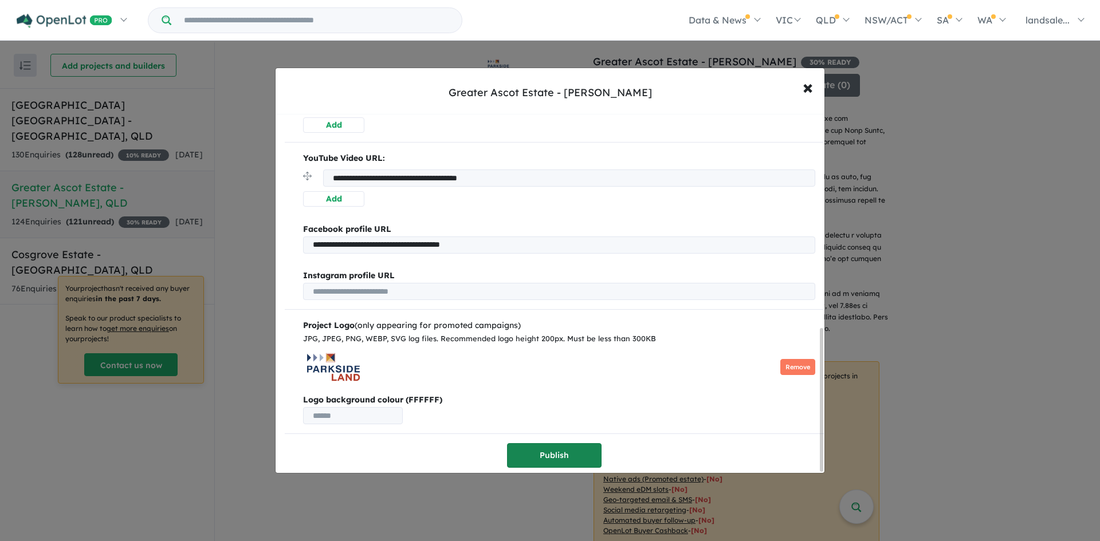
type textarea "**********"
click at [547, 448] on button "Publish" at bounding box center [554, 455] width 95 height 25
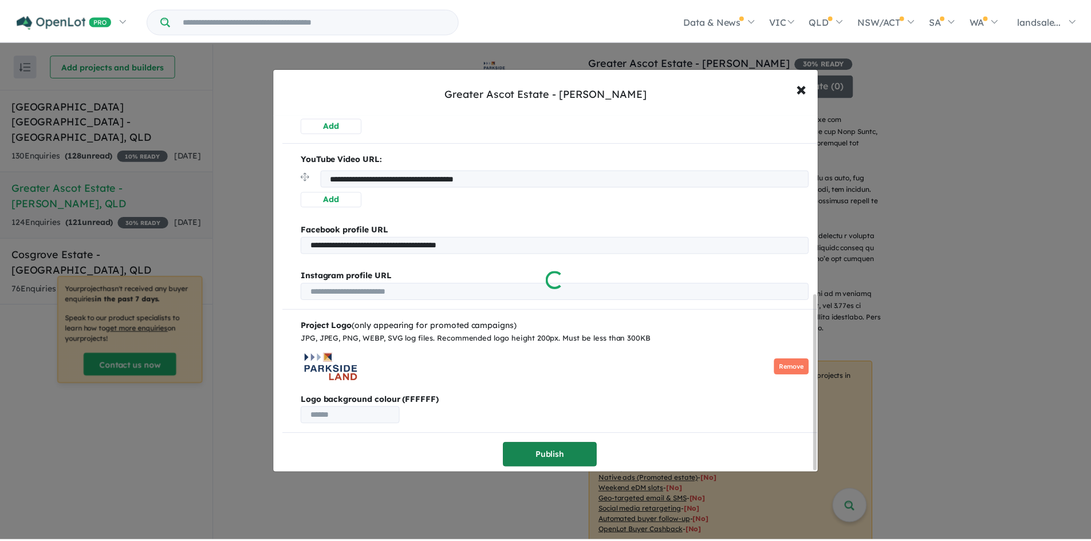
scroll to position [0, 0]
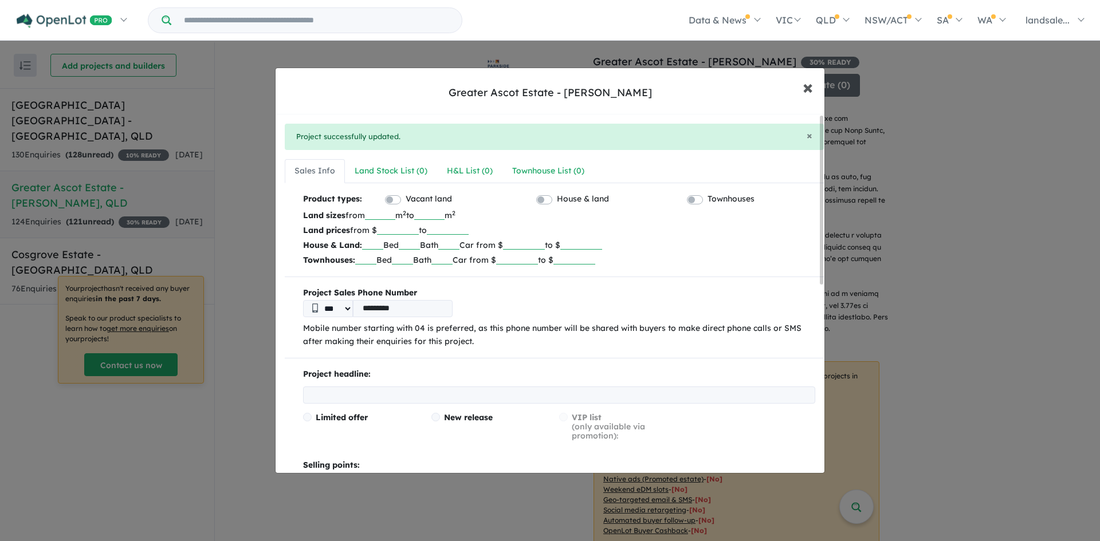
click at [803, 83] on span "×" at bounding box center [808, 86] width 10 height 25
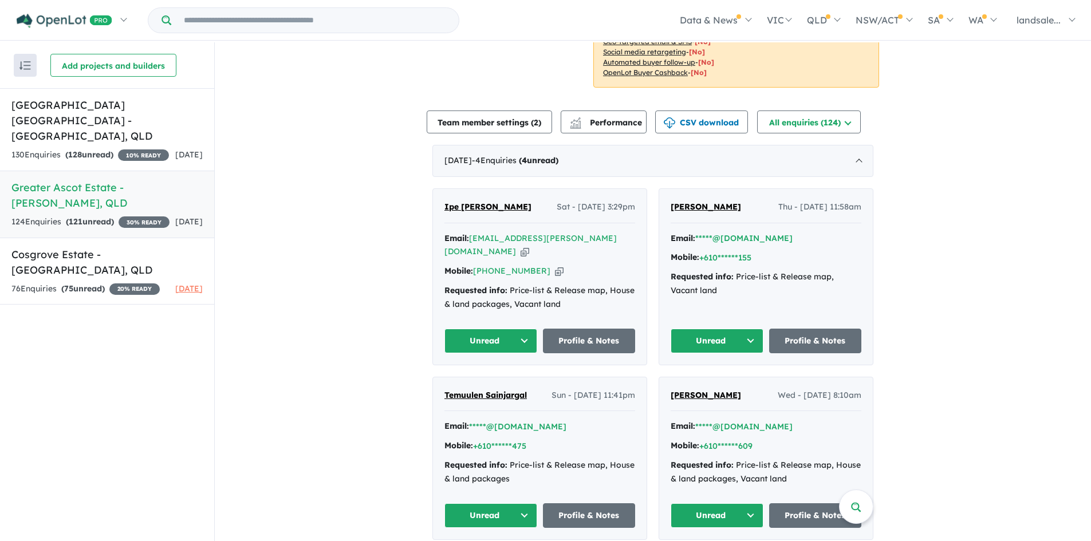
scroll to position [516, 0]
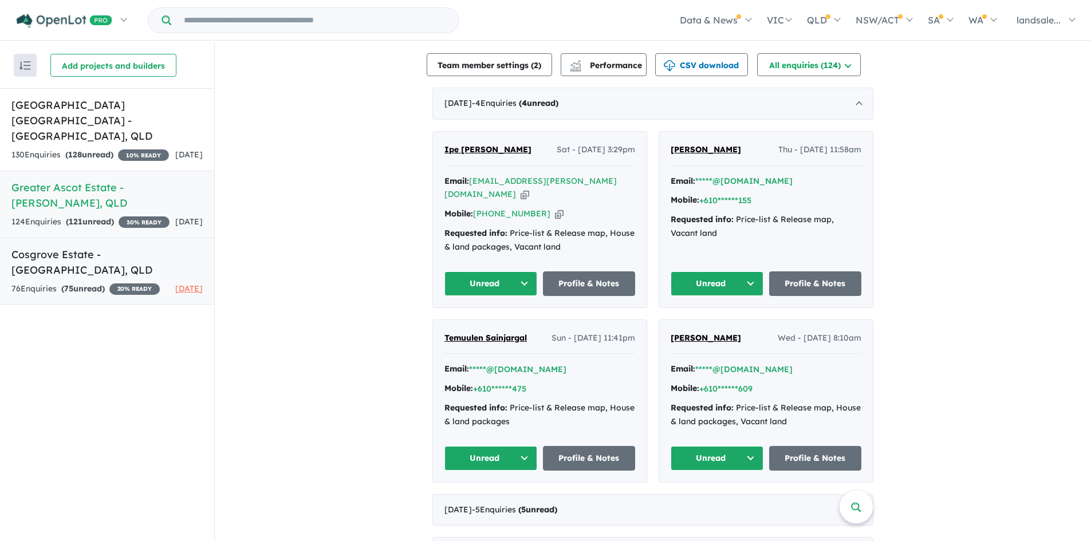
click at [56, 247] on h5 "Cosgrove Estate - [GEOGRAPHIC_DATA] , [GEOGRAPHIC_DATA]" at bounding box center [106, 262] width 191 height 31
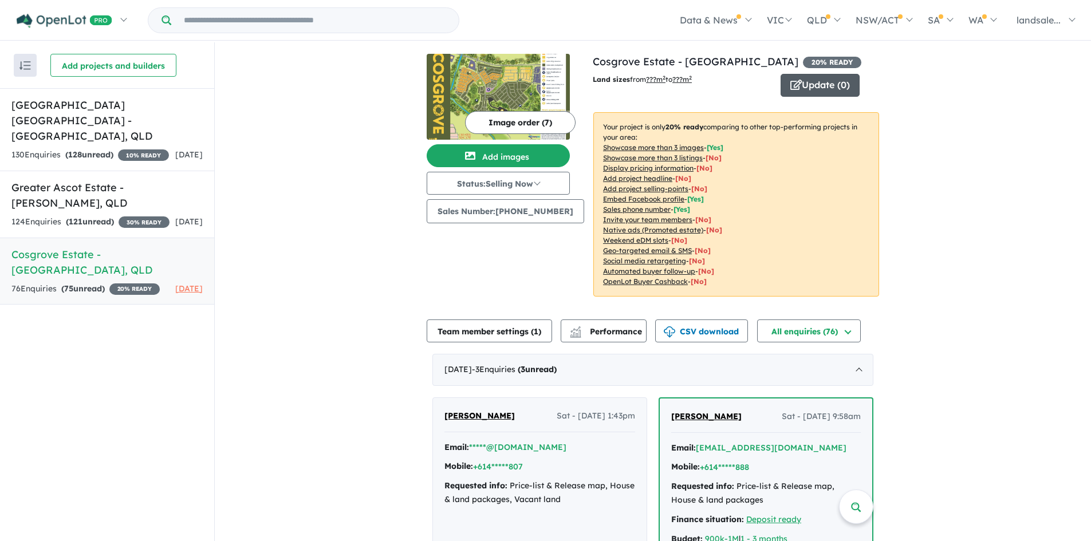
click at [812, 82] on button "Update ( 0 )" at bounding box center [820, 85] width 79 height 23
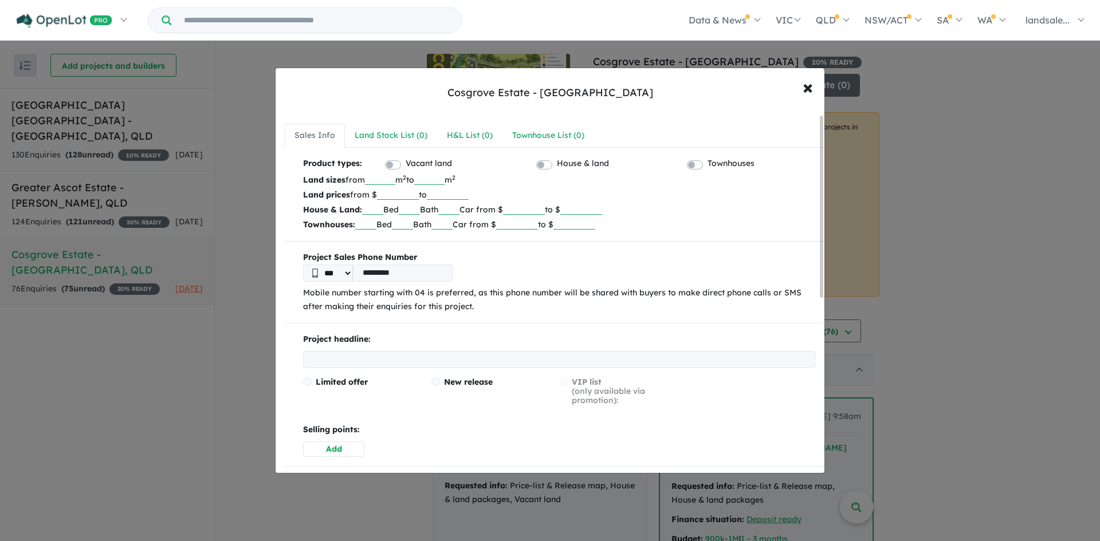
click at [393, 178] on input "number" at bounding box center [380, 179] width 30 height 11
type input "***"
click at [437, 175] on input "number" at bounding box center [429, 179] width 30 height 11
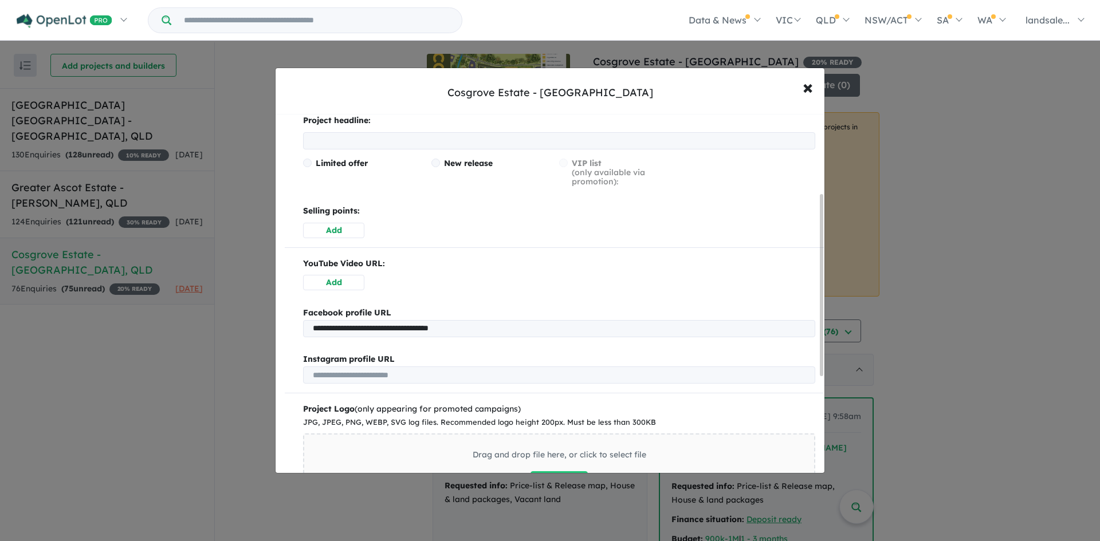
scroll to position [119, 0]
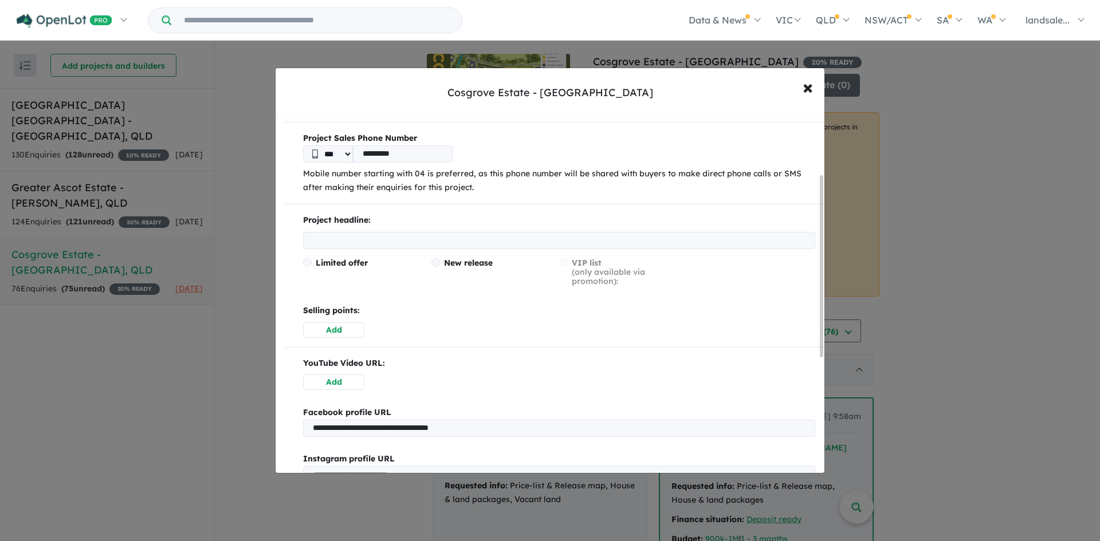
type input "***"
click at [326, 328] on button "Add" at bounding box center [333, 330] width 61 height 15
click at [332, 327] on textarea at bounding box center [569, 341] width 492 height 36
paste textarea "**********"
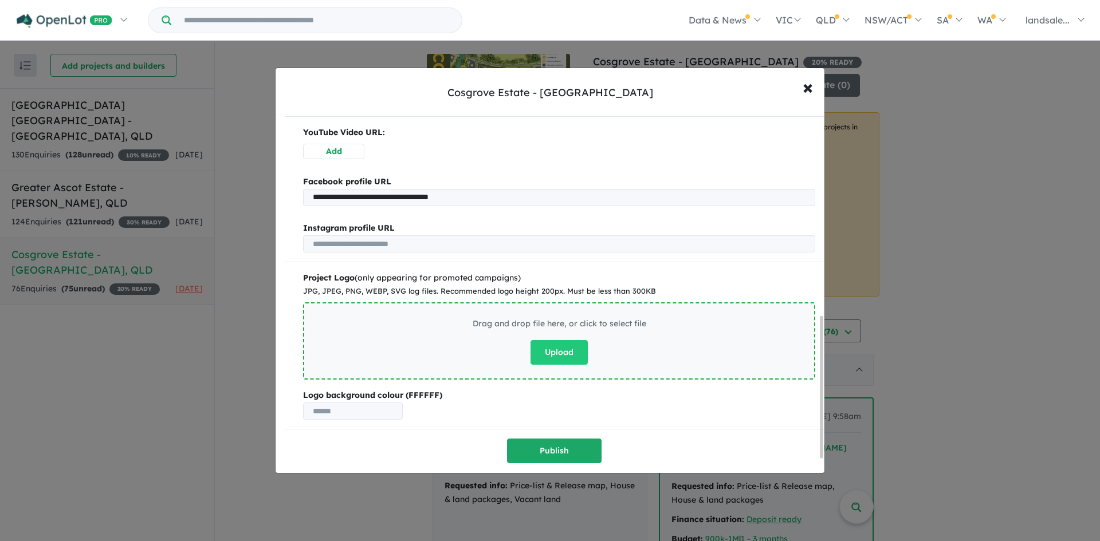
scroll to position [548, 0]
type textarea "**********"
click at [549, 442] on button "Publish" at bounding box center [554, 451] width 95 height 25
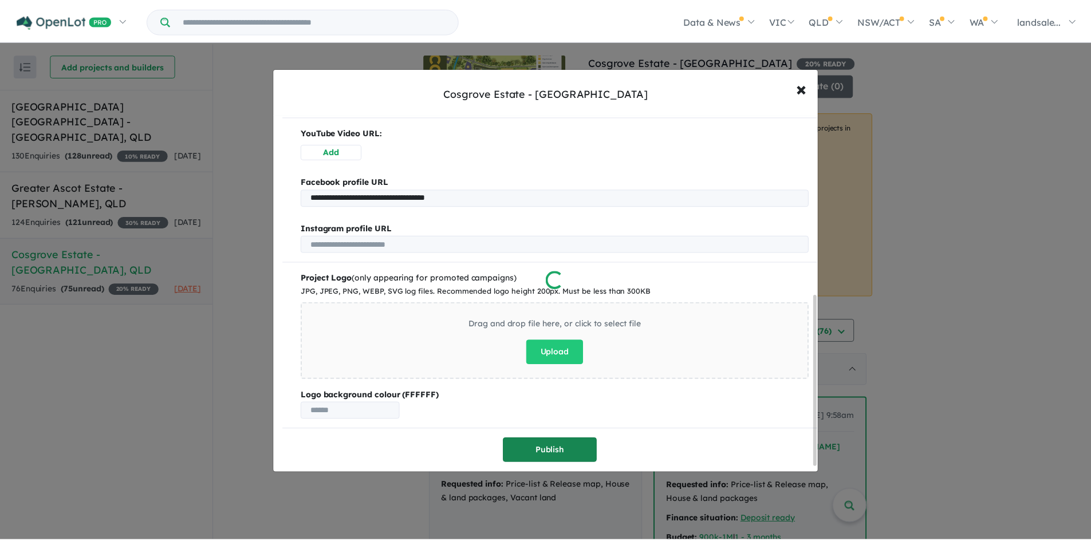
scroll to position [0, 0]
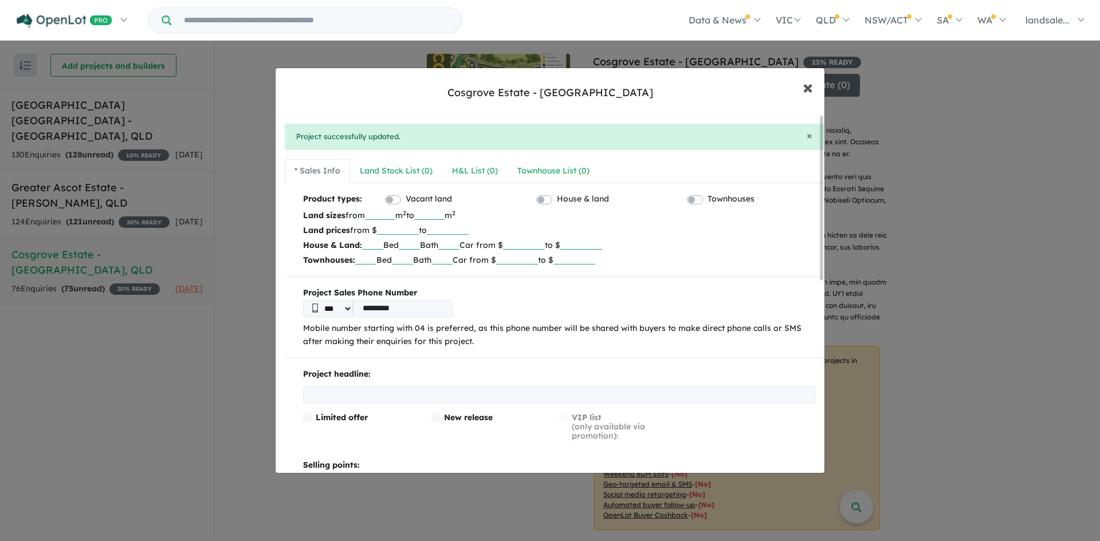
click at [808, 87] on span "×" at bounding box center [808, 86] width 10 height 25
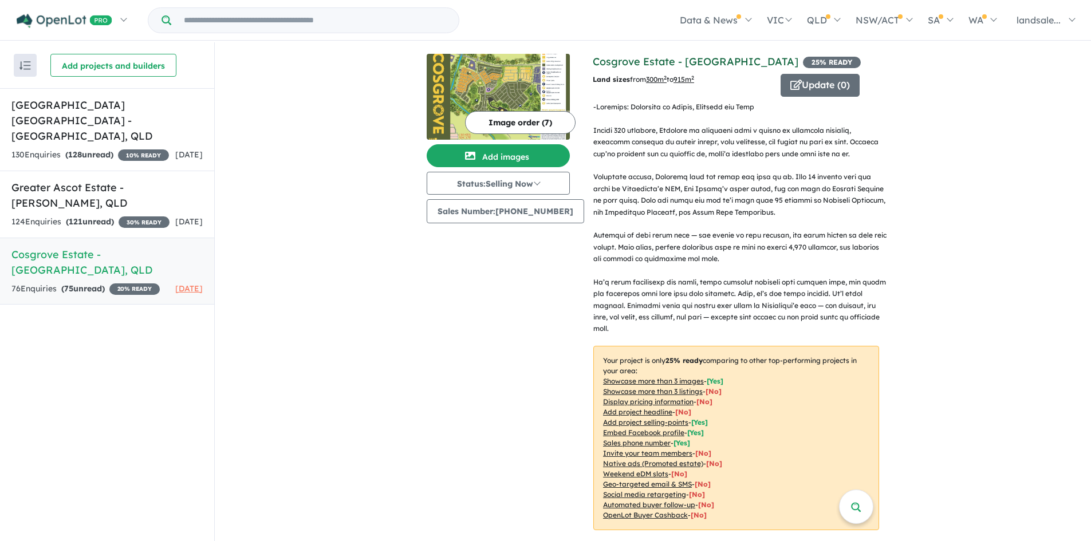
click at [628, 62] on link "Cosgrove Estate - [GEOGRAPHIC_DATA]" at bounding box center [696, 61] width 206 height 13
